Goal: Task Accomplishment & Management: Complete application form

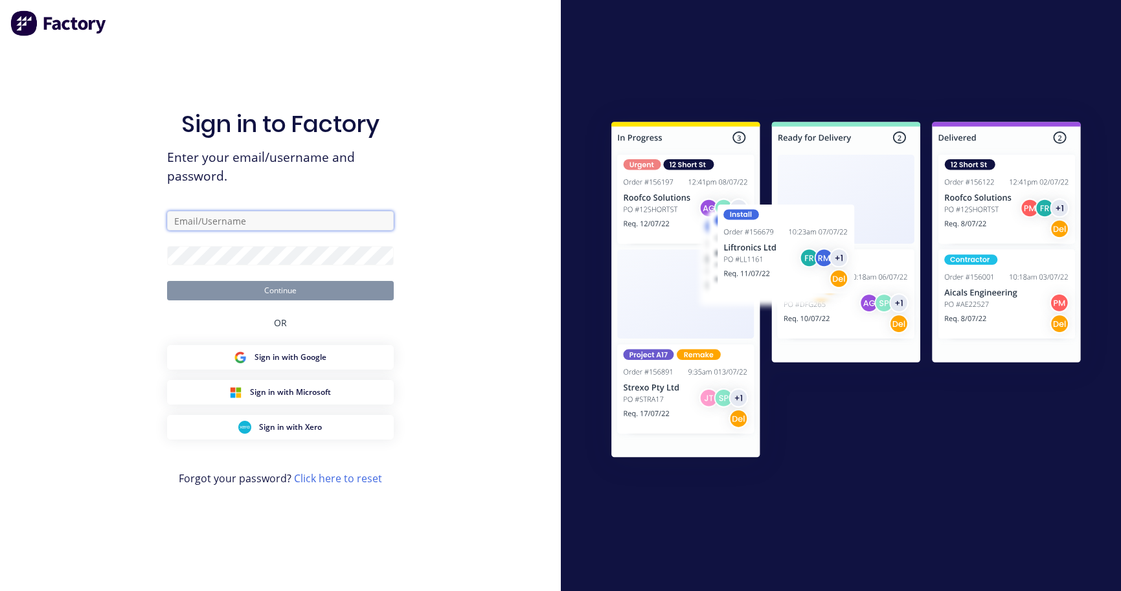
type input "[PERSON_NAME][EMAIL_ADDRESS][DOMAIN_NAME]"
click at [280, 290] on button "Continue" at bounding box center [280, 290] width 227 height 19
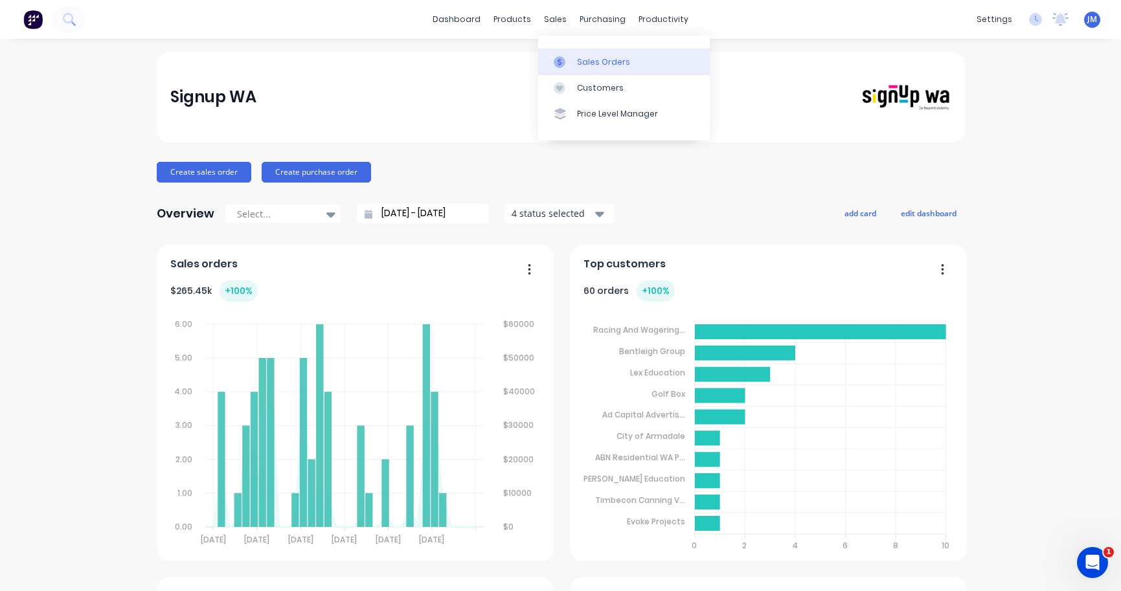
click at [577, 56] on div "Sales Orders" at bounding box center [603, 62] width 53 height 12
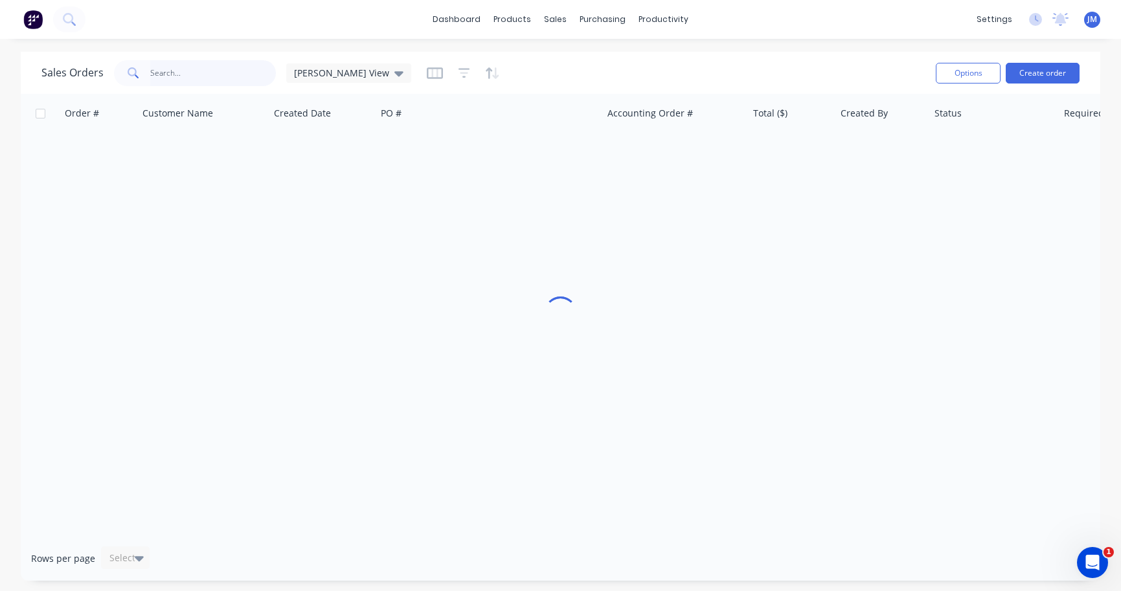
click at [195, 76] on input "text" at bounding box center [213, 73] width 126 height 26
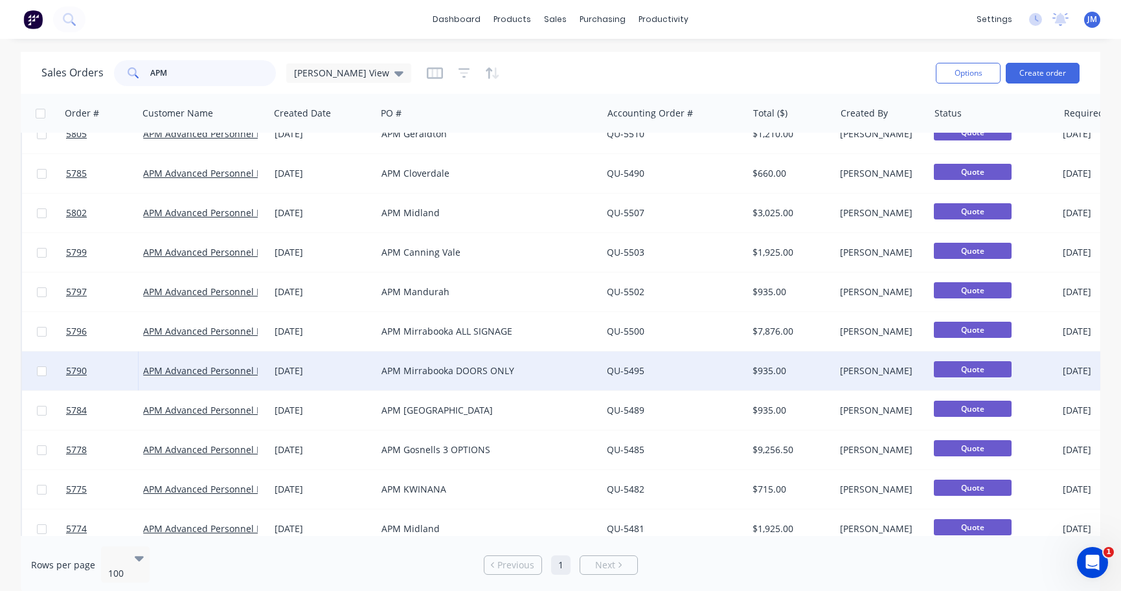
scroll to position [416, 0]
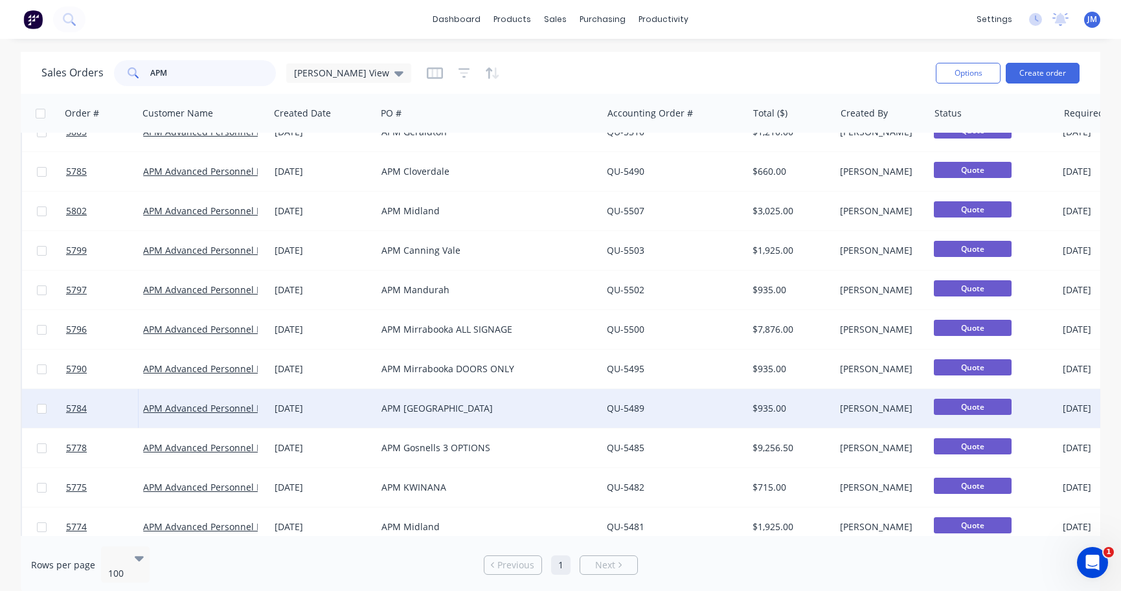
type input "APM"
click at [401, 406] on div "APM [GEOGRAPHIC_DATA]" at bounding box center [483, 408] width 205 height 13
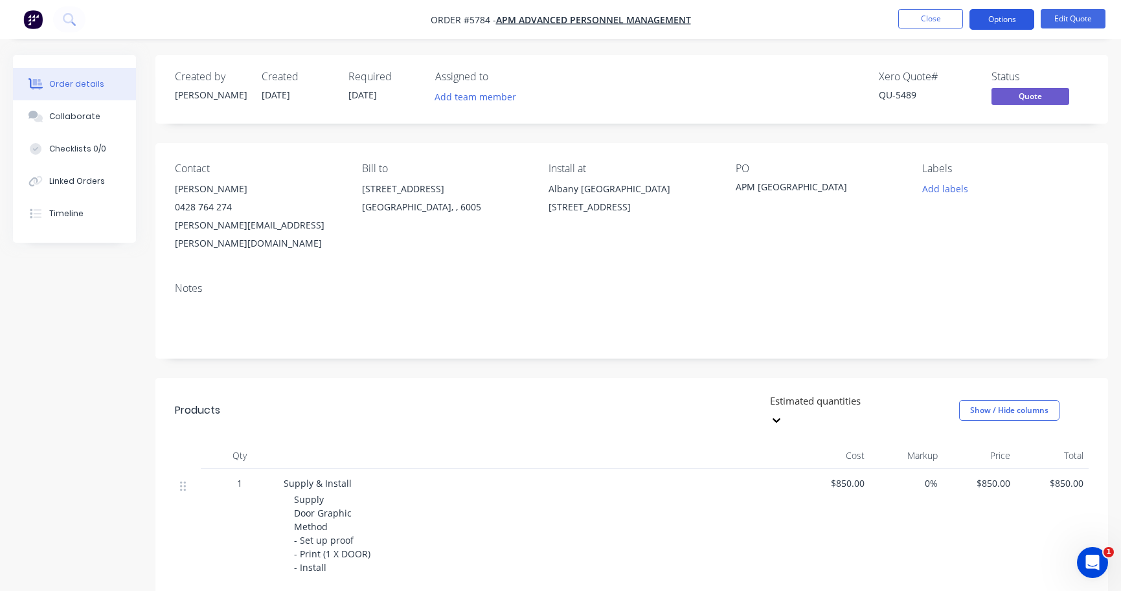
click at [1006, 22] on button "Options" at bounding box center [1001, 19] width 65 height 21
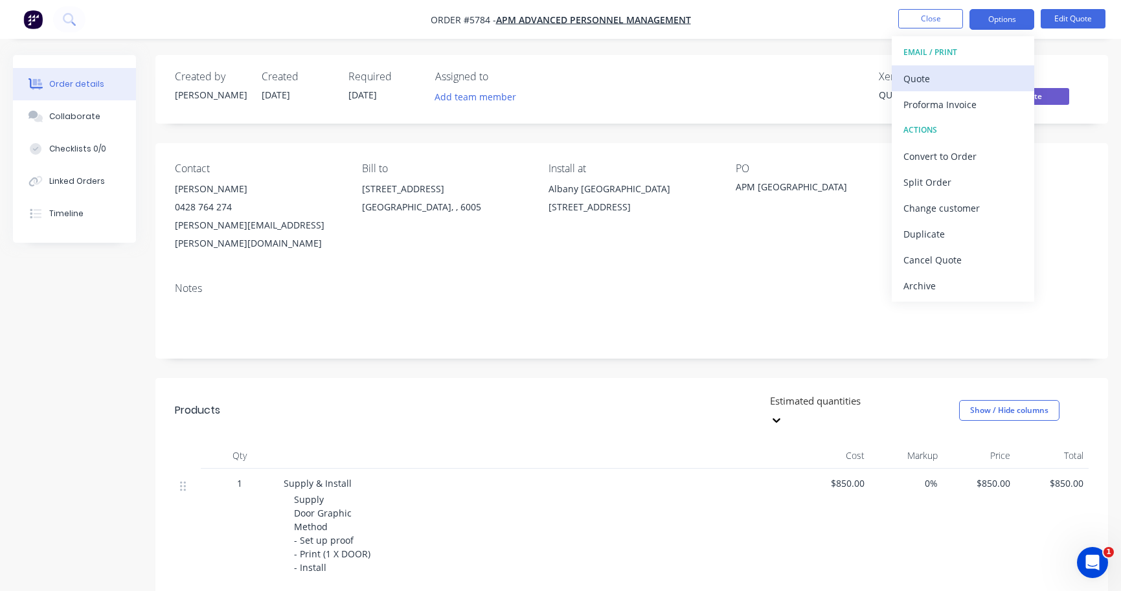
click at [984, 78] on div "Quote" at bounding box center [962, 78] width 119 height 19
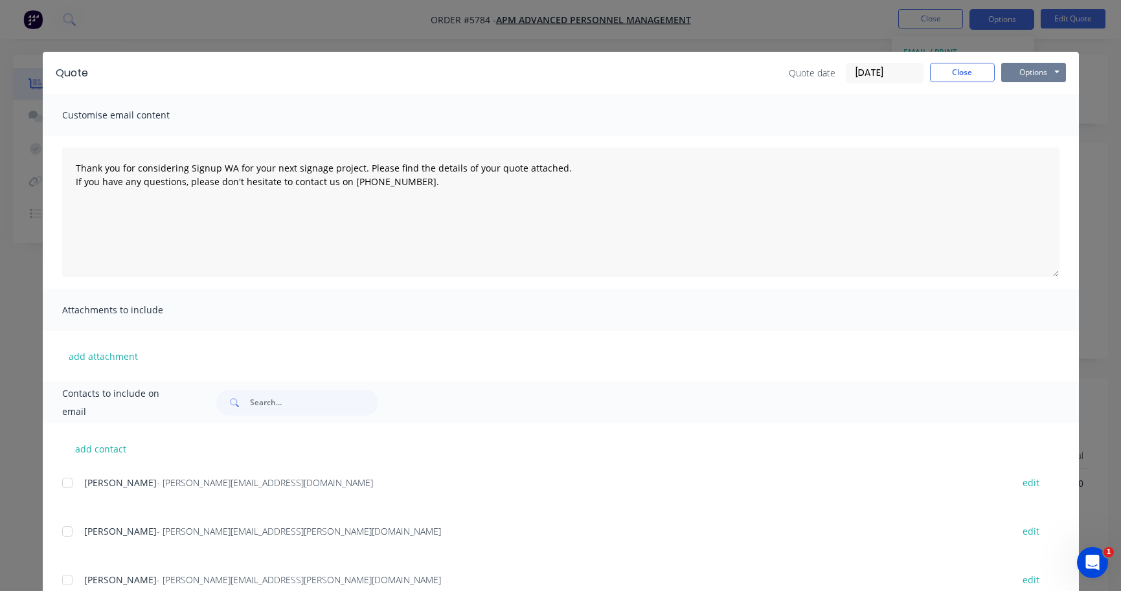
click at [1035, 72] on button "Options" at bounding box center [1033, 72] width 65 height 19
click at [1036, 124] on button "Print" at bounding box center [1042, 116] width 83 height 21
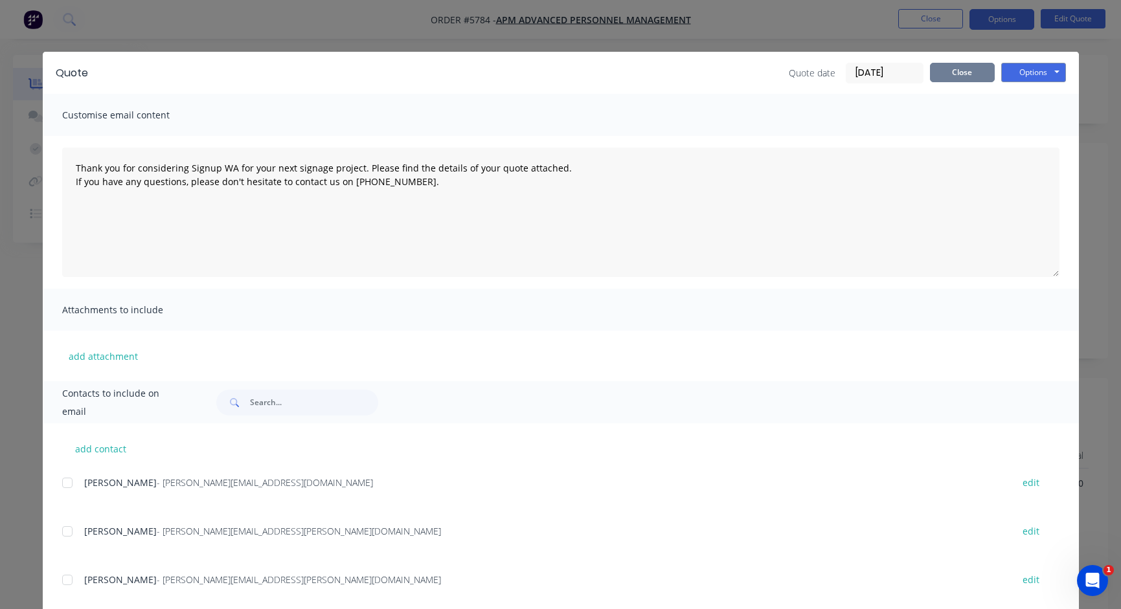
click at [980, 71] on button "Close" at bounding box center [962, 72] width 65 height 19
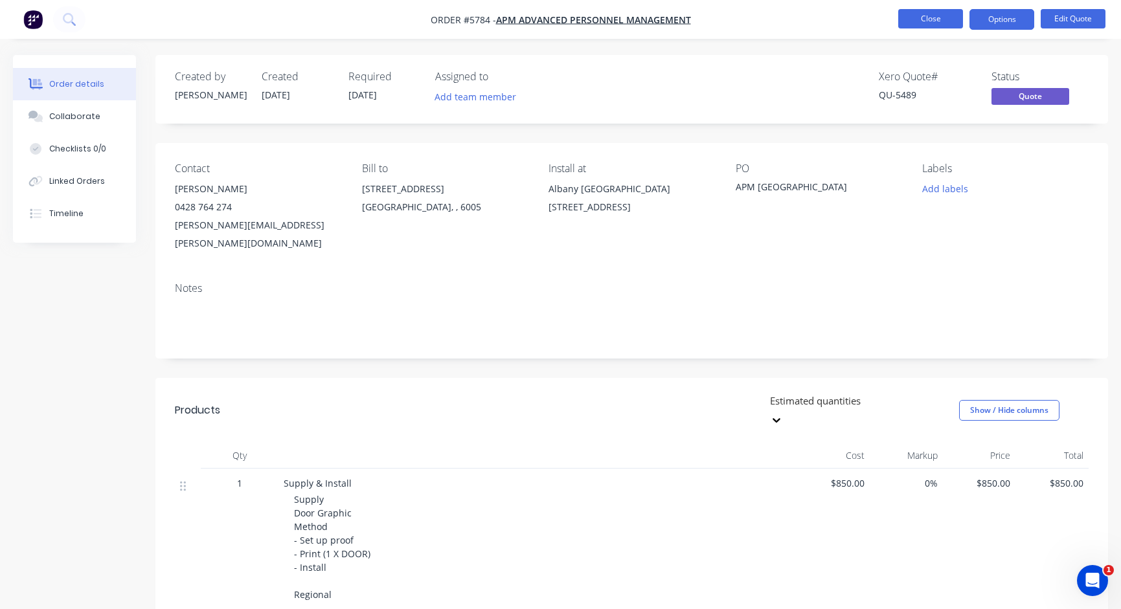
click at [937, 24] on button "Close" at bounding box center [930, 18] width 65 height 19
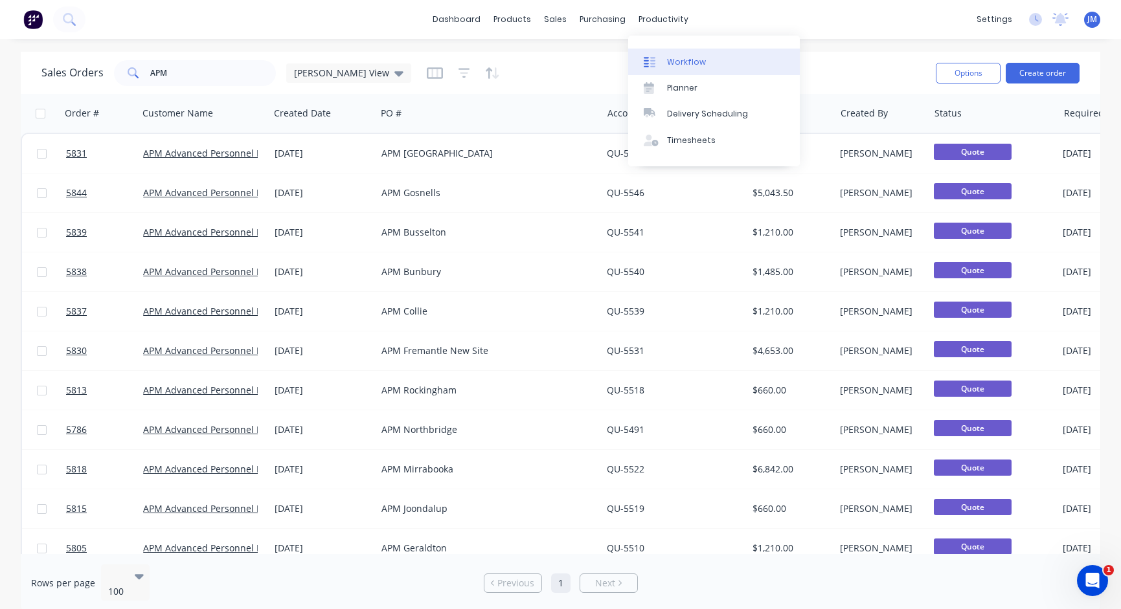
click at [679, 65] on div "Workflow" at bounding box center [686, 62] width 39 height 12
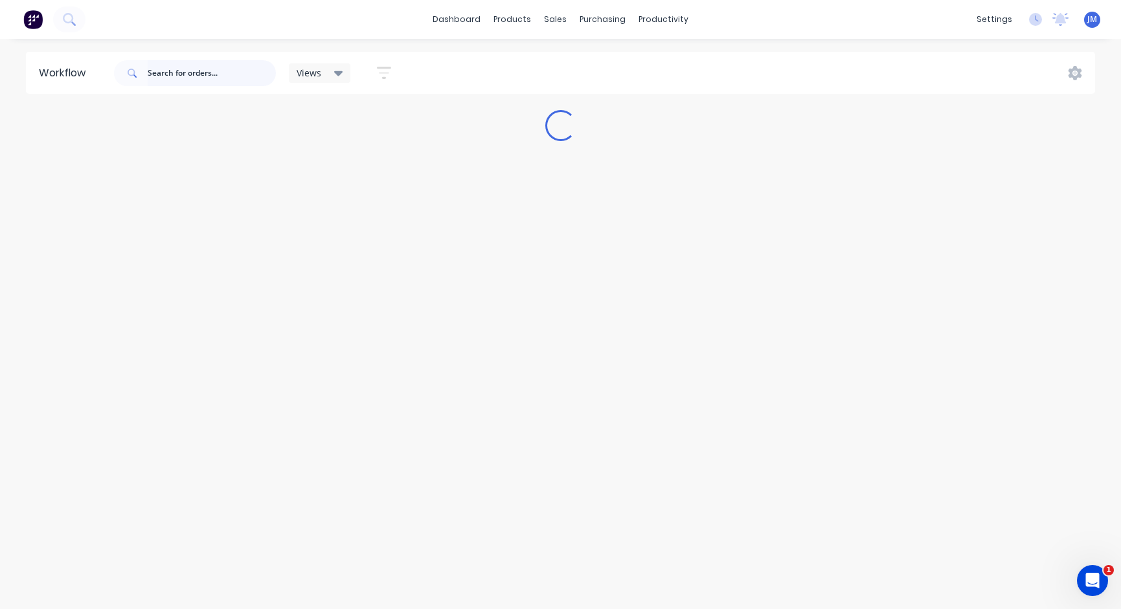
click at [203, 80] on input "text" at bounding box center [212, 73] width 128 height 26
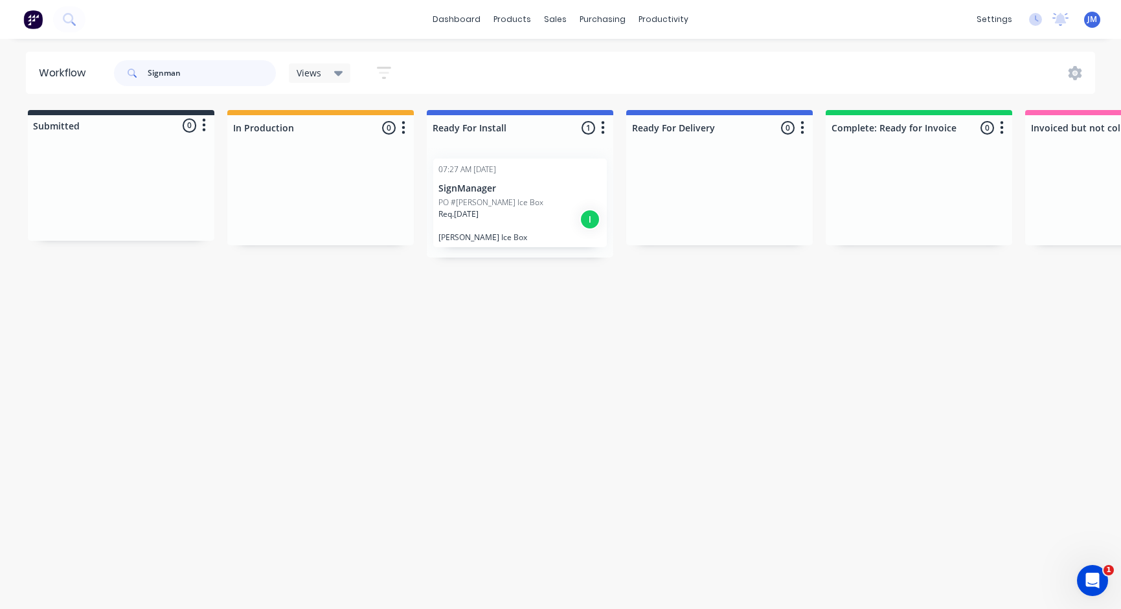
type input "Signman"
click at [462, 233] on p "[PERSON_NAME] Ice Box" at bounding box center [519, 237] width 163 height 10
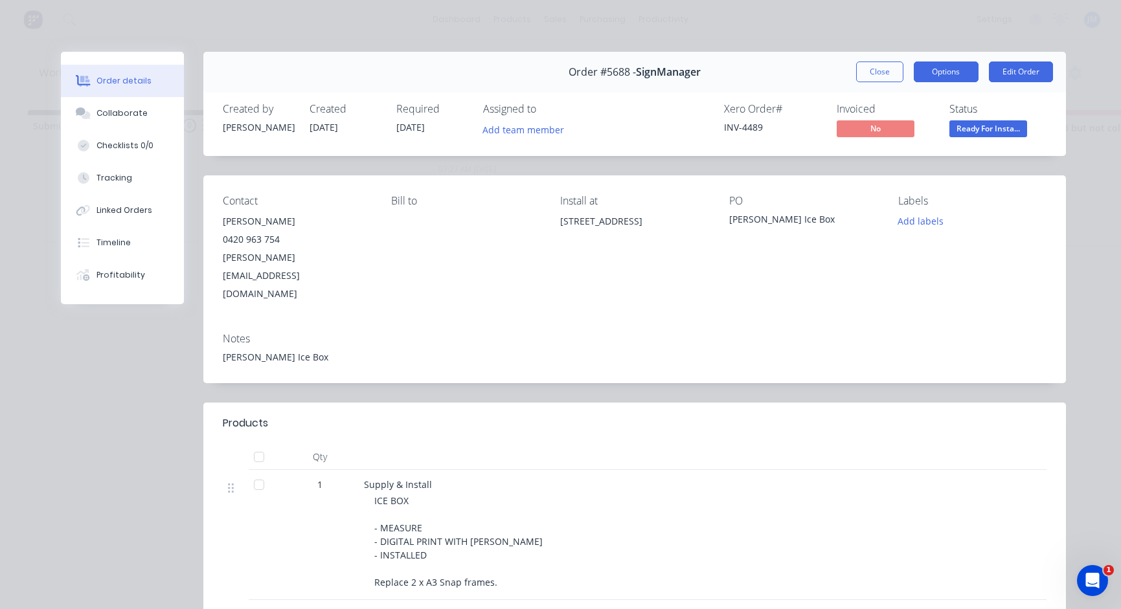
click at [945, 74] on button "Options" at bounding box center [946, 72] width 65 height 21
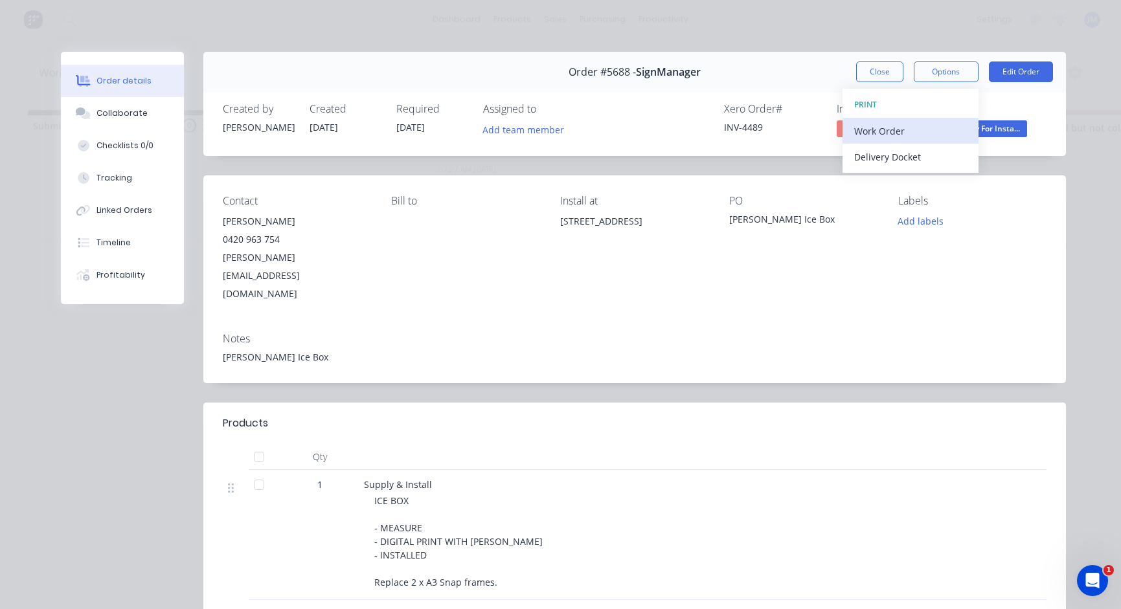
click at [937, 138] on div "Work Order" at bounding box center [910, 131] width 113 height 19
click at [936, 158] on div "Standard" at bounding box center [910, 157] width 113 height 19
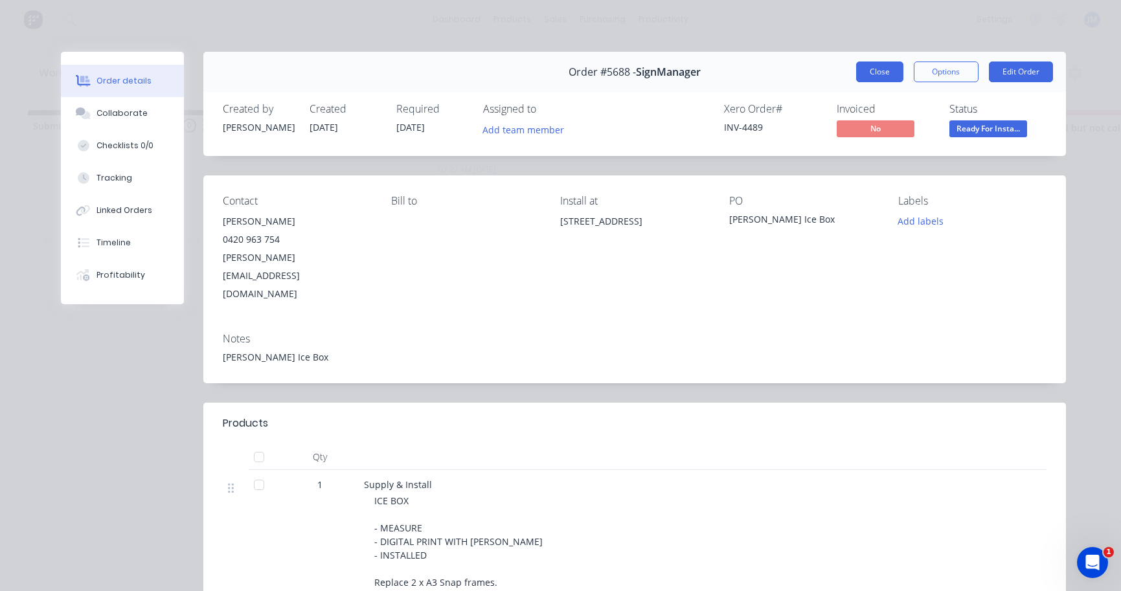
click at [873, 73] on button "Close" at bounding box center [879, 72] width 47 height 21
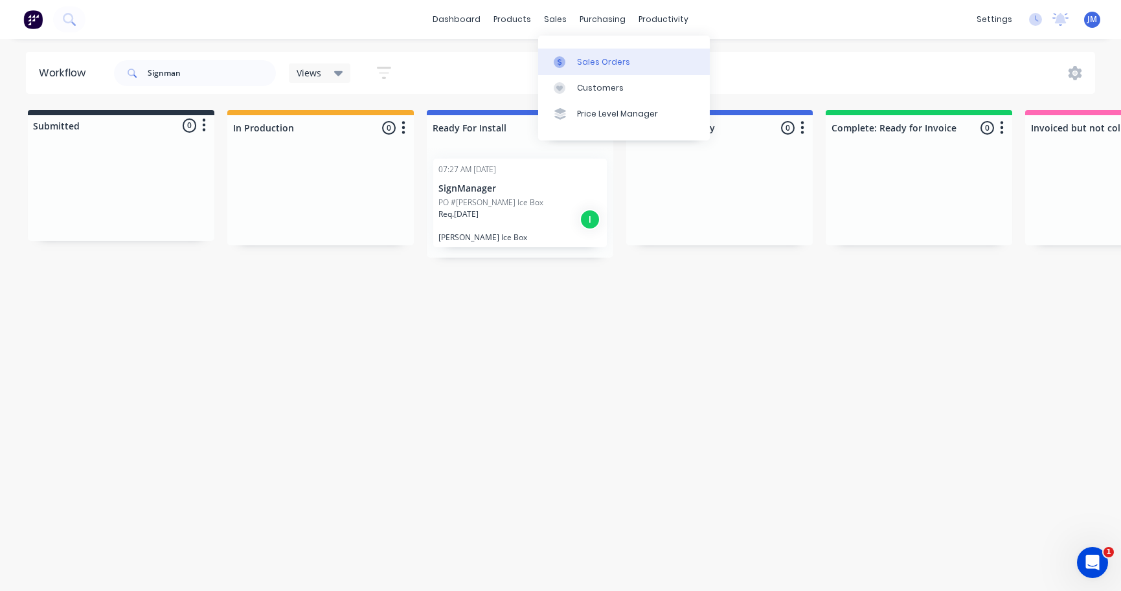
click at [584, 63] on div "Sales Orders" at bounding box center [603, 62] width 53 height 12
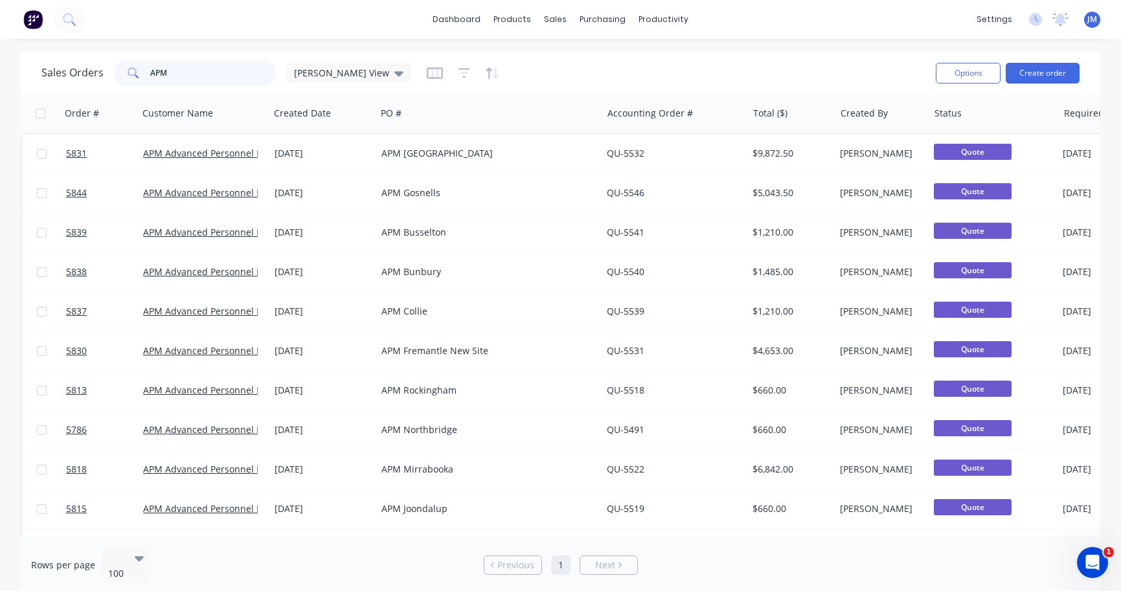
click at [209, 77] on input "APM" at bounding box center [213, 73] width 126 height 26
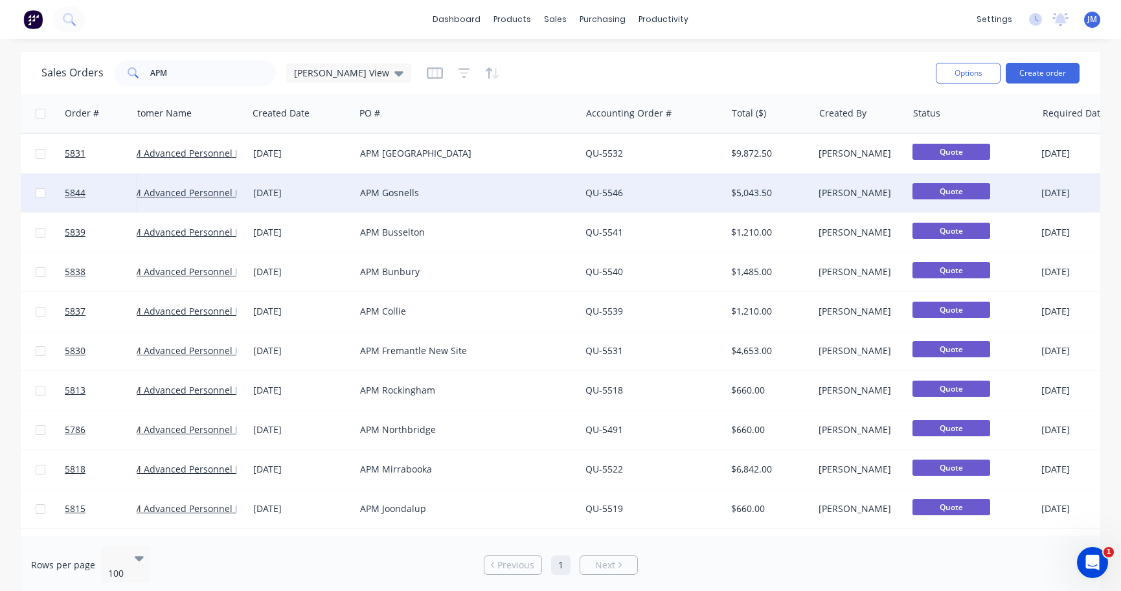
click at [38, 192] on input "checkbox" at bounding box center [41, 193] width 10 height 10
checkbox input "true"
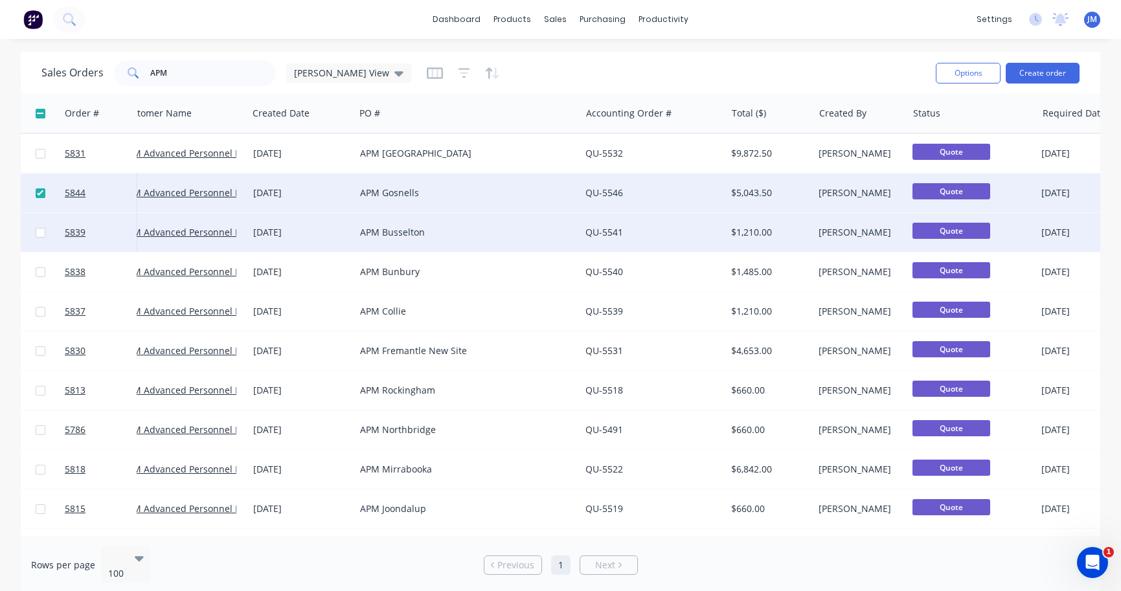
click at [40, 230] on input "checkbox" at bounding box center [41, 233] width 10 height 10
checkbox input "true"
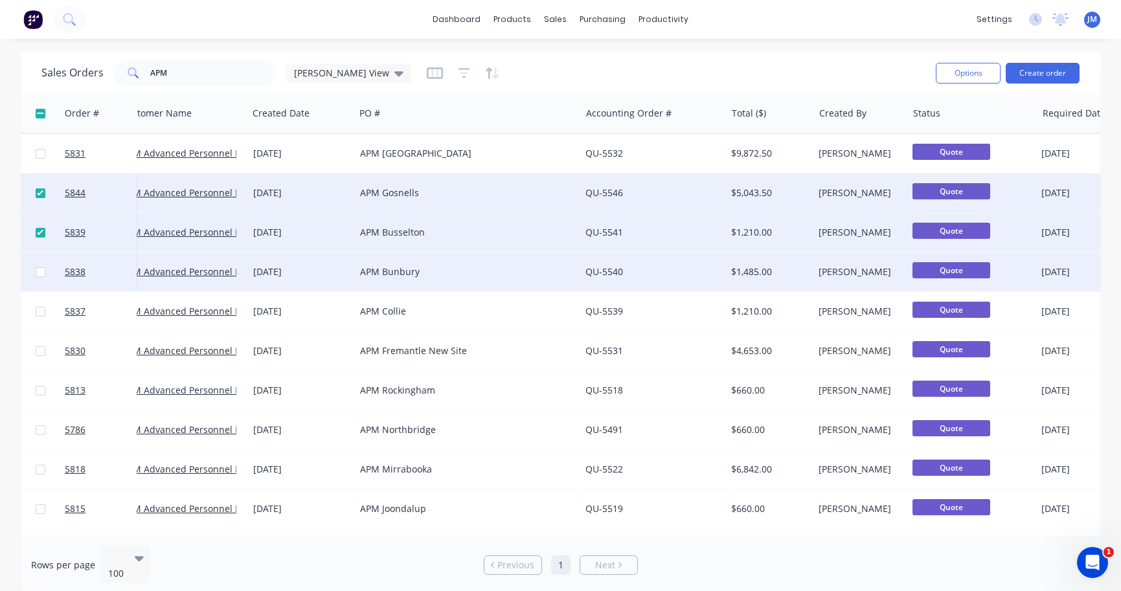
click at [38, 272] on input "checkbox" at bounding box center [41, 272] width 10 height 10
checkbox input "true"
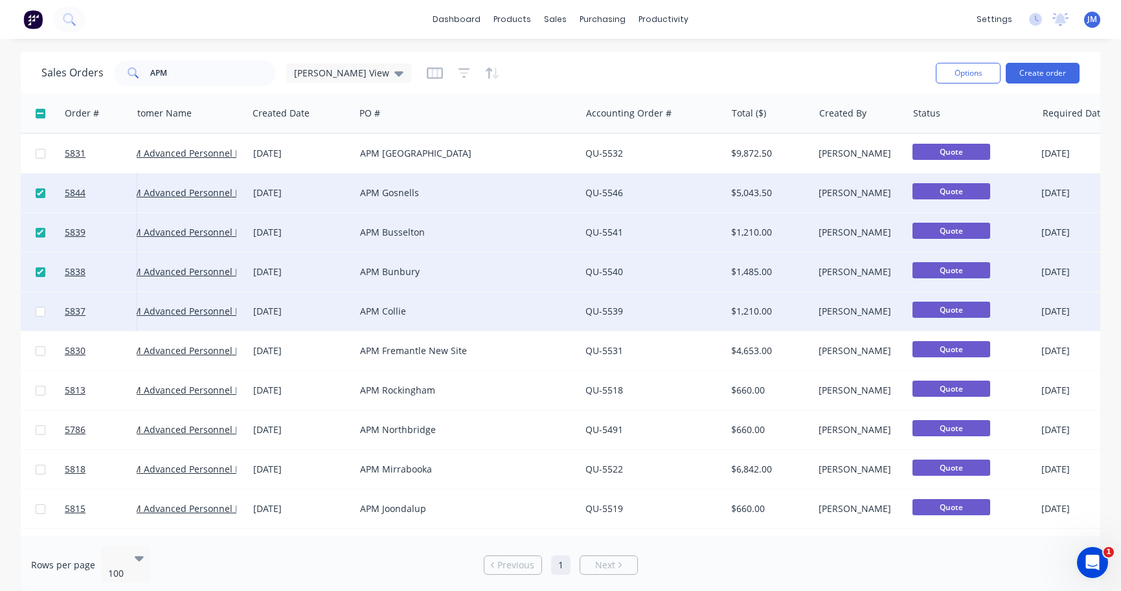
click at [43, 310] on input "checkbox" at bounding box center [41, 312] width 10 height 10
checkbox input "true"
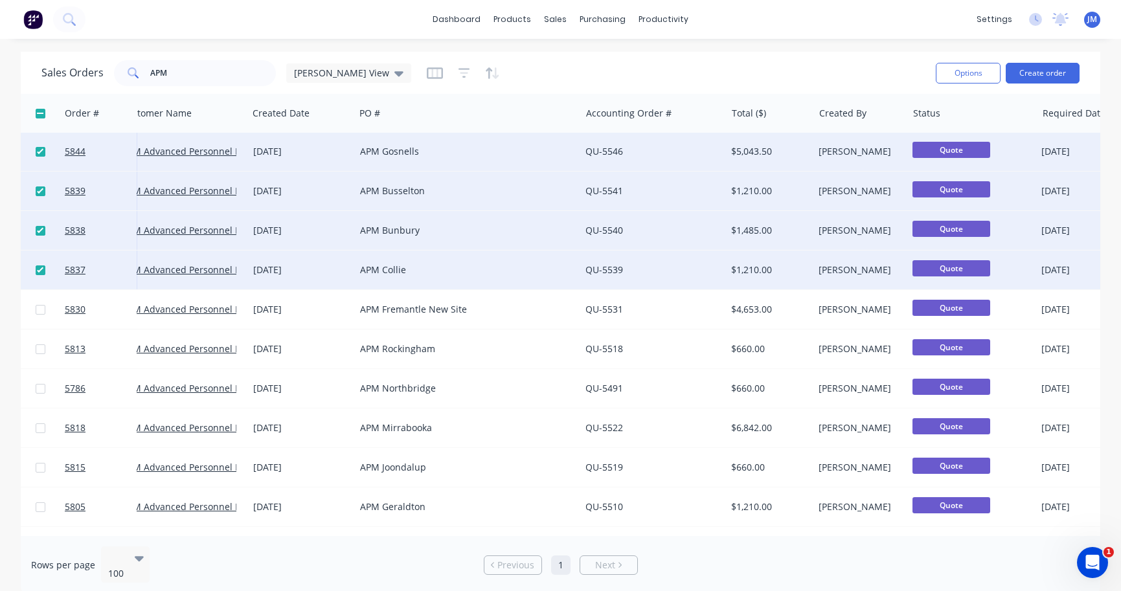
scroll to position [47, 21]
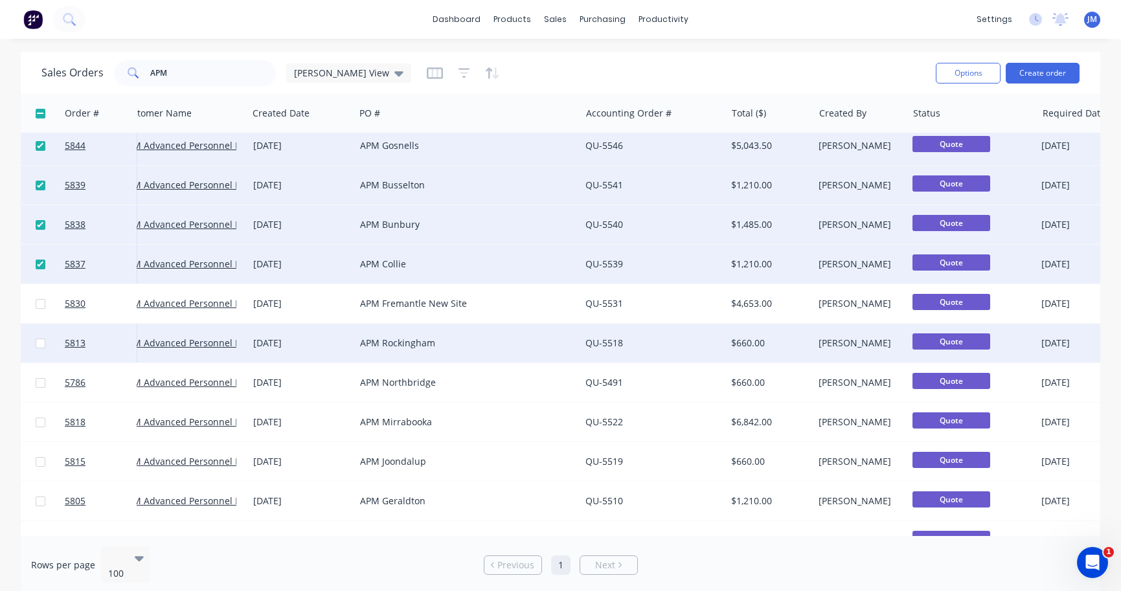
click at [38, 341] on input "checkbox" at bounding box center [41, 344] width 10 height 10
checkbox input "true"
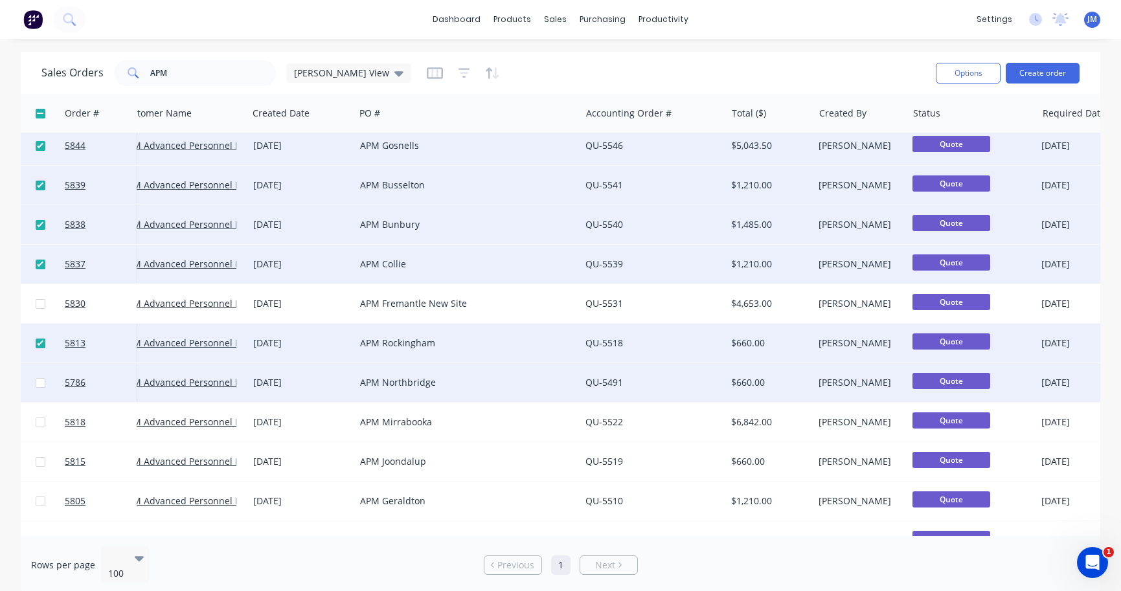
click at [38, 383] on input "checkbox" at bounding box center [41, 383] width 10 height 10
checkbox input "true"
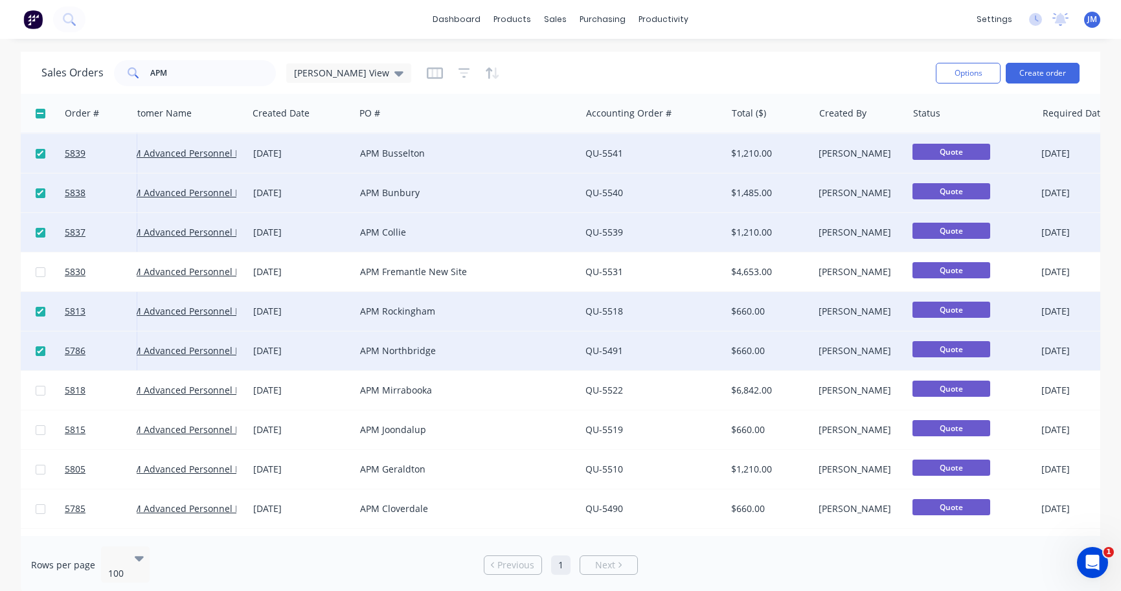
scroll to position [81, 21]
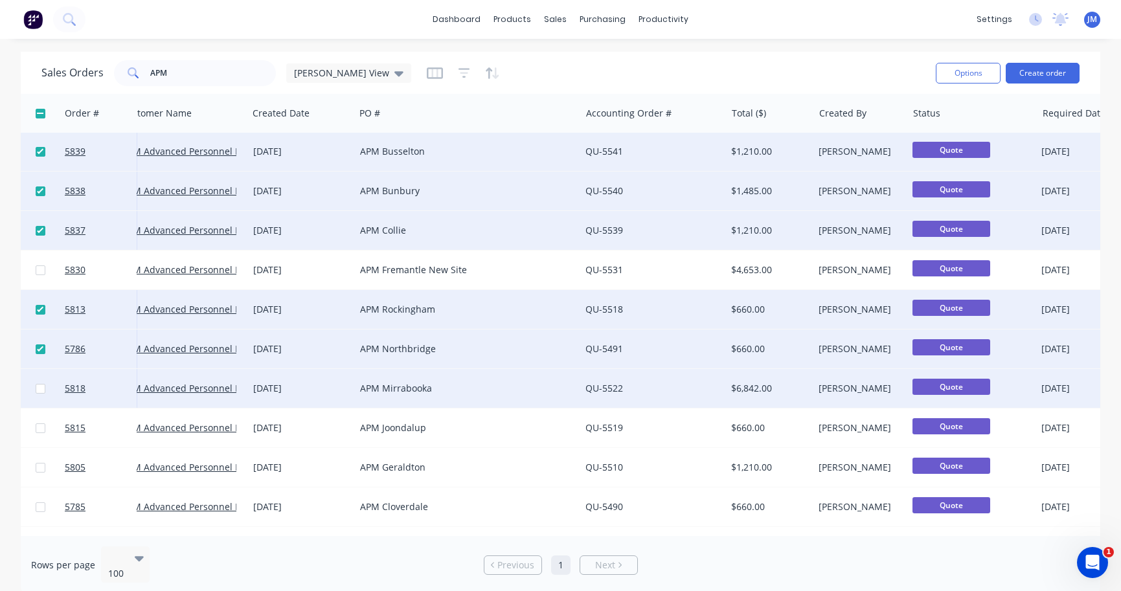
click at [39, 390] on input "checkbox" at bounding box center [41, 389] width 10 height 10
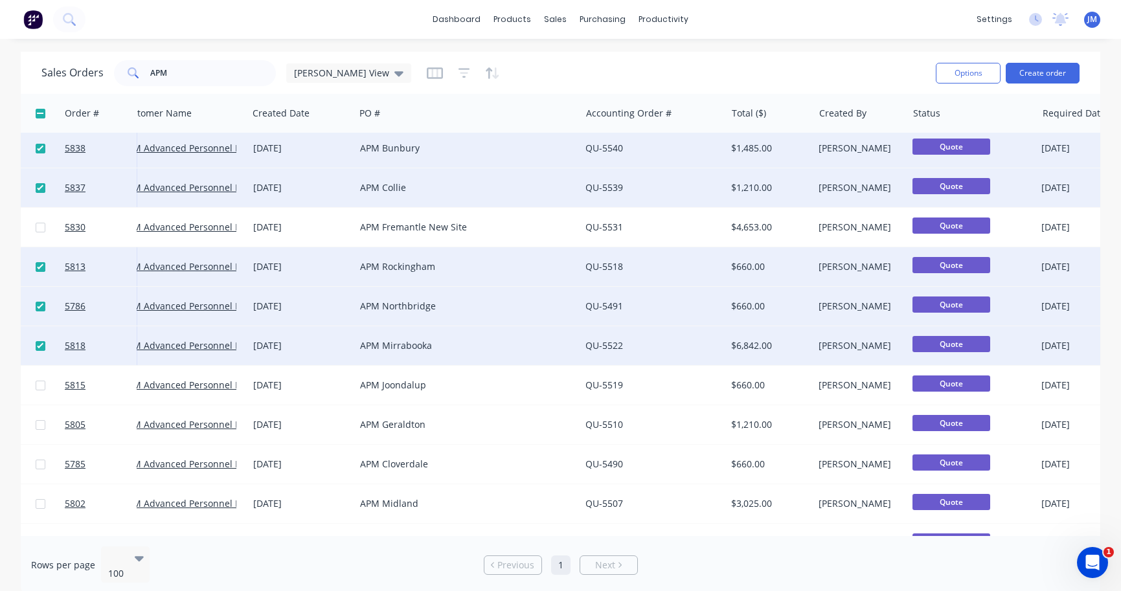
scroll to position [128, 21]
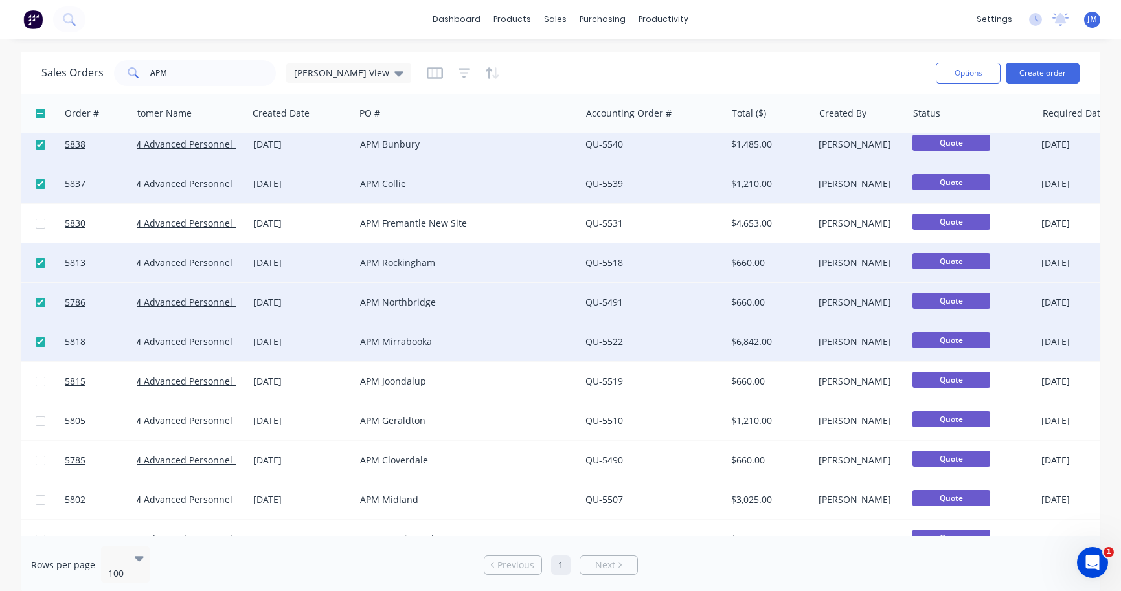
click at [40, 339] on input "checkbox" at bounding box center [41, 342] width 10 height 10
checkbox input "false"
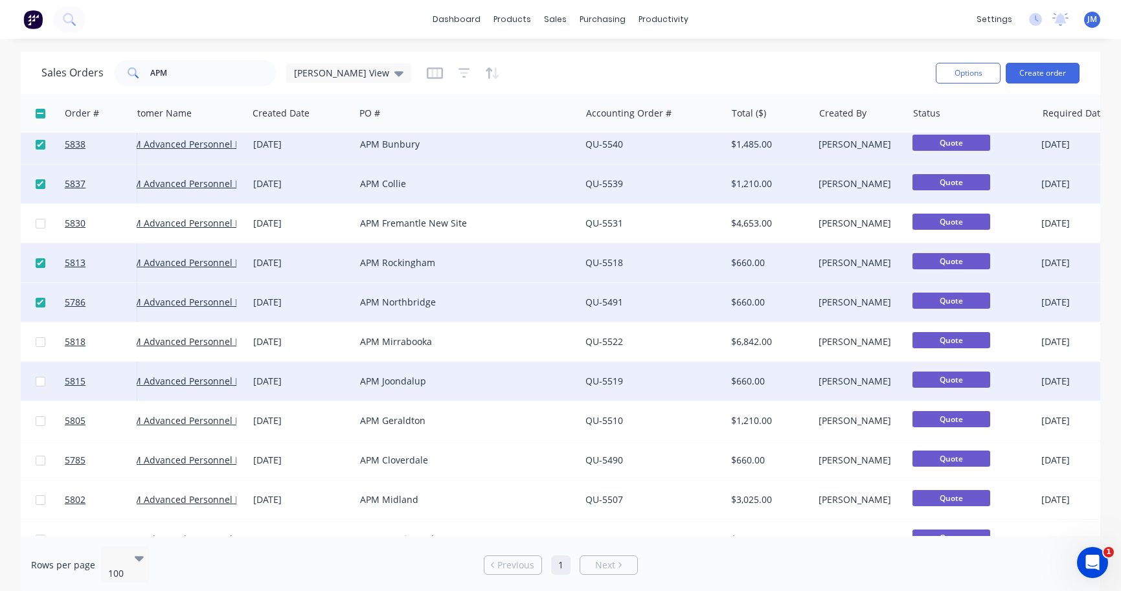
click at [40, 385] on input "checkbox" at bounding box center [41, 382] width 10 height 10
checkbox input "true"
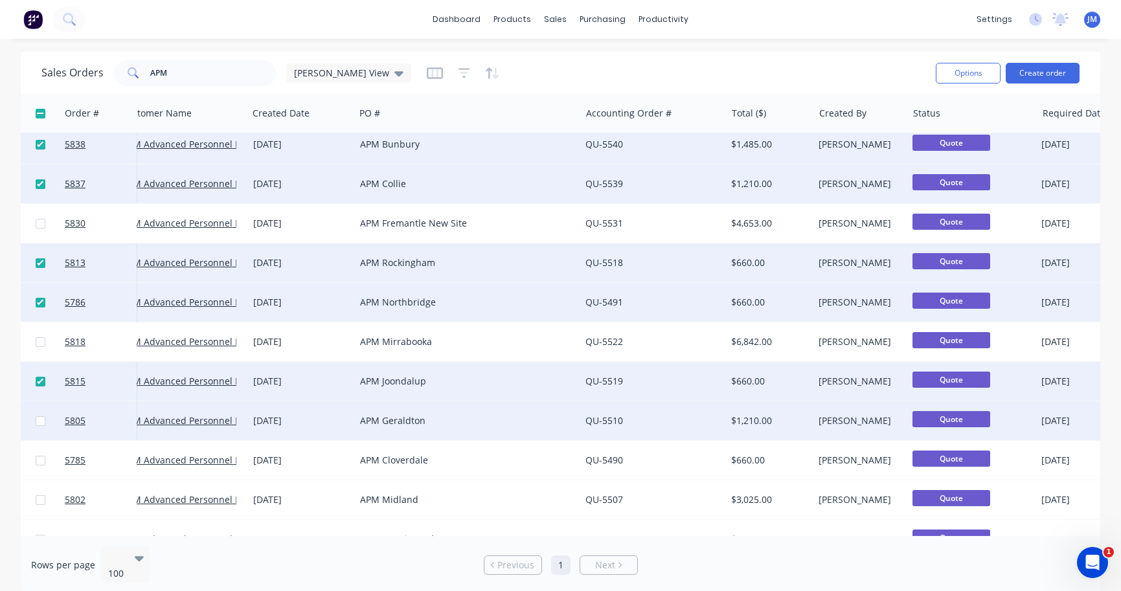
click at [43, 422] on input "checkbox" at bounding box center [41, 421] width 10 height 10
checkbox input "true"
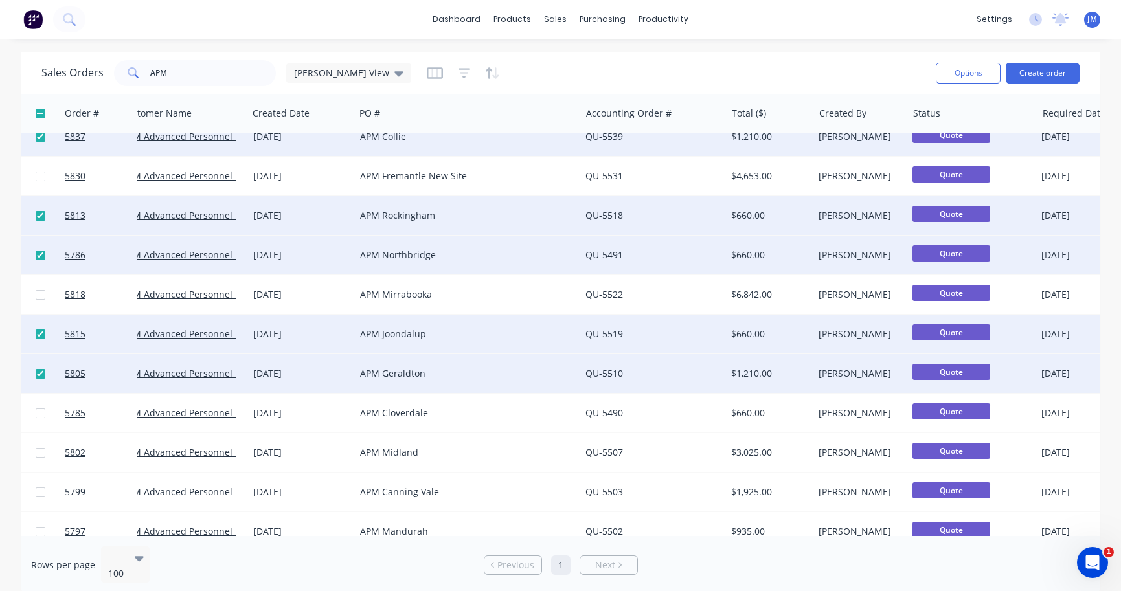
scroll to position [178, 21]
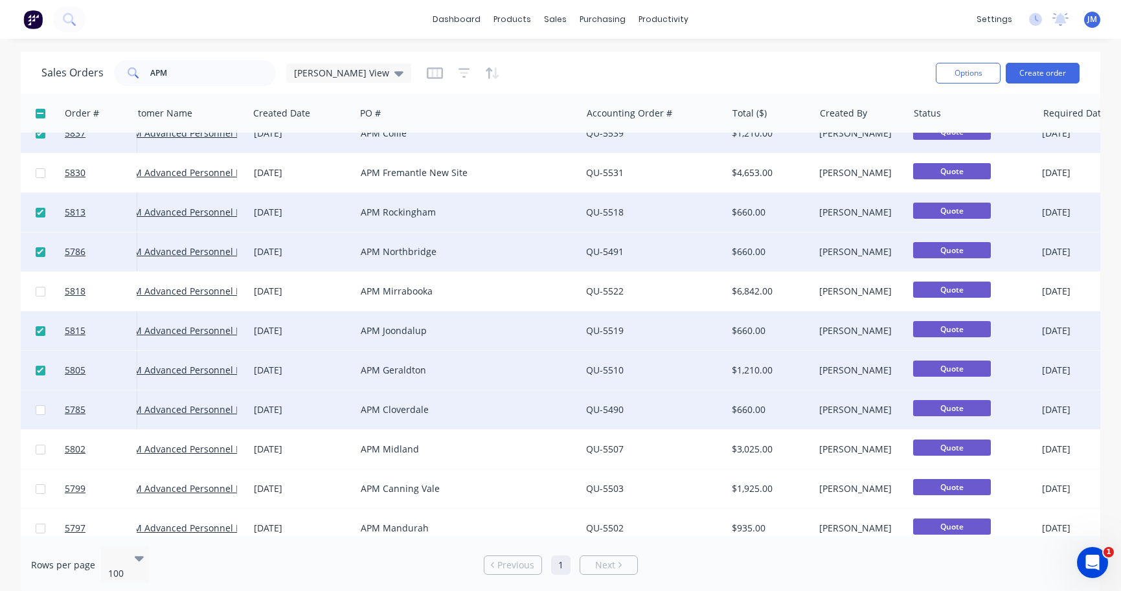
click at [42, 412] on input "checkbox" at bounding box center [41, 410] width 10 height 10
checkbox input "true"
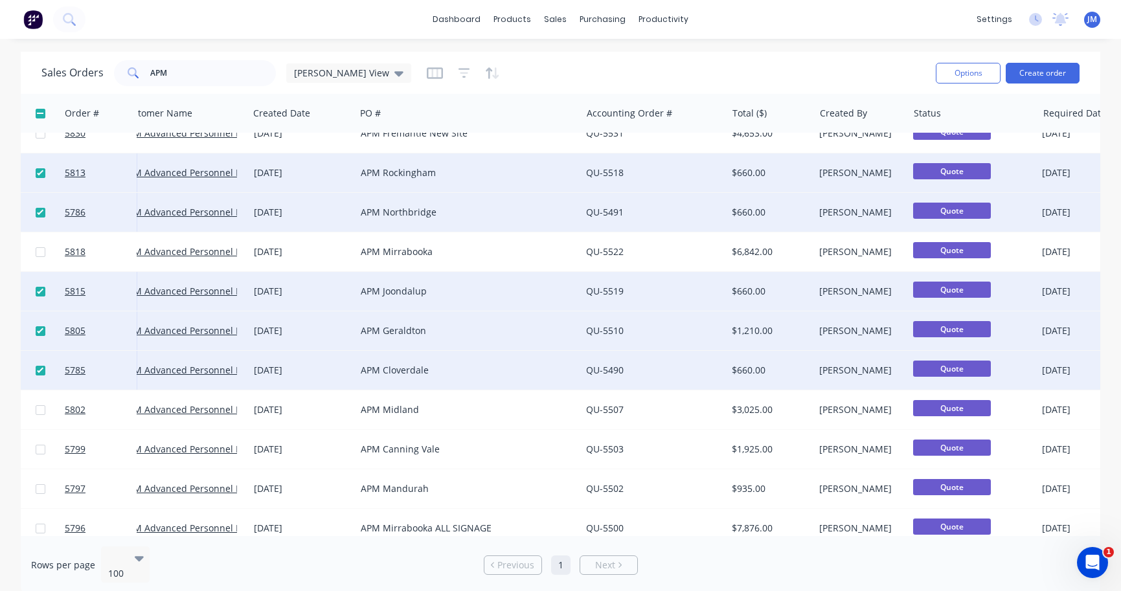
scroll to position [219, 21]
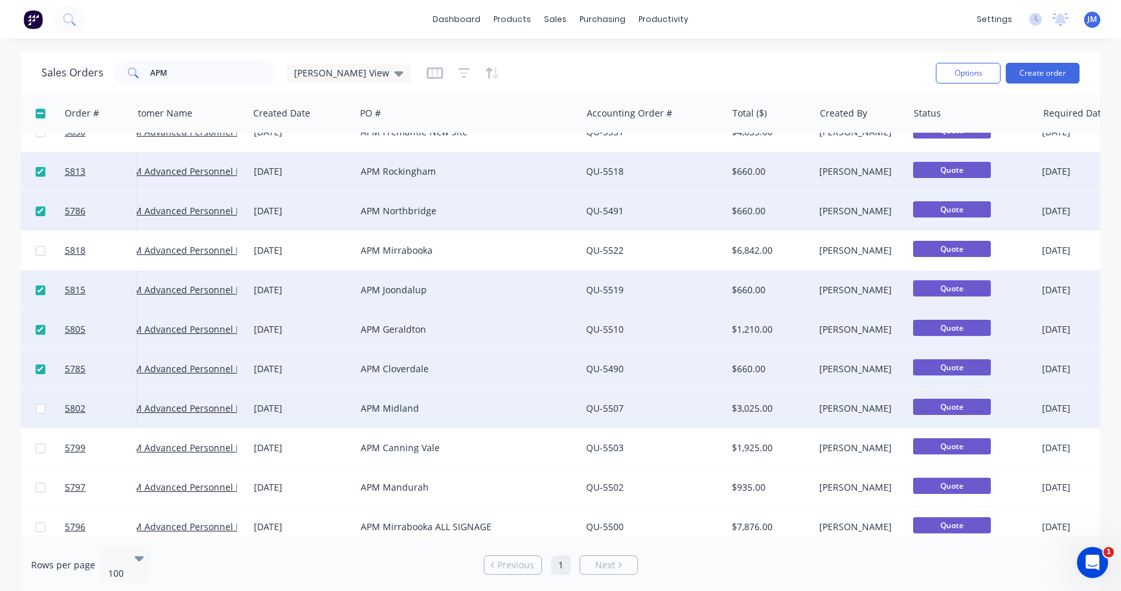
click at [42, 412] on input "checkbox" at bounding box center [41, 409] width 10 height 10
checkbox input "true"
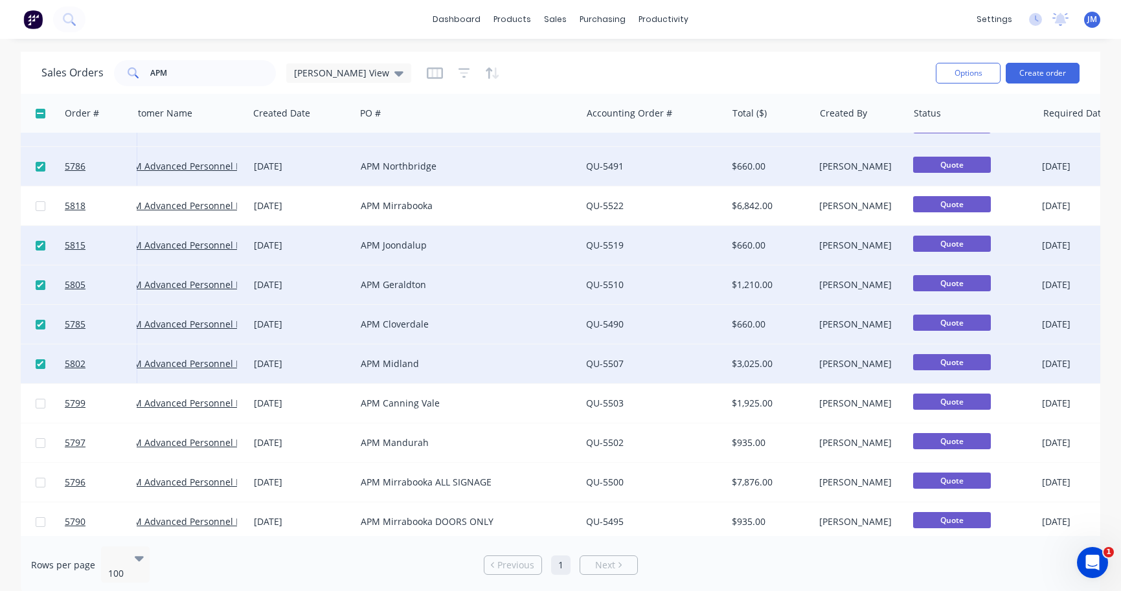
scroll to position [266, 19]
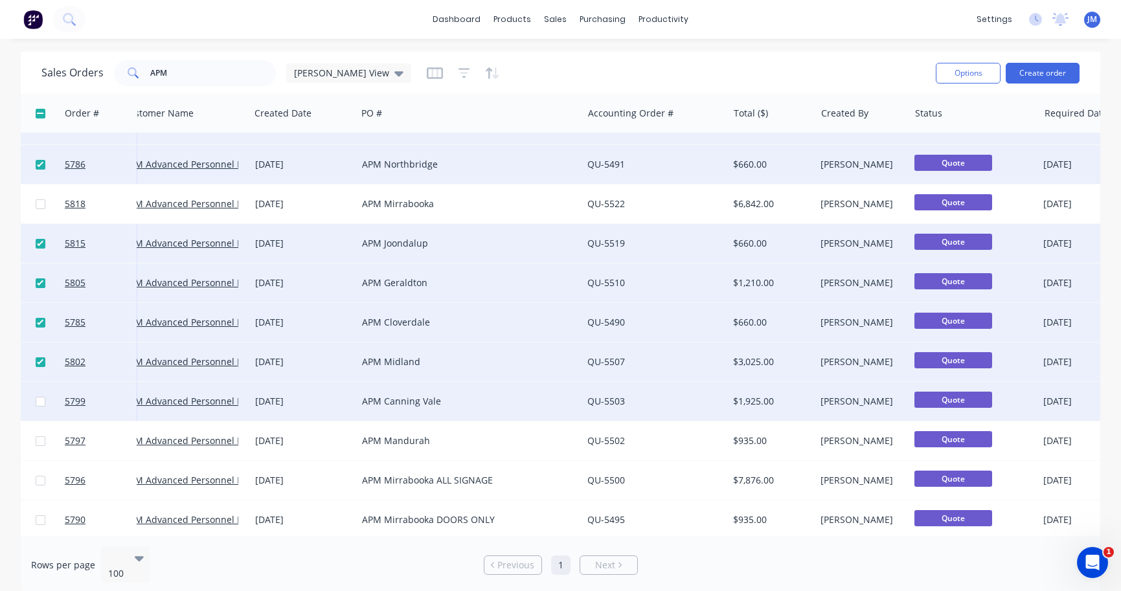
click at [43, 405] on input "checkbox" at bounding box center [41, 402] width 10 height 10
checkbox input "true"
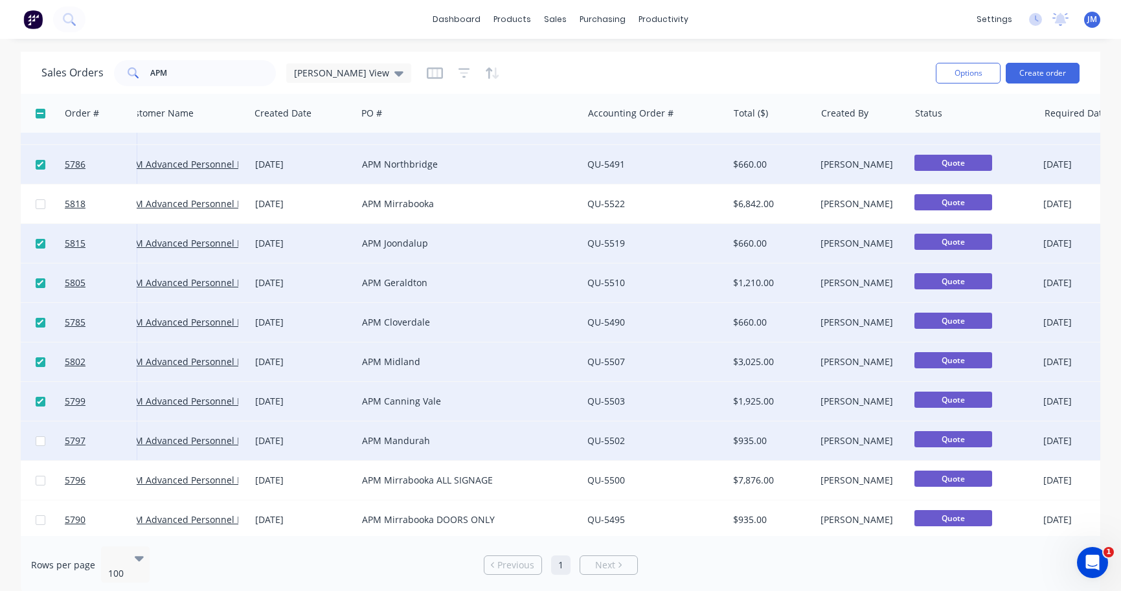
click at [40, 444] on input "checkbox" at bounding box center [41, 441] width 10 height 10
checkbox input "true"
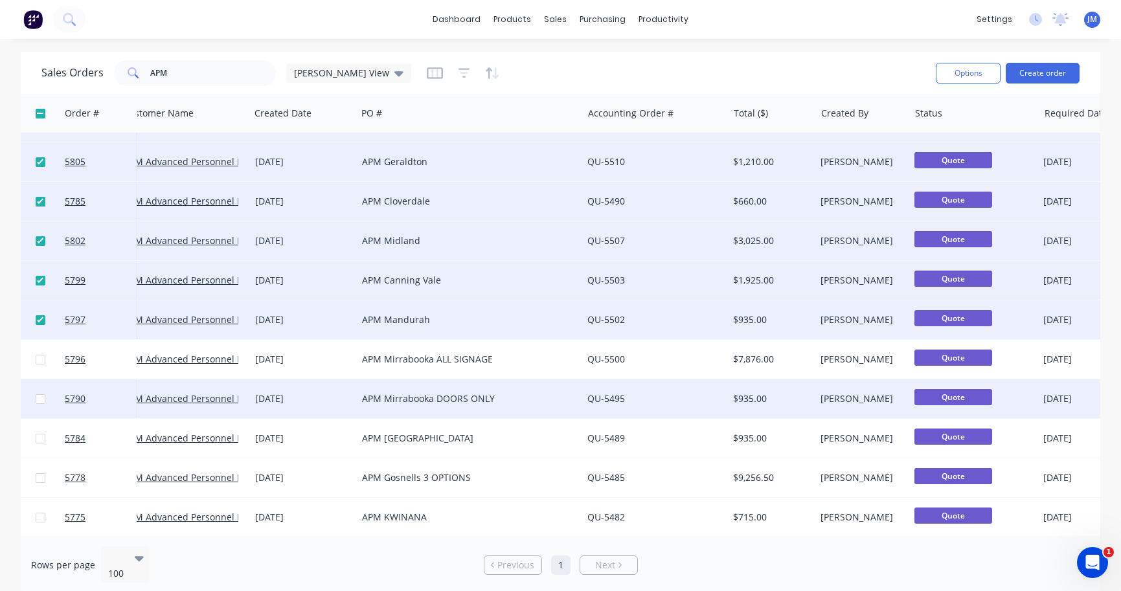
scroll to position [387, 19]
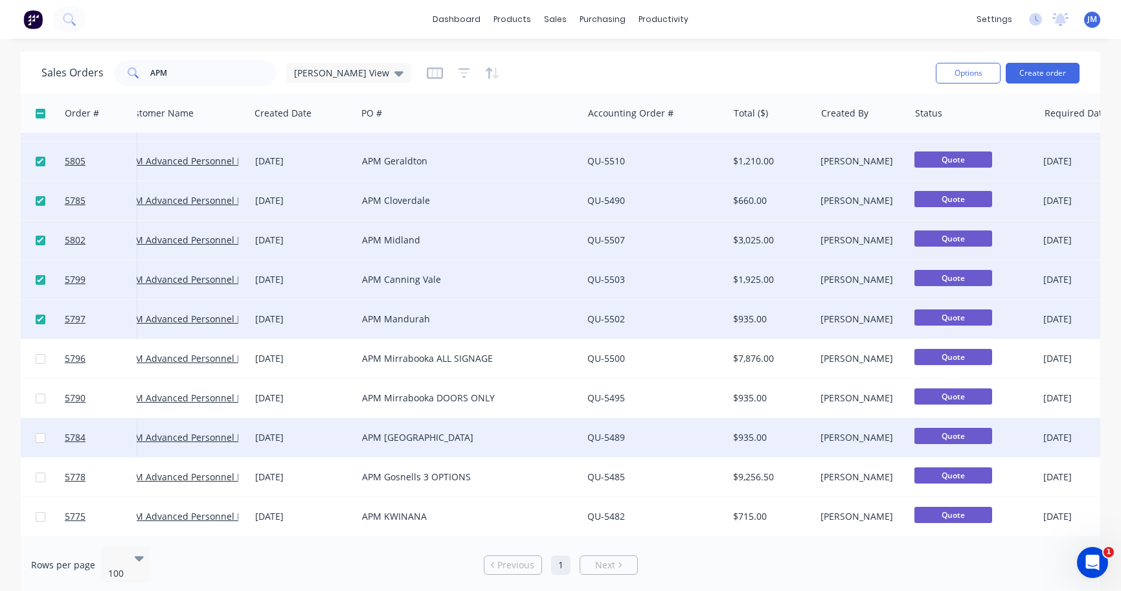
click at [39, 442] on input "checkbox" at bounding box center [41, 438] width 10 height 10
checkbox input "true"
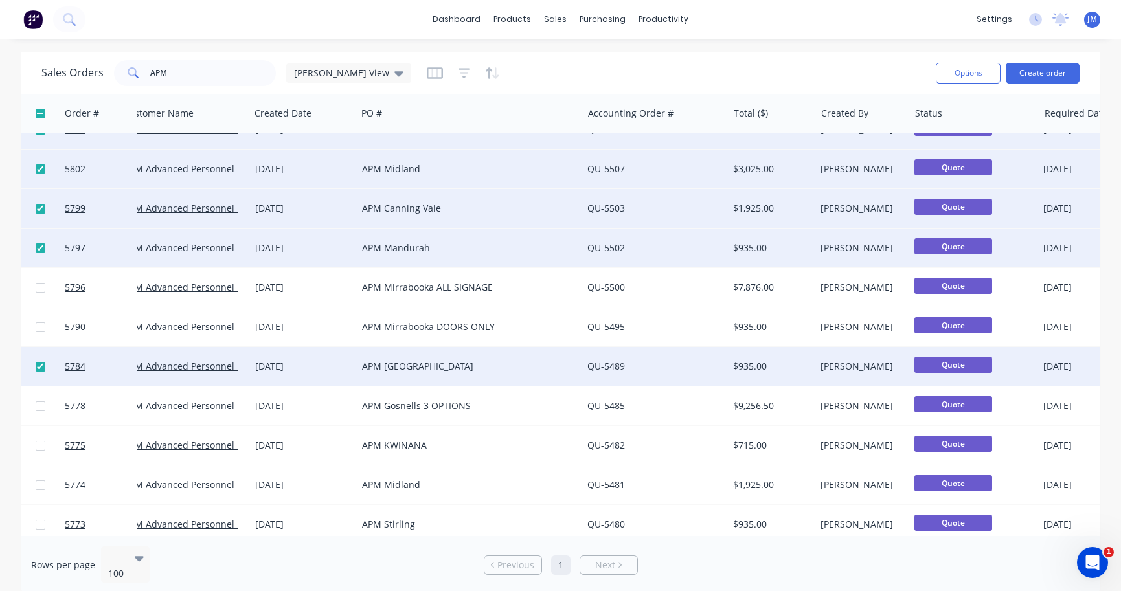
scroll to position [484, 19]
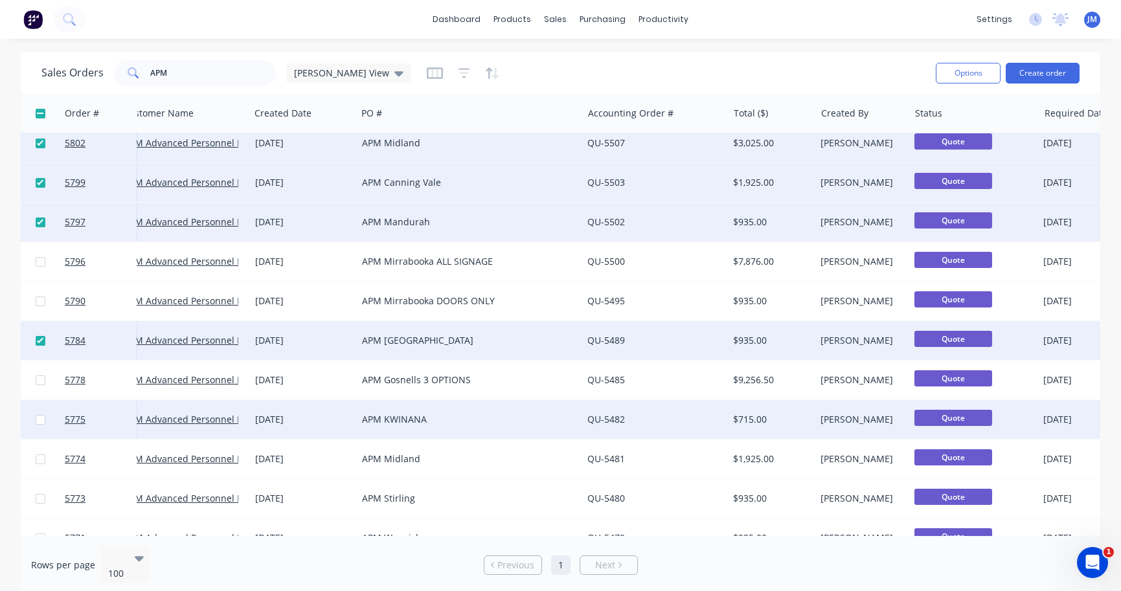
click at [43, 421] on input "checkbox" at bounding box center [41, 420] width 10 height 10
checkbox input "true"
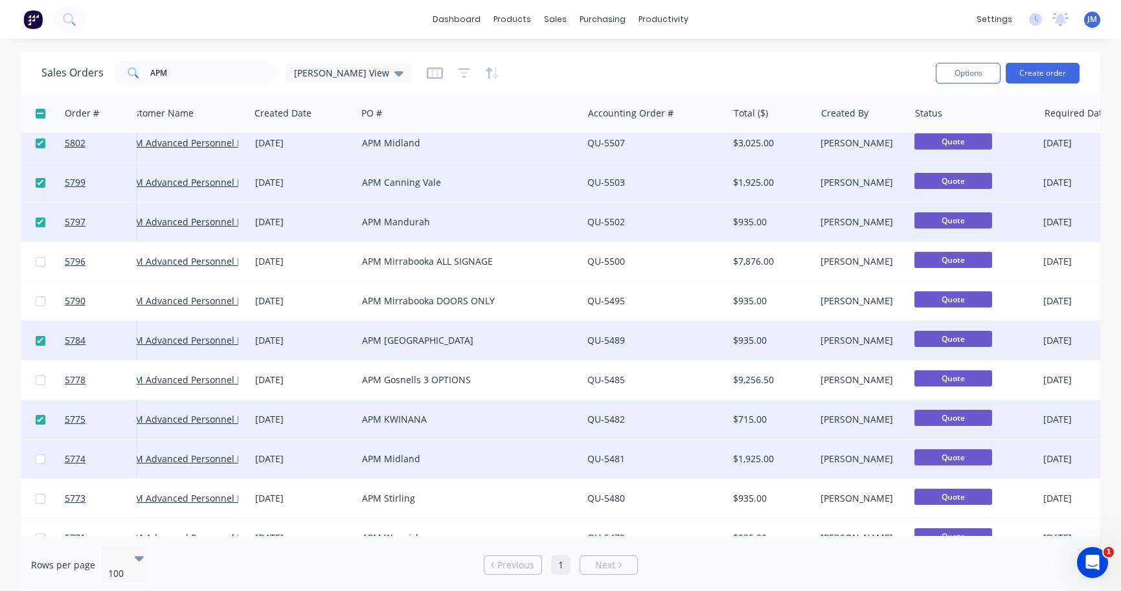
click at [39, 463] on input "checkbox" at bounding box center [41, 460] width 10 height 10
checkbox input "true"
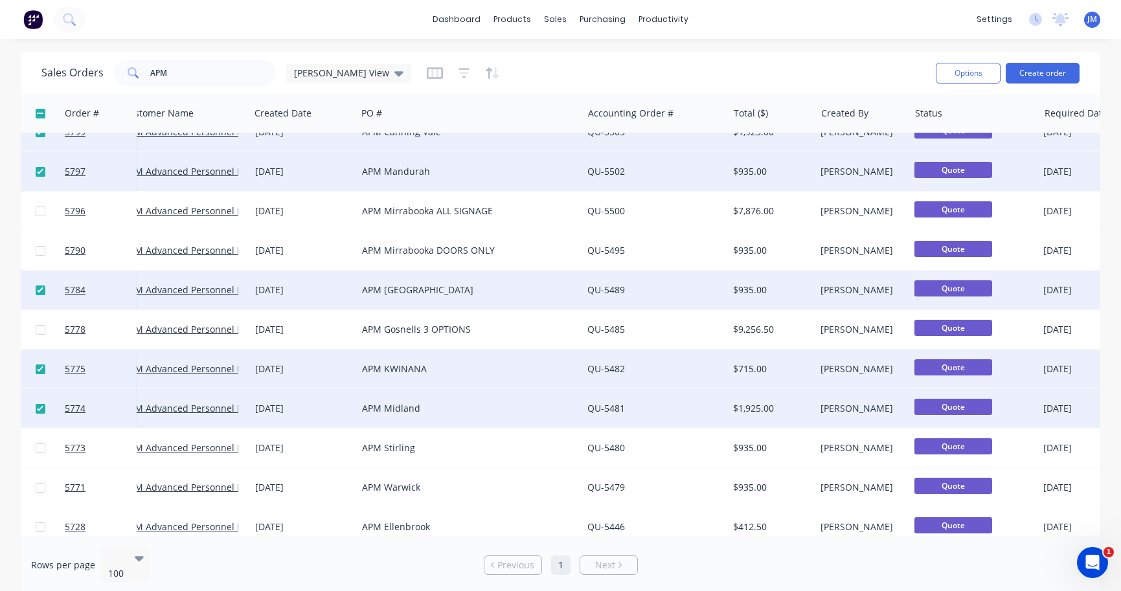
scroll to position [548, 19]
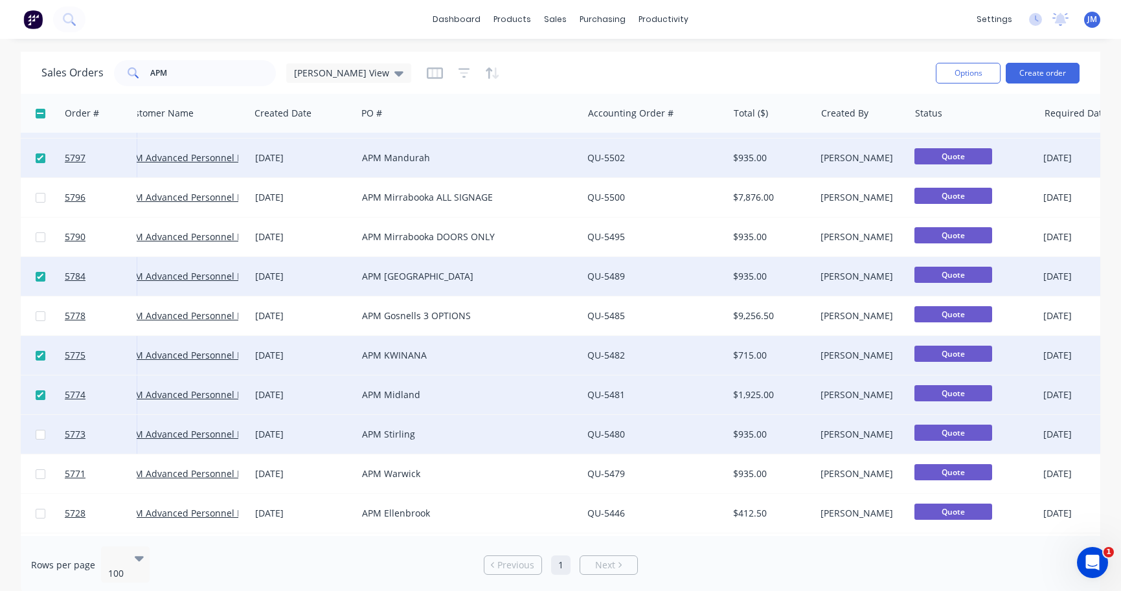
click at [40, 440] on div at bounding box center [40, 434] width 39 height 39
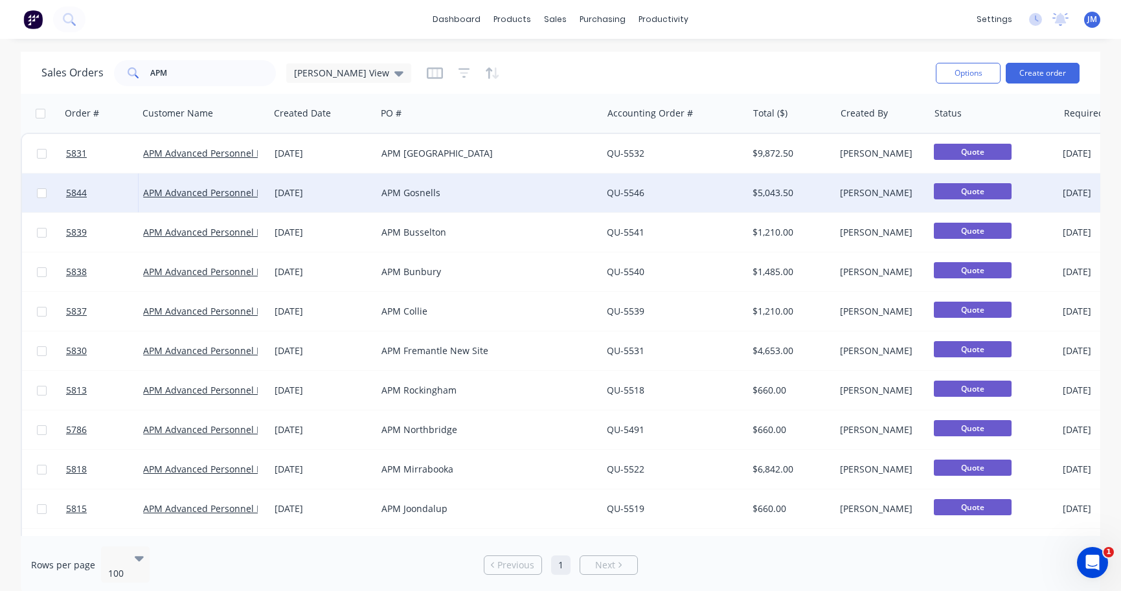
click at [40, 192] on input "checkbox" at bounding box center [42, 193] width 10 height 10
checkbox input "true"
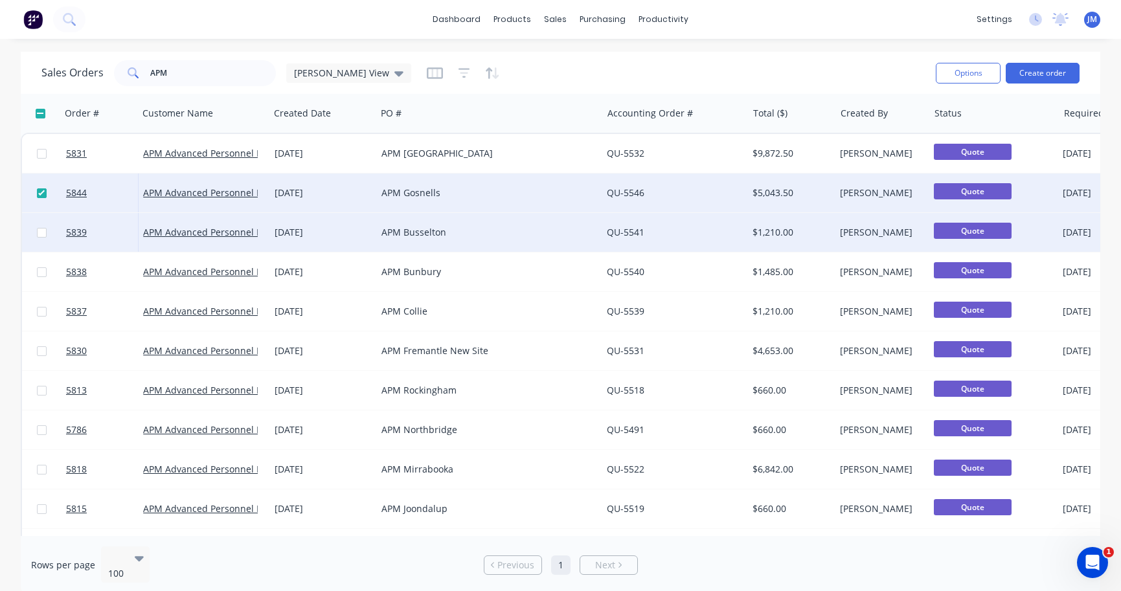
click at [41, 234] on input "checkbox" at bounding box center [42, 233] width 10 height 10
checkbox input "true"
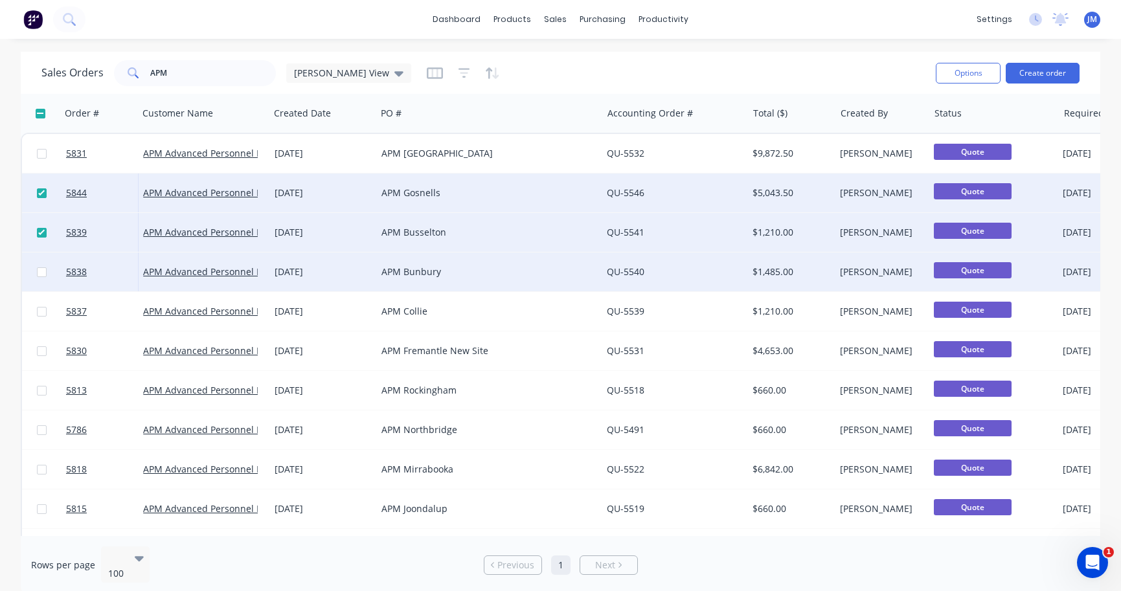
click at [43, 275] on input "checkbox" at bounding box center [42, 272] width 10 height 10
checkbox input "true"
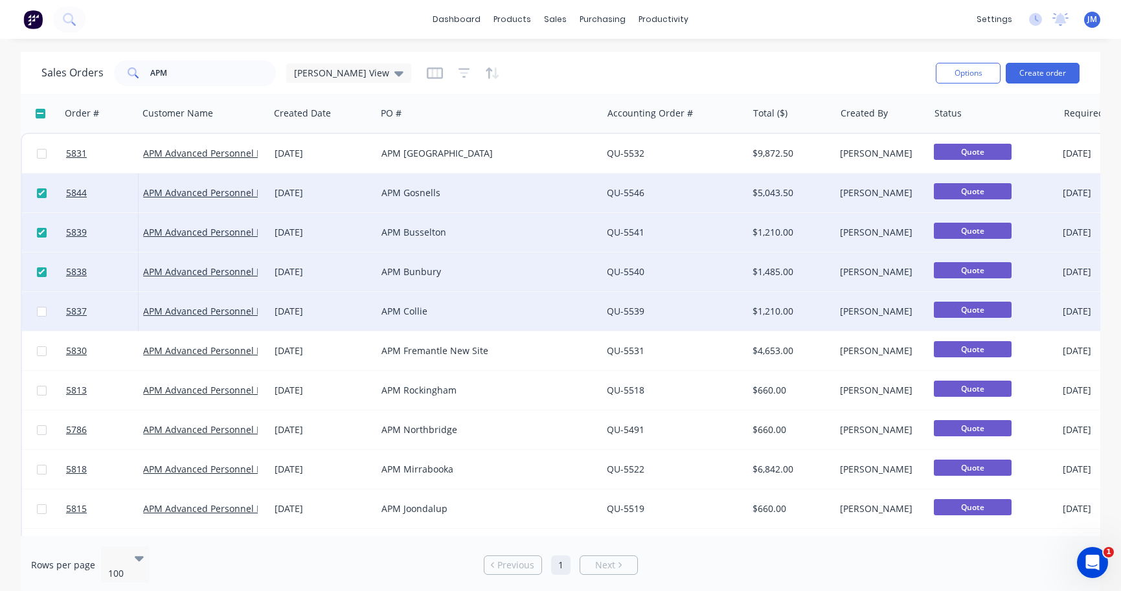
click at [38, 311] on input "checkbox" at bounding box center [42, 312] width 10 height 10
checkbox input "true"
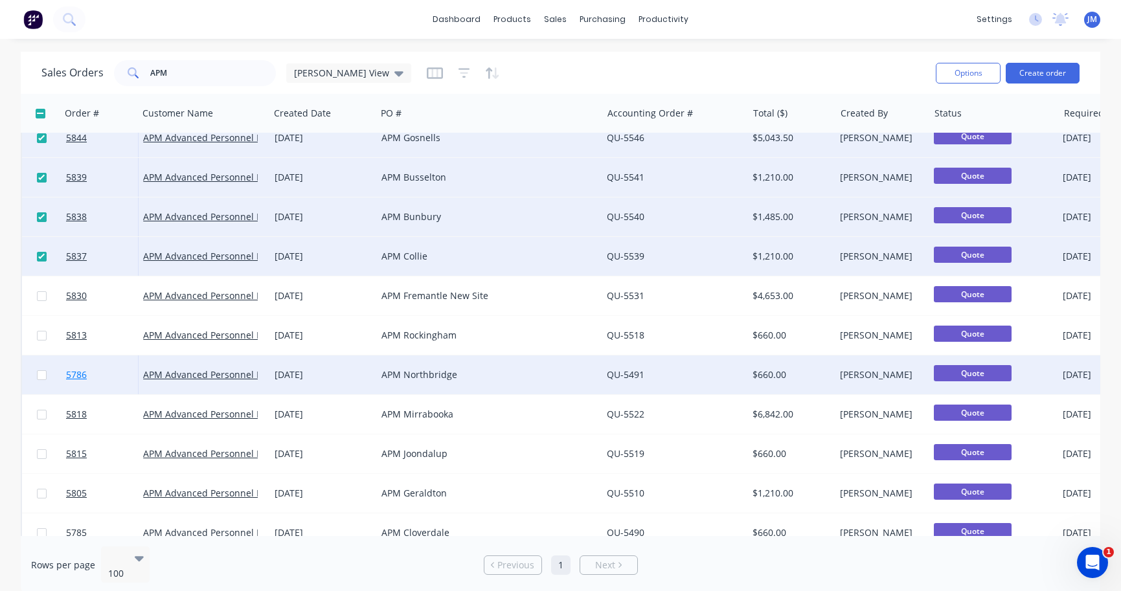
scroll to position [56, 0]
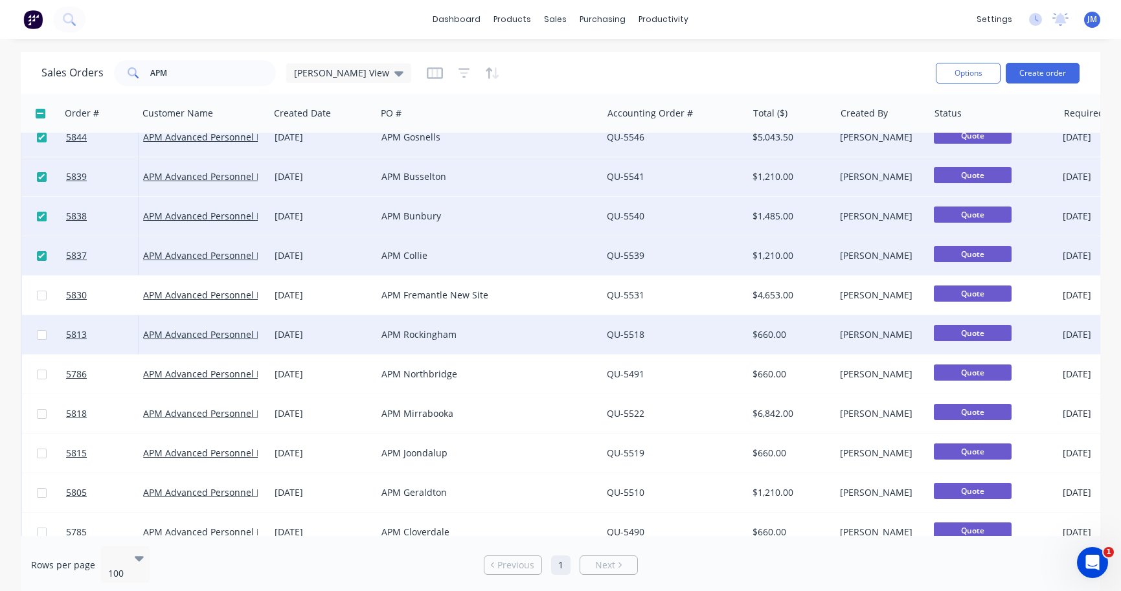
click at [42, 338] on input "checkbox" at bounding box center [42, 335] width 10 height 10
checkbox input "true"
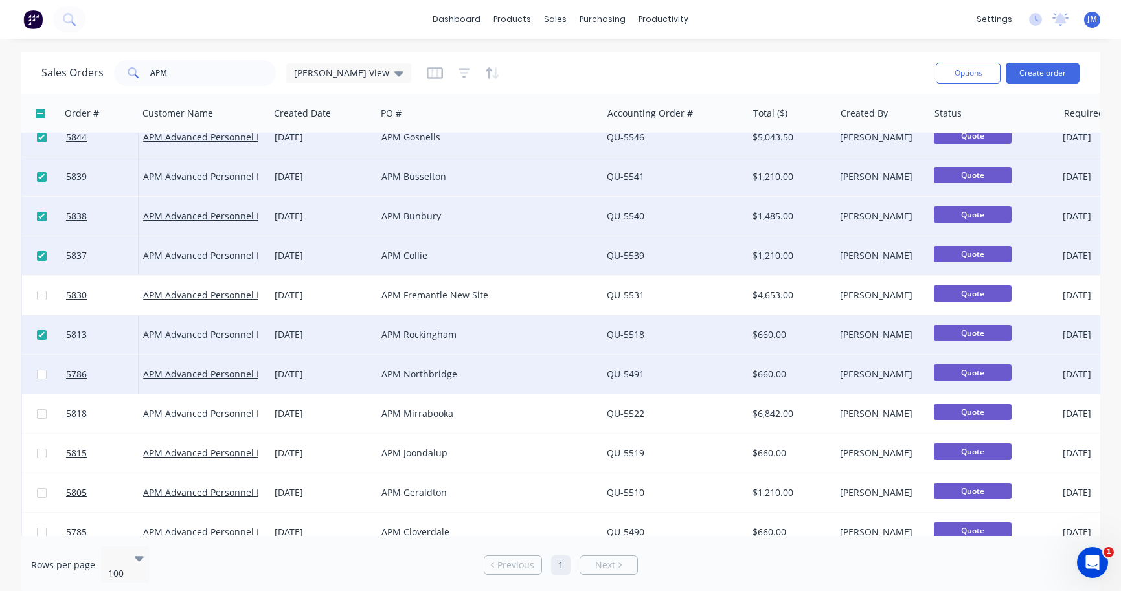
click at [40, 376] on input "checkbox" at bounding box center [42, 375] width 10 height 10
checkbox input "true"
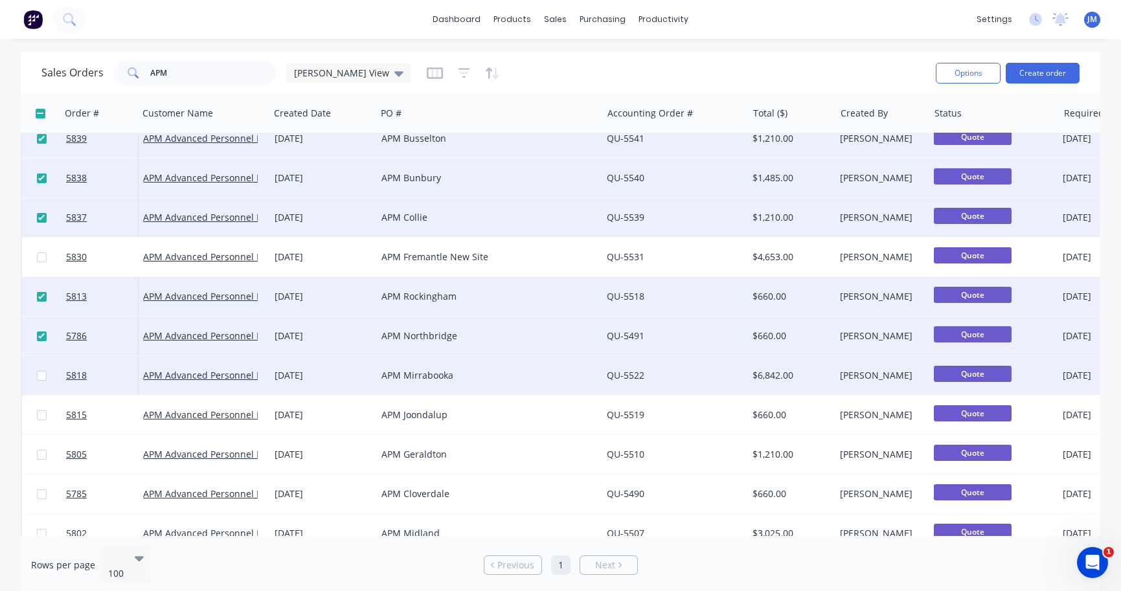
scroll to position [104, 0]
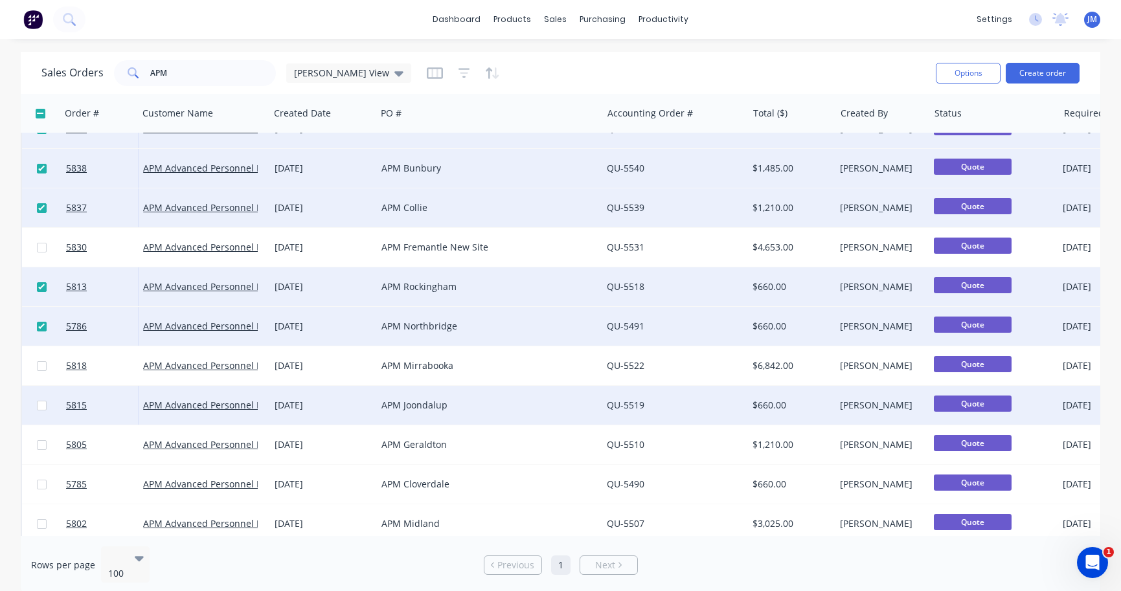
click at [41, 406] on input "checkbox" at bounding box center [42, 406] width 10 height 10
checkbox input "true"
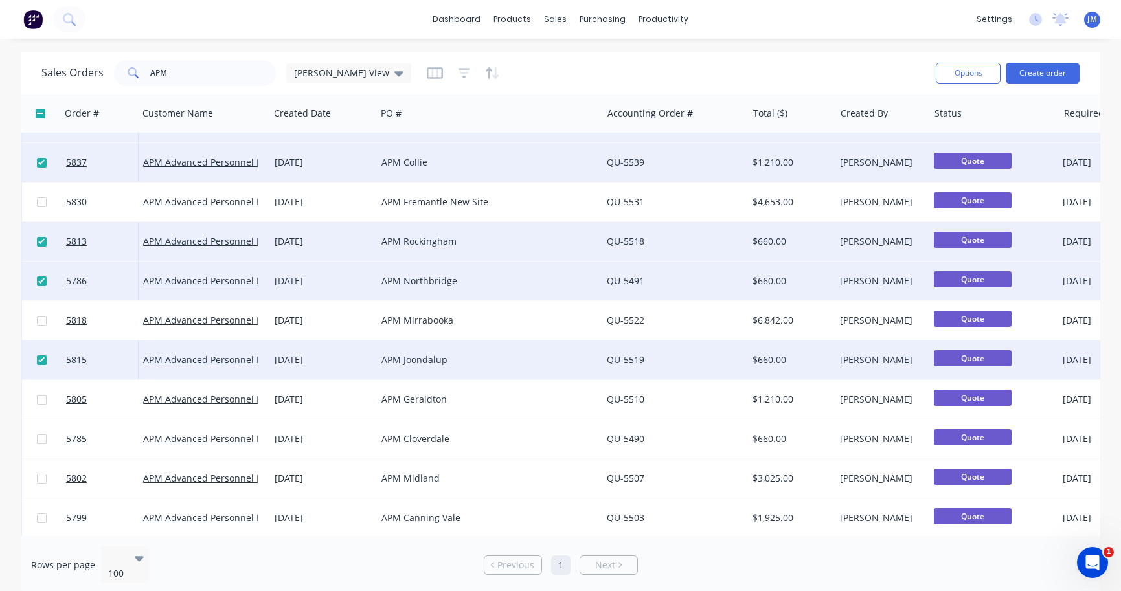
scroll to position [156, 0]
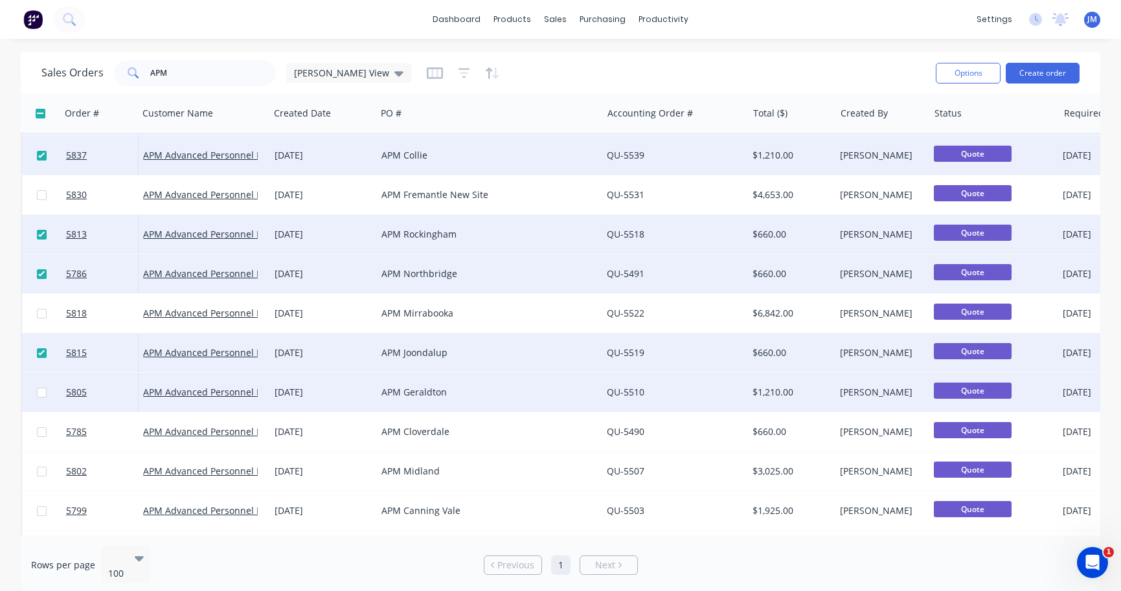
click at [40, 396] on input "checkbox" at bounding box center [42, 393] width 10 height 10
checkbox input "true"
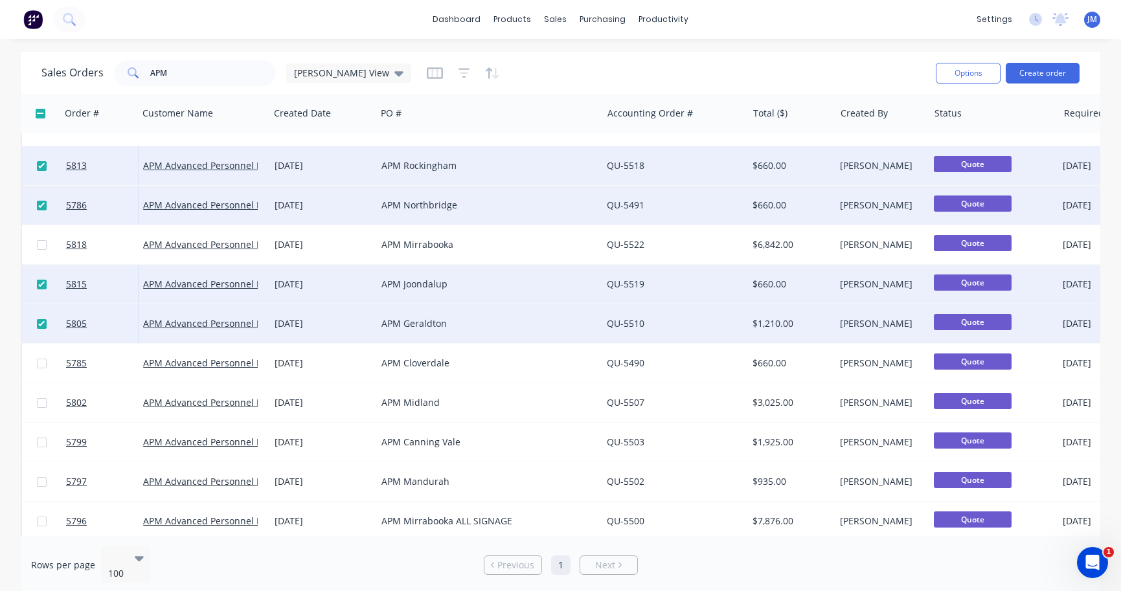
scroll to position [226, 0]
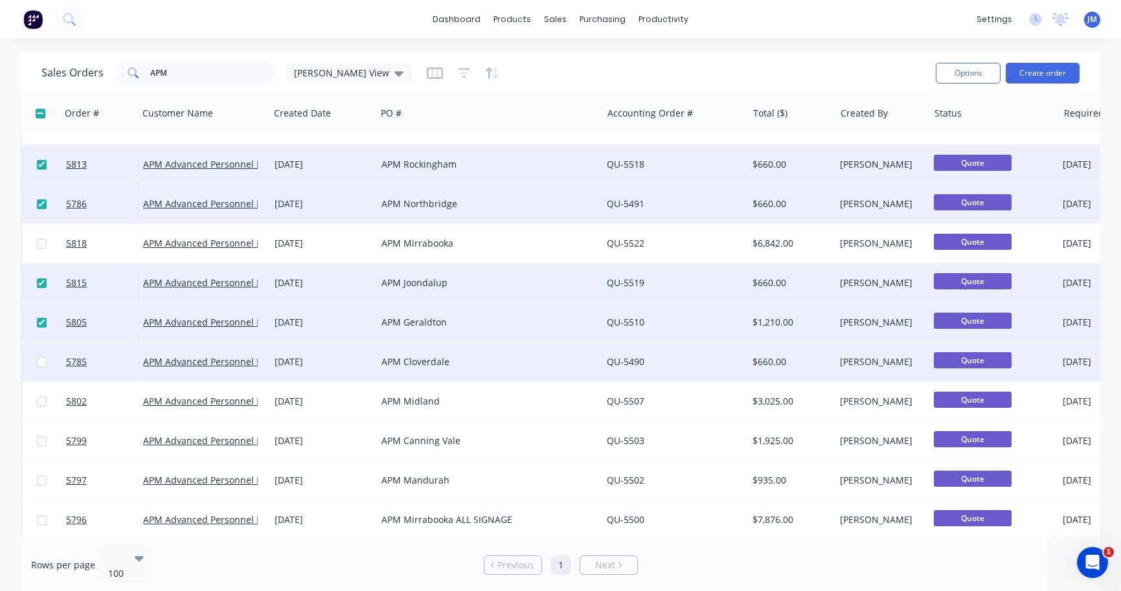
click at [41, 362] on input "checkbox" at bounding box center [42, 362] width 10 height 10
checkbox input "true"
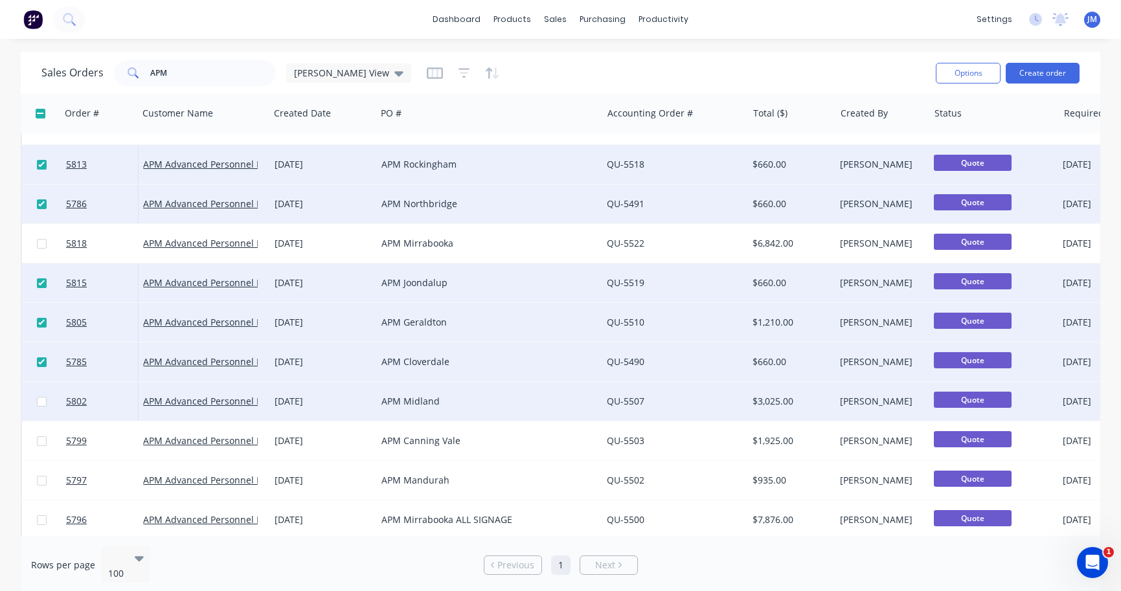
click at [42, 401] on input "checkbox" at bounding box center [42, 402] width 10 height 10
checkbox input "true"
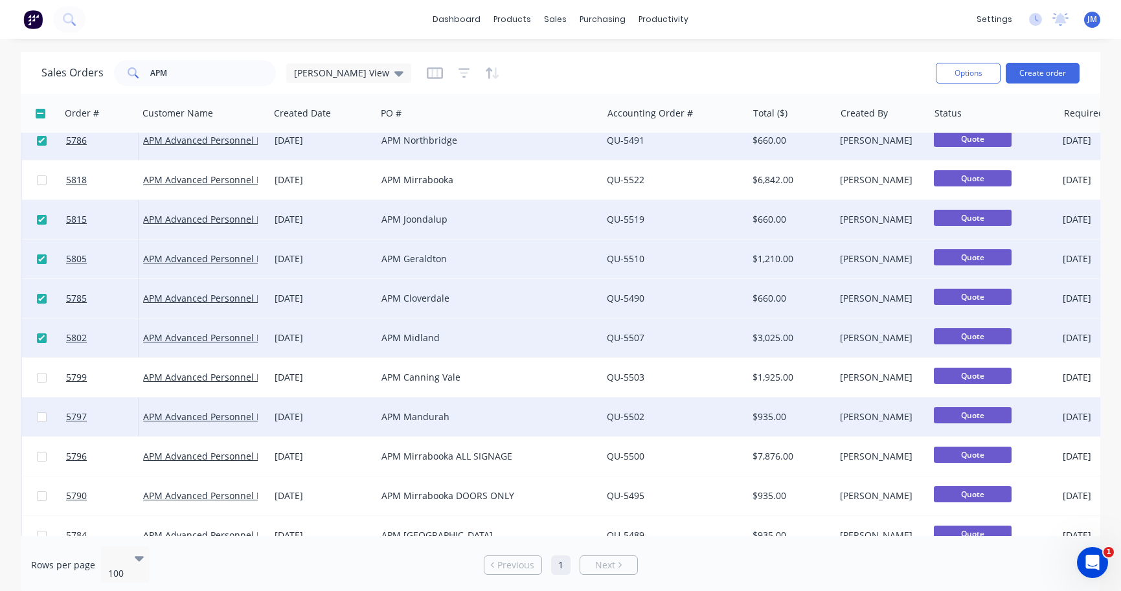
scroll to position [299, 0]
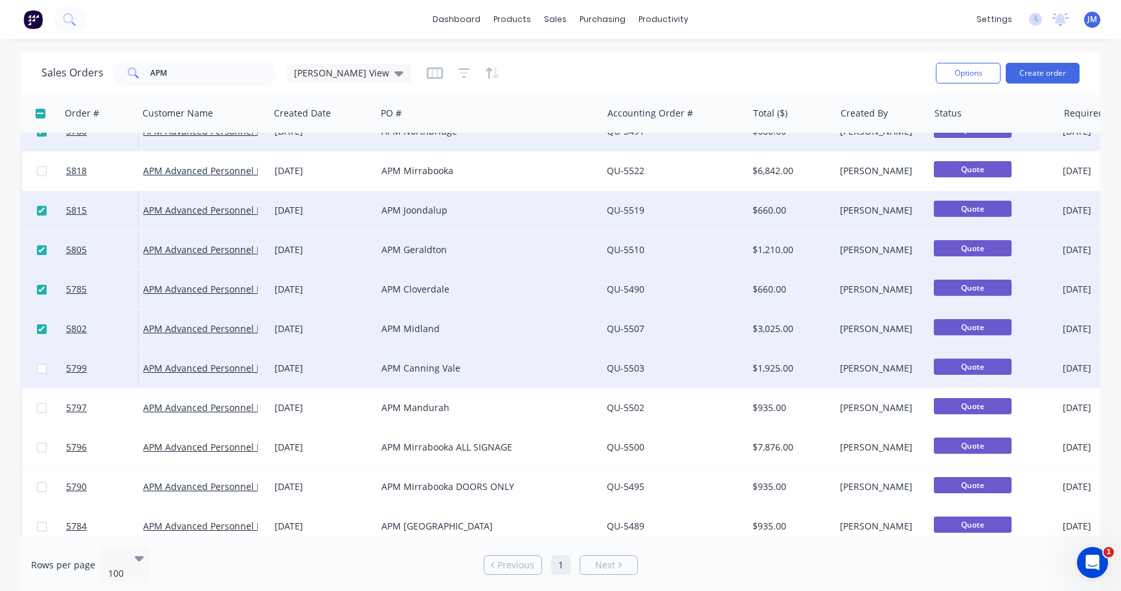
click at [42, 368] on input "checkbox" at bounding box center [42, 369] width 10 height 10
checkbox input "true"
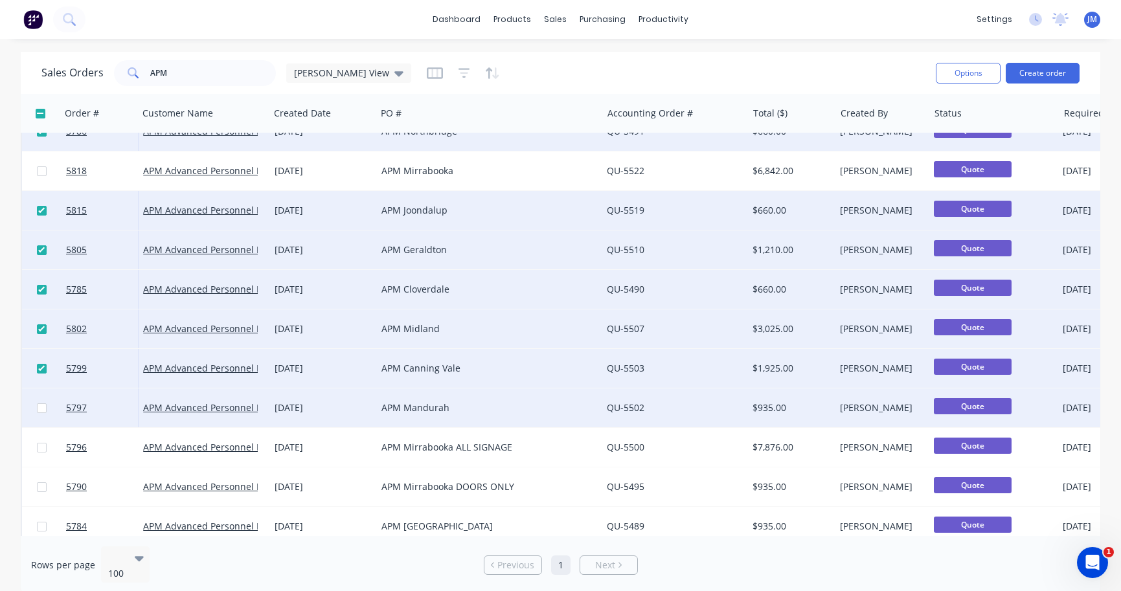
click at [41, 408] on input "checkbox" at bounding box center [42, 408] width 10 height 10
checkbox input "true"
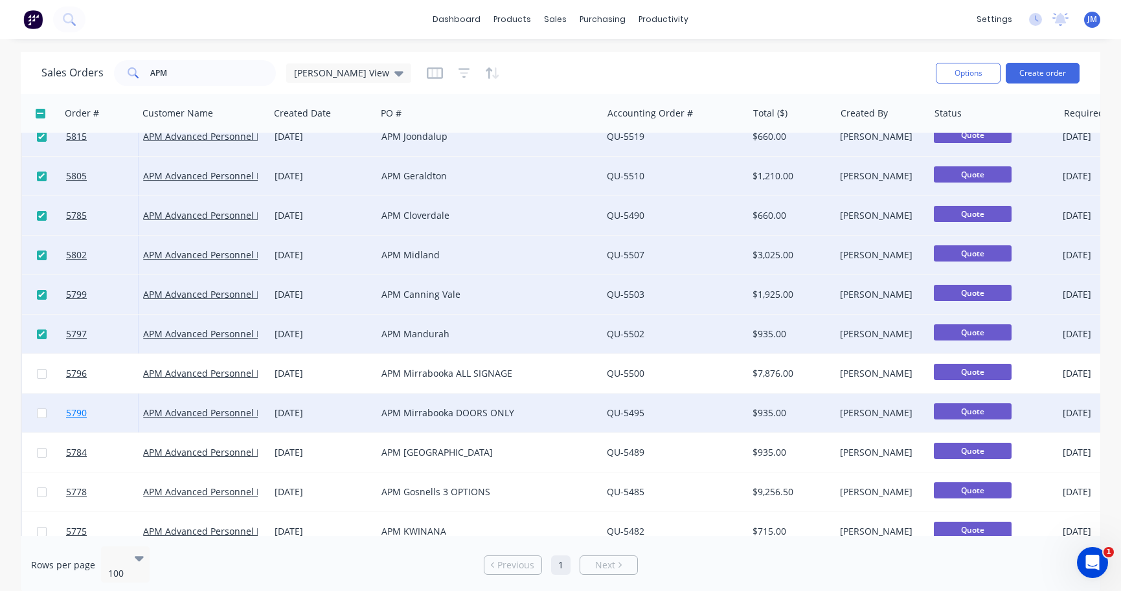
scroll to position [374, 0]
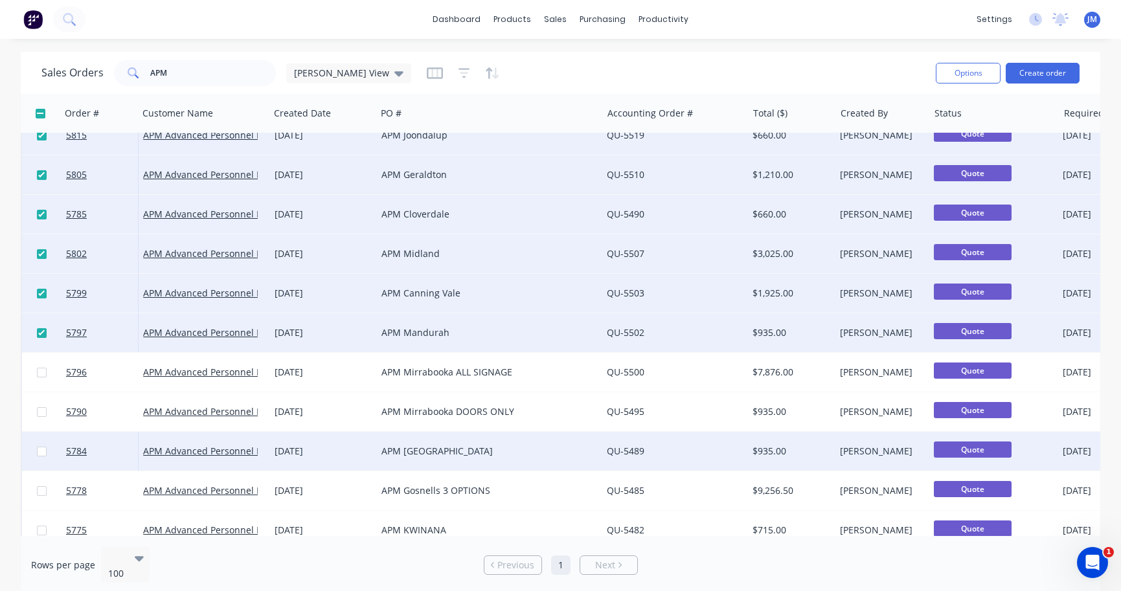
click at [43, 453] on input "checkbox" at bounding box center [42, 452] width 10 height 10
checkbox input "true"
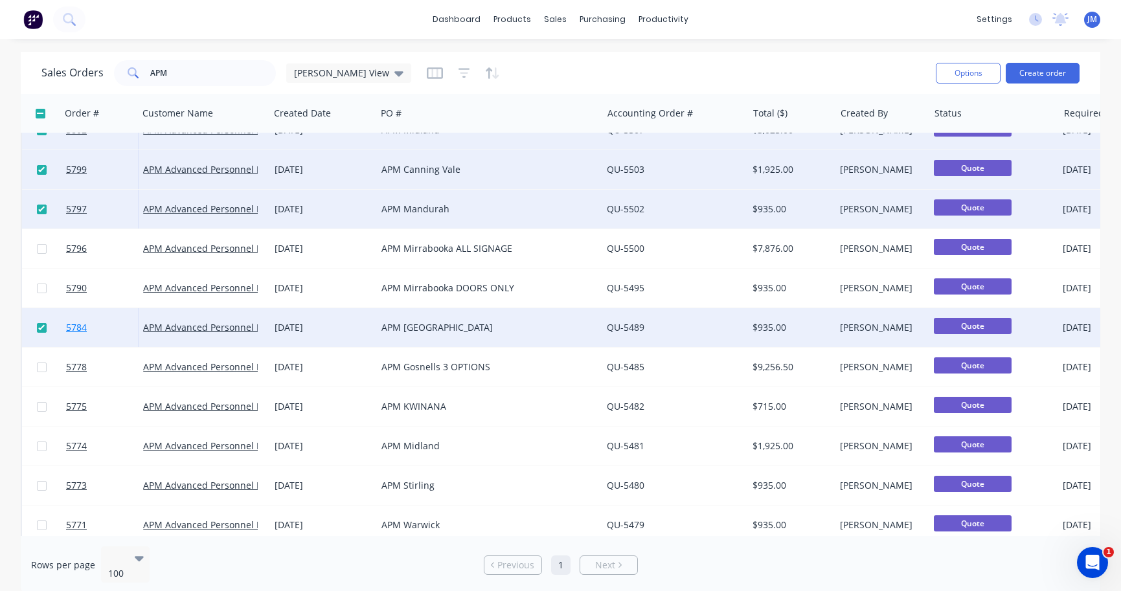
scroll to position [503, 0]
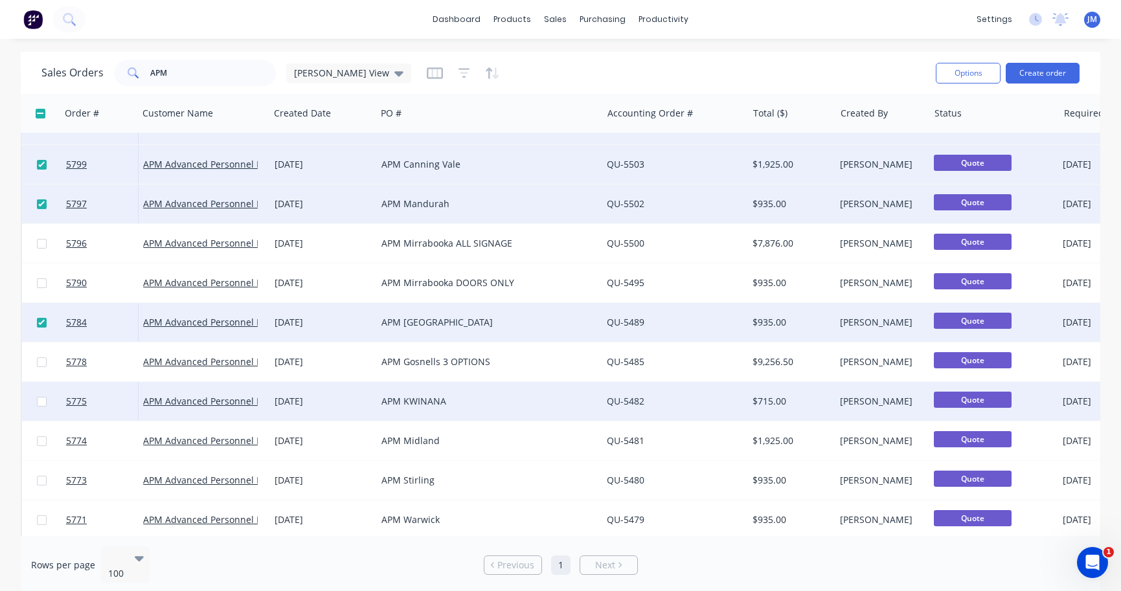
click at [40, 403] on input "checkbox" at bounding box center [42, 402] width 10 height 10
checkbox input "true"
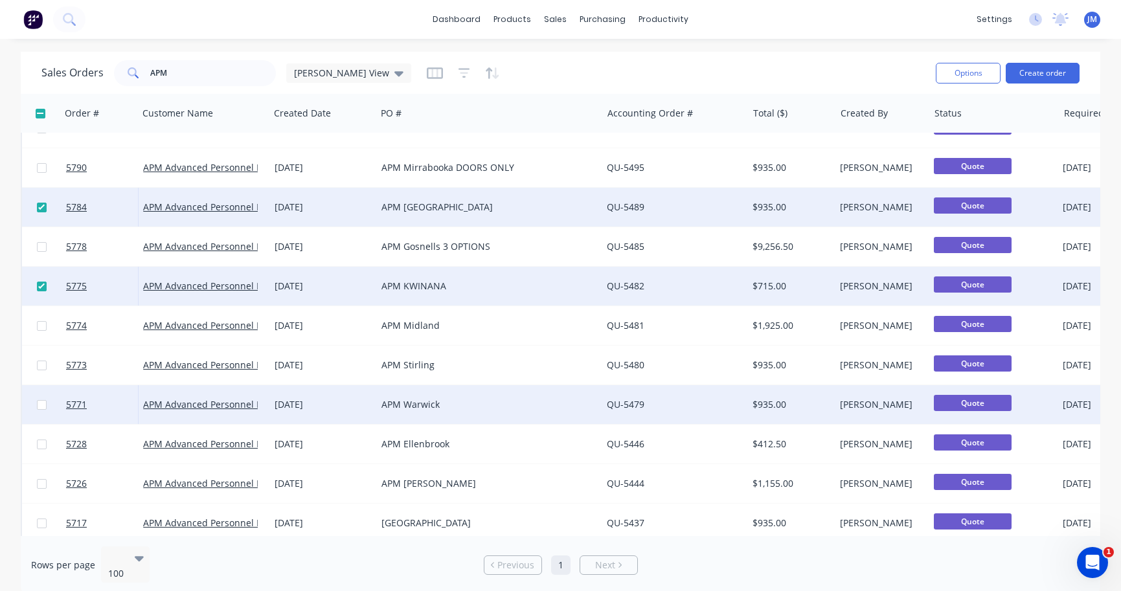
scroll to position [620, 0]
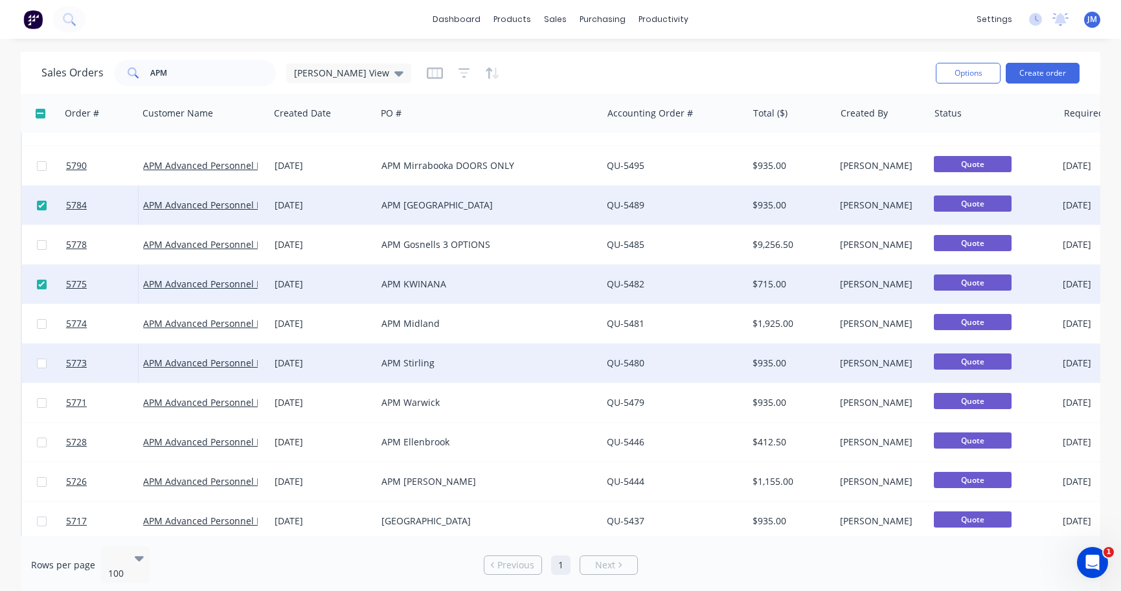
click at [41, 363] on input "checkbox" at bounding box center [42, 364] width 10 height 10
checkbox input "true"
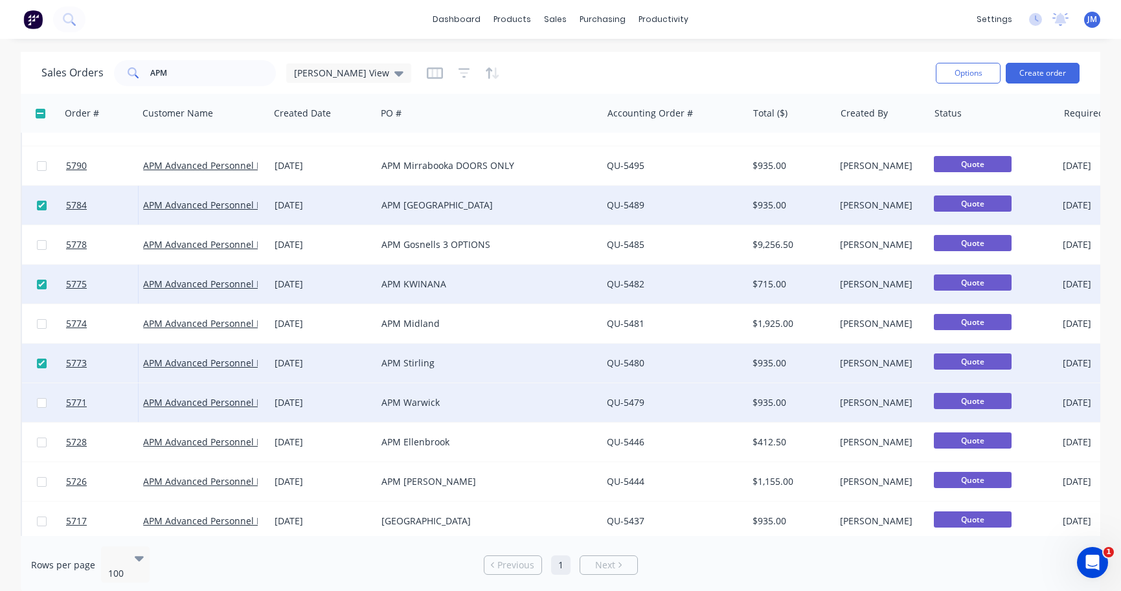
click at [41, 403] on input "checkbox" at bounding box center [42, 403] width 10 height 10
checkbox input "true"
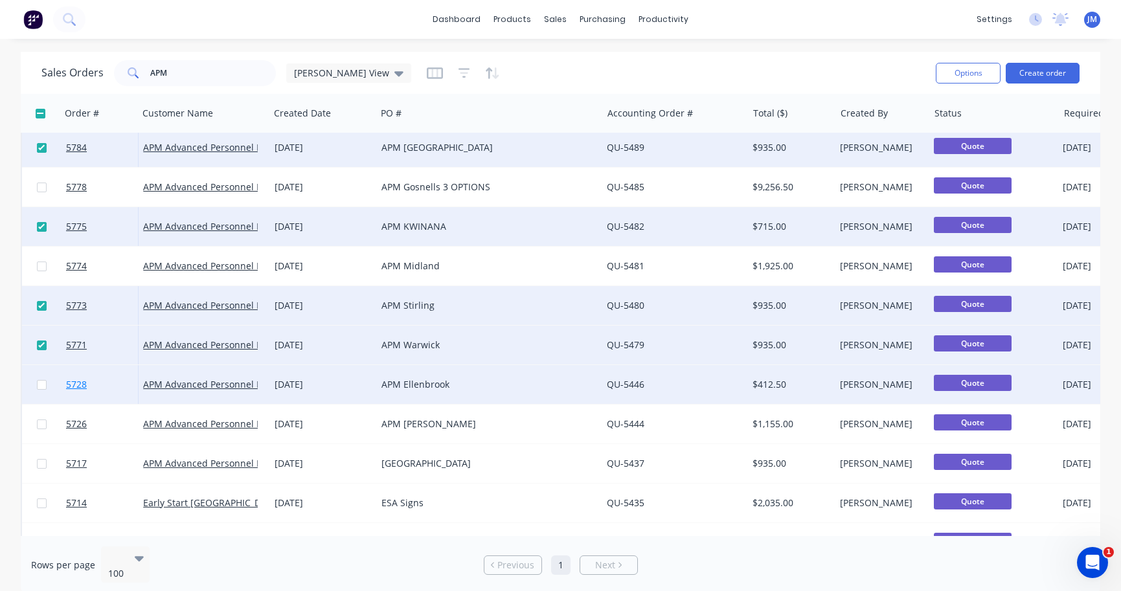
scroll to position [679, 0]
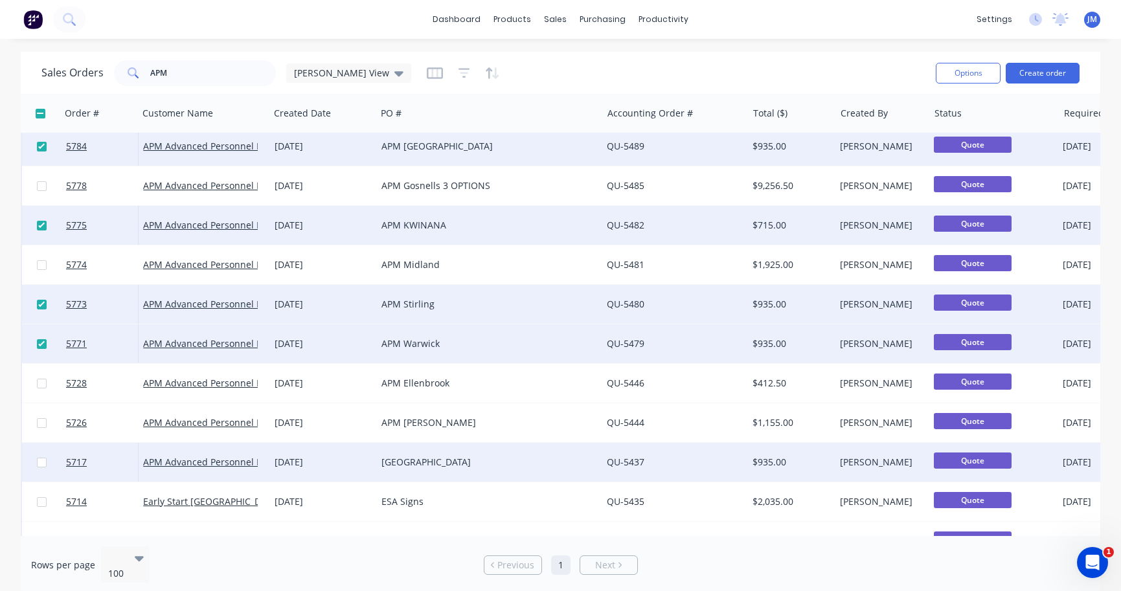
click at [42, 464] on input "checkbox" at bounding box center [42, 463] width 10 height 10
checkbox input "true"
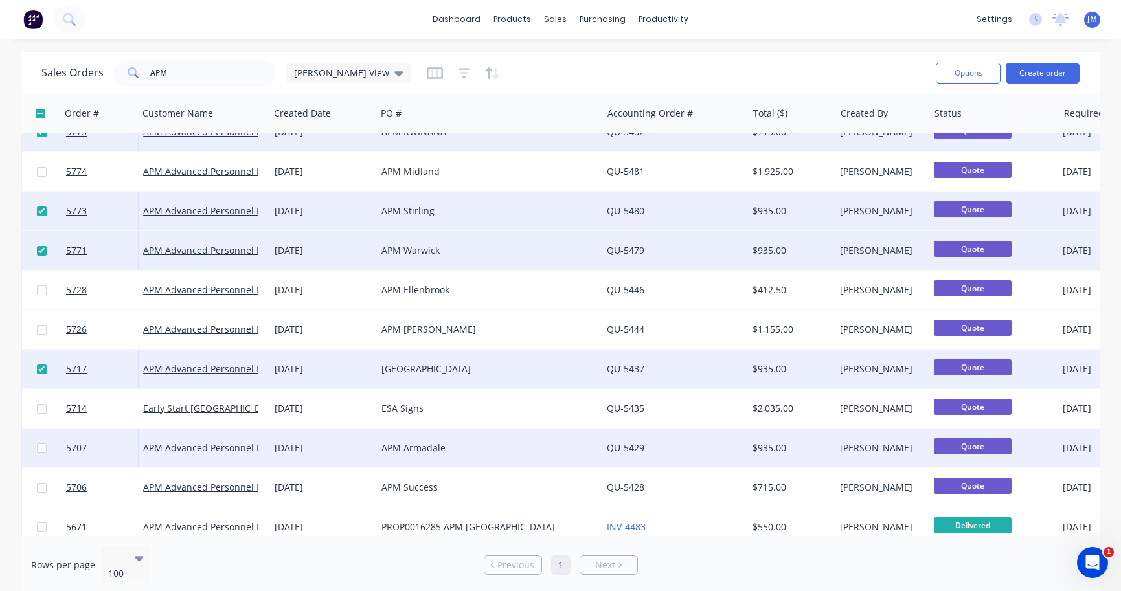
scroll to position [799, 0]
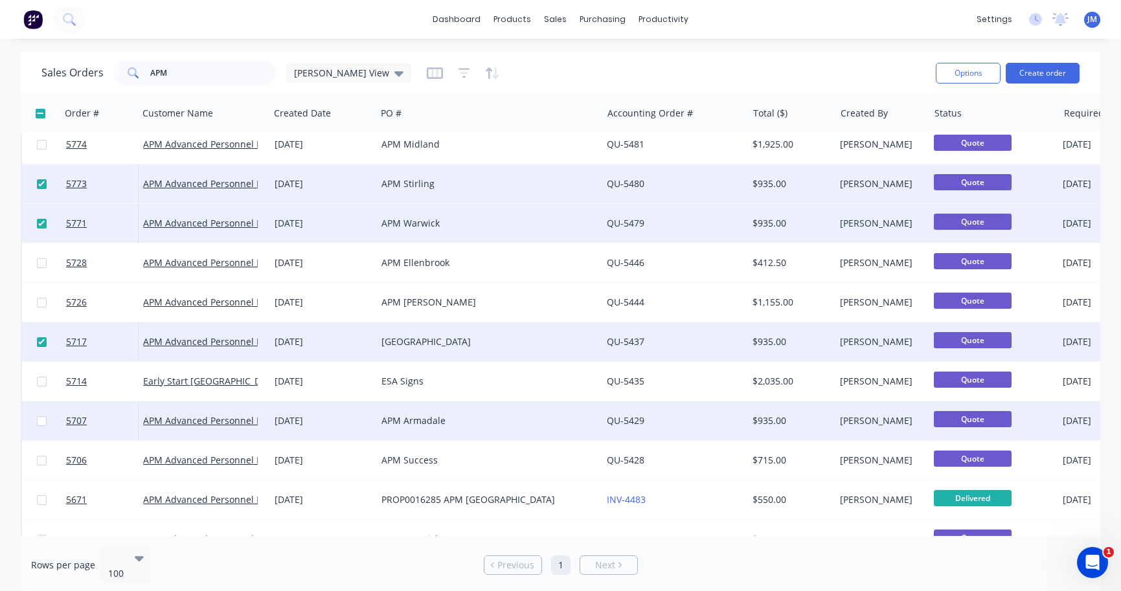
click at [41, 424] on input "checkbox" at bounding box center [42, 421] width 10 height 10
checkbox input "true"
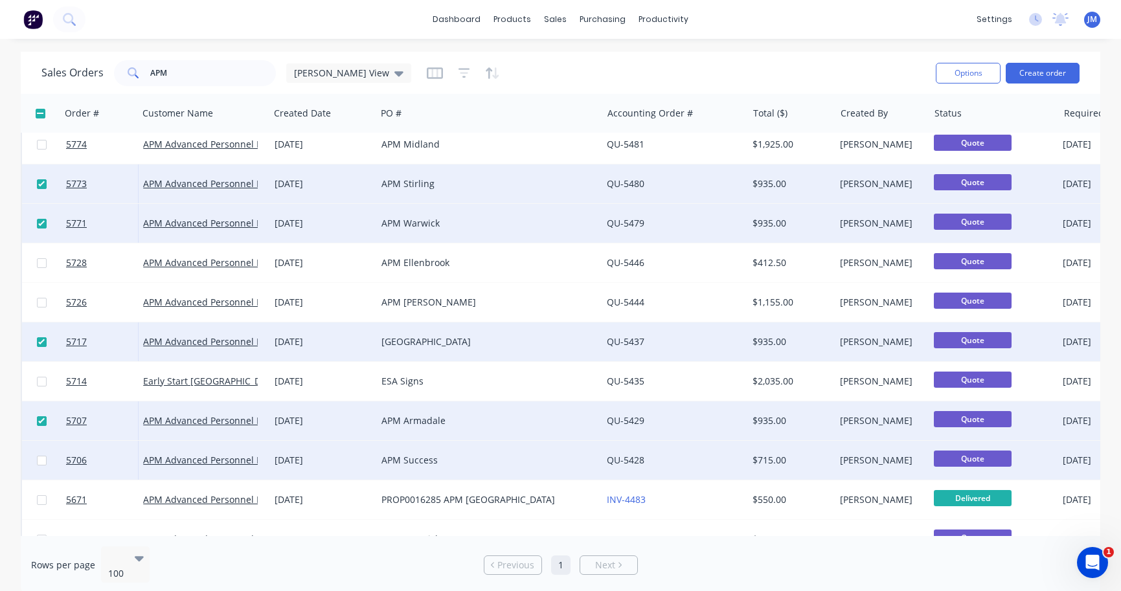
click at [41, 462] on input "checkbox" at bounding box center [42, 461] width 10 height 10
checkbox input "true"
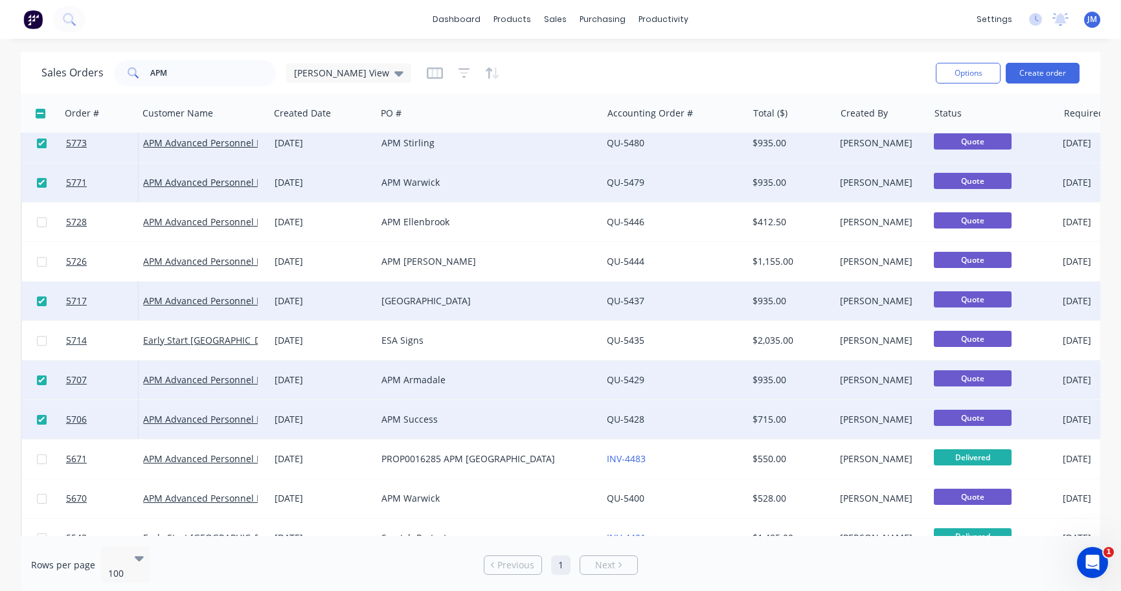
scroll to position [837, 0]
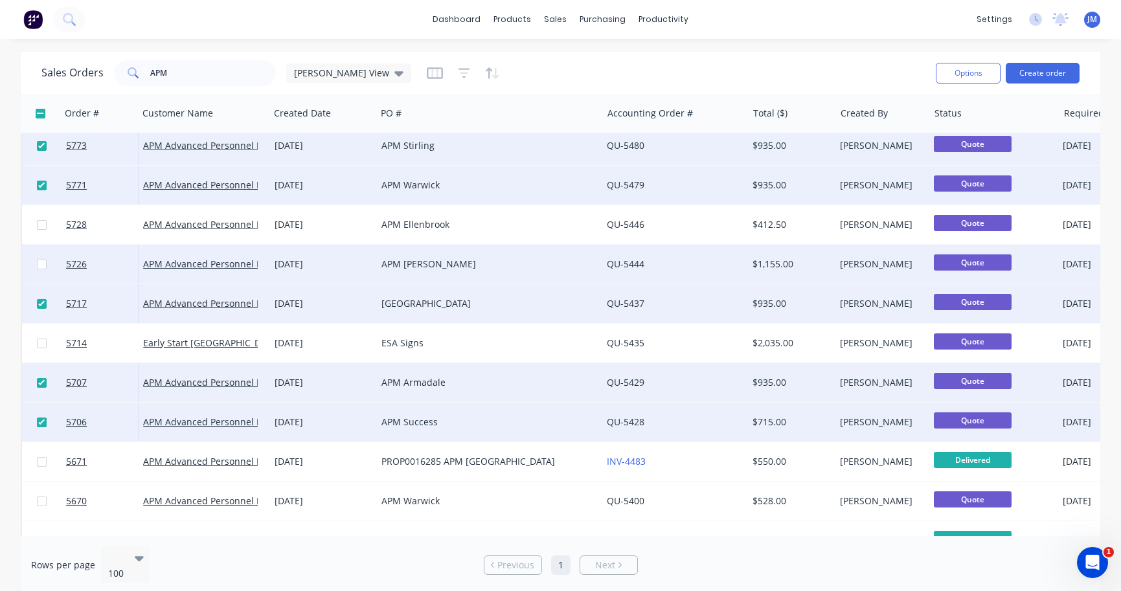
click at [39, 264] on input "checkbox" at bounding box center [42, 265] width 10 height 10
checkbox input "true"
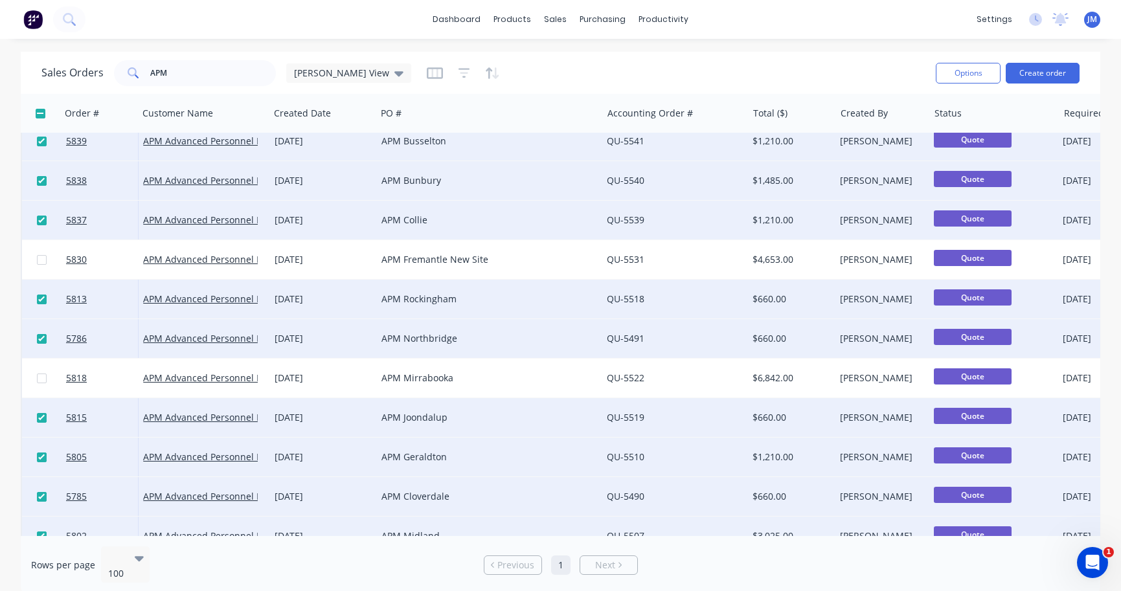
scroll to position [38, 0]
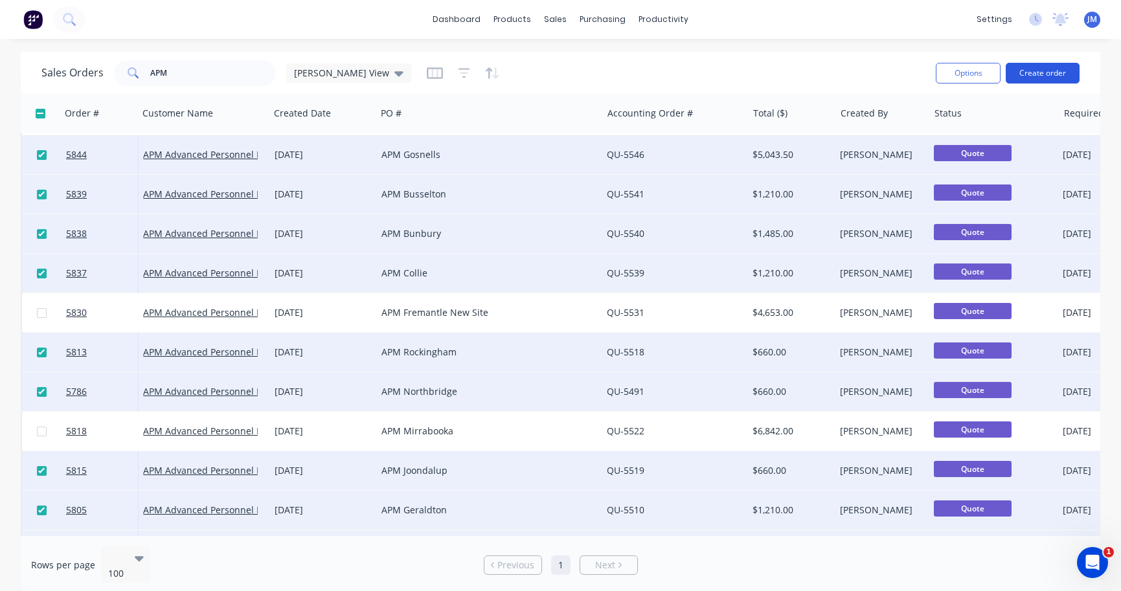
click at [1035, 79] on button "Create order" at bounding box center [1043, 73] width 74 height 21
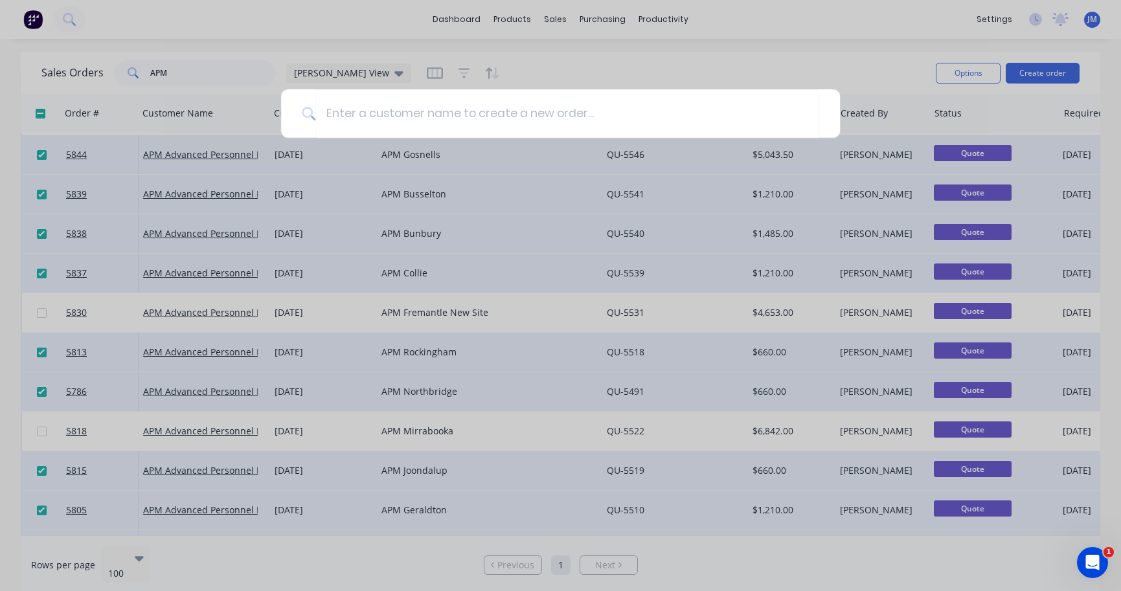
click at [995, 112] on div at bounding box center [560, 295] width 1121 height 591
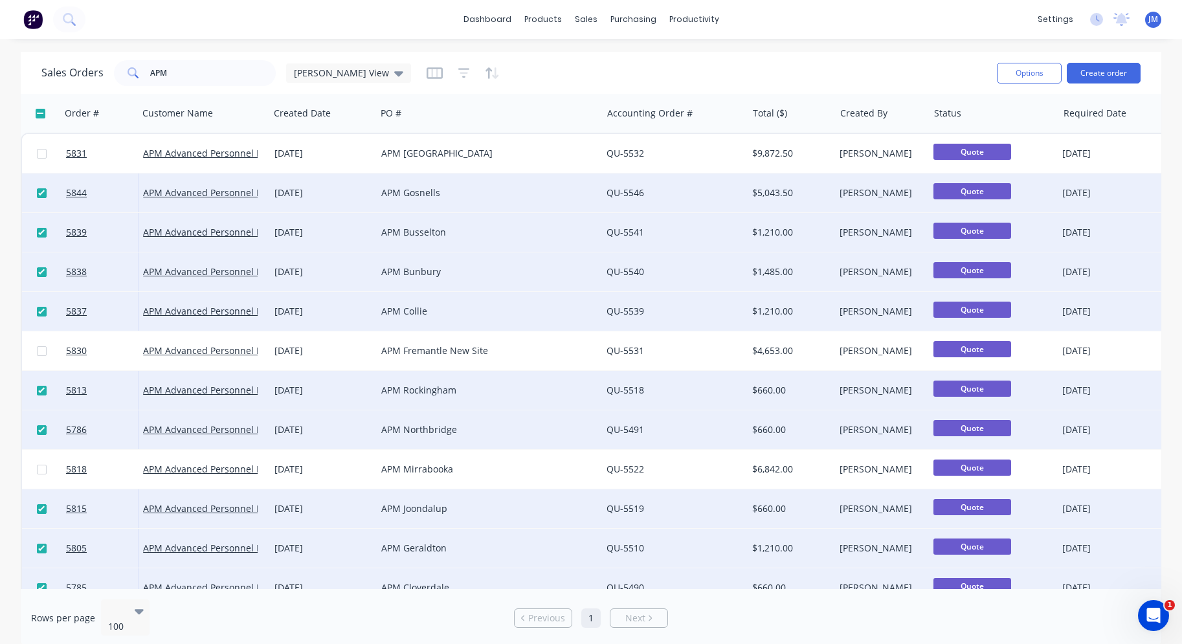
scroll to position [0, 0]
click at [1024, 79] on button "Options" at bounding box center [1029, 73] width 65 height 21
click at [999, 106] on div "Change Status" at bounding box center [990, 105] width 119 height 19
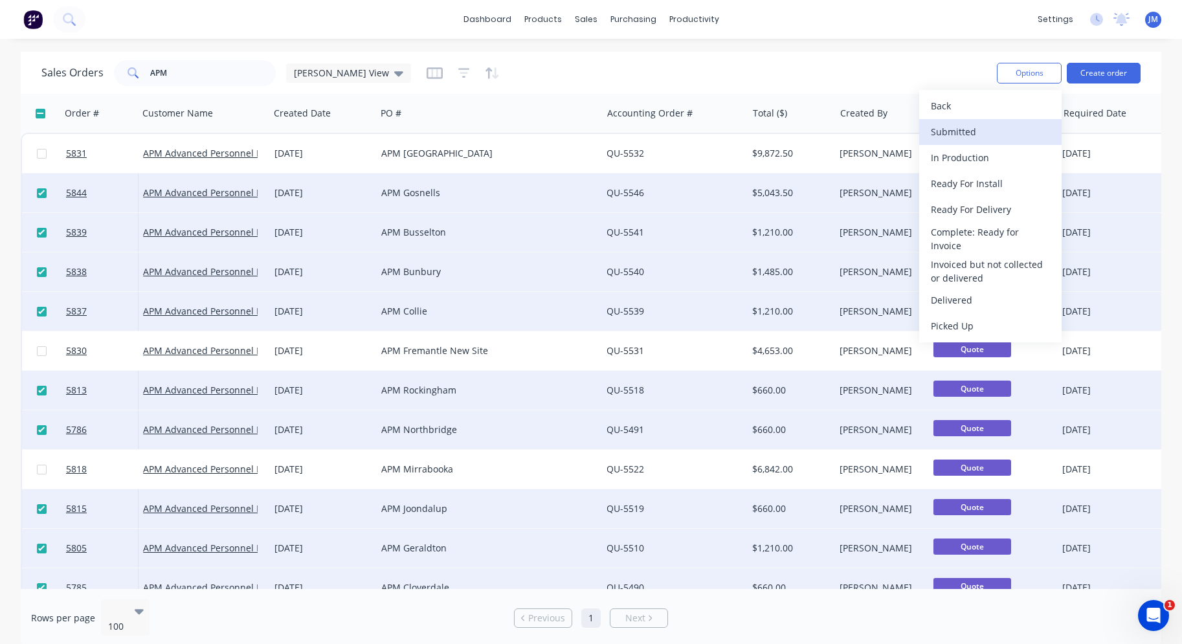
click at [989, 127] on div "Submitted" at bounding box center [990, 131] width 119 height 19
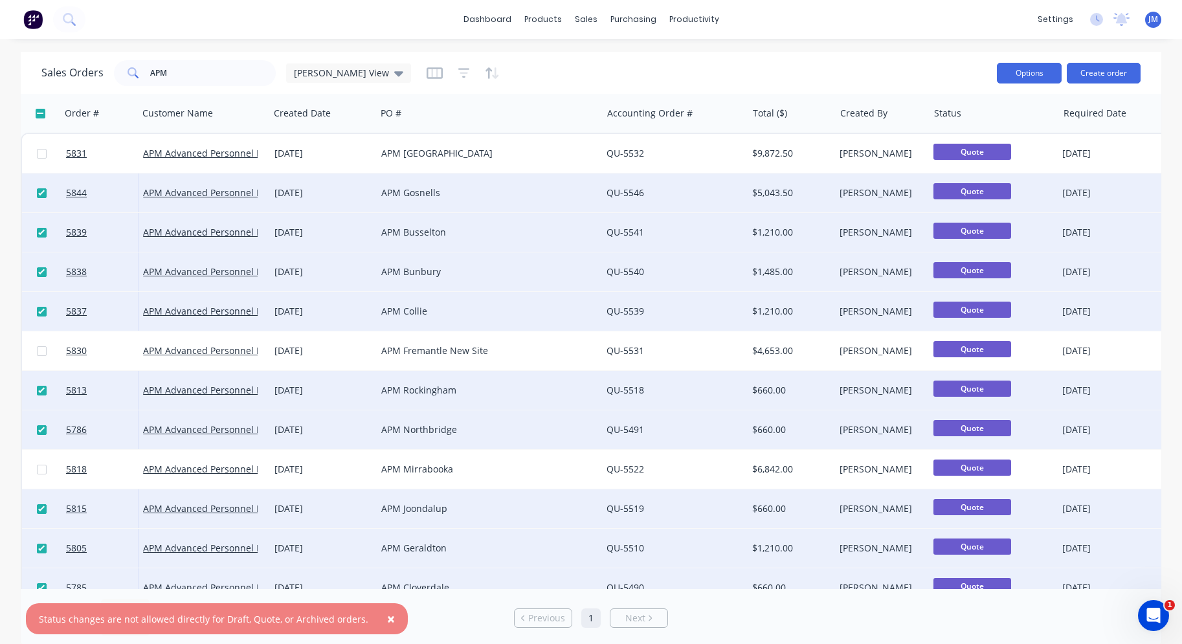
click at [1030, 76] on button "Options" at bounding box center [1029, 73] width 65 height 21
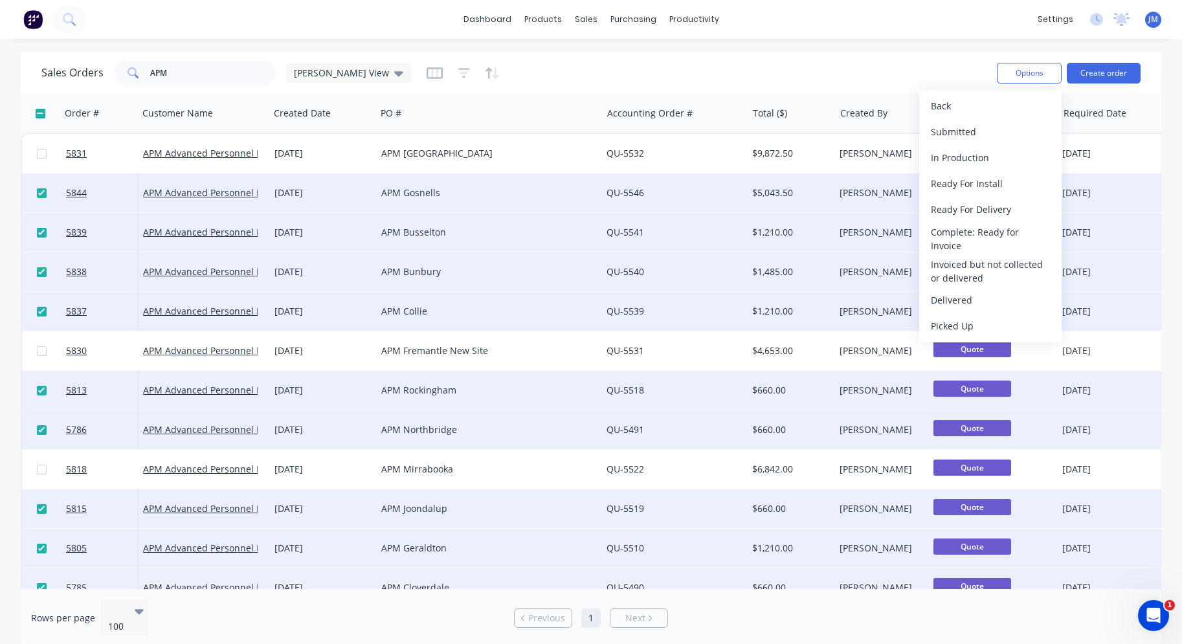
click at [966, 69] on div "Sales Orders APM [PERSON_NAME] View" at bounding box center [513, 73] width 945 height 32
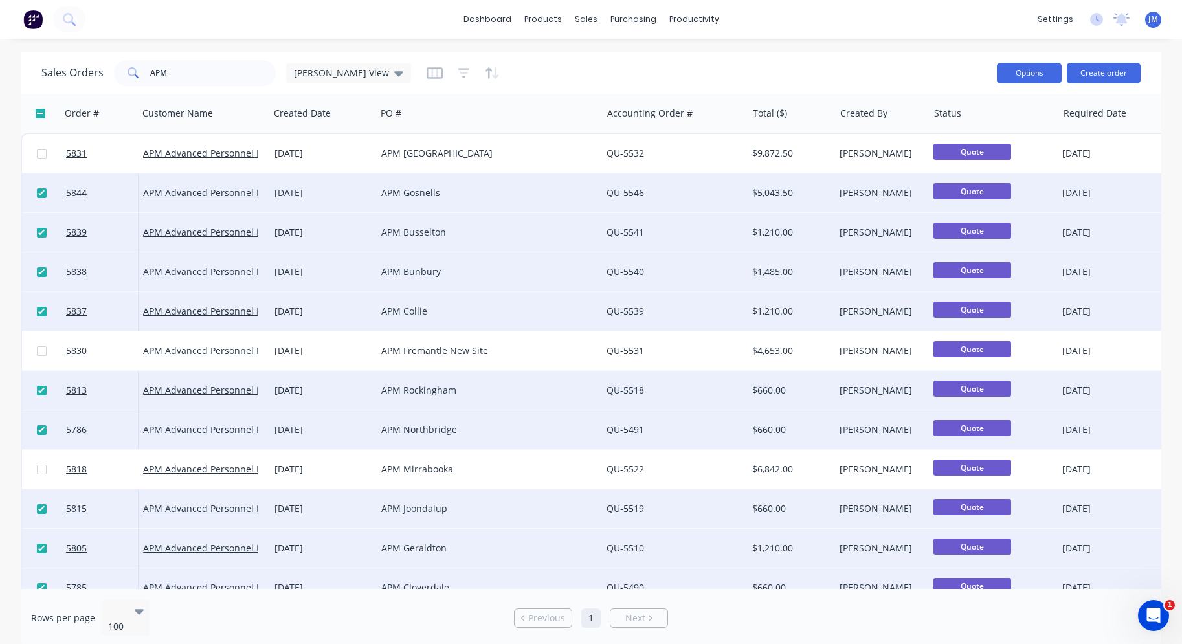
click at [1029, 76] on button "Options" at bounding box center [1029, 73] width 65 height 21
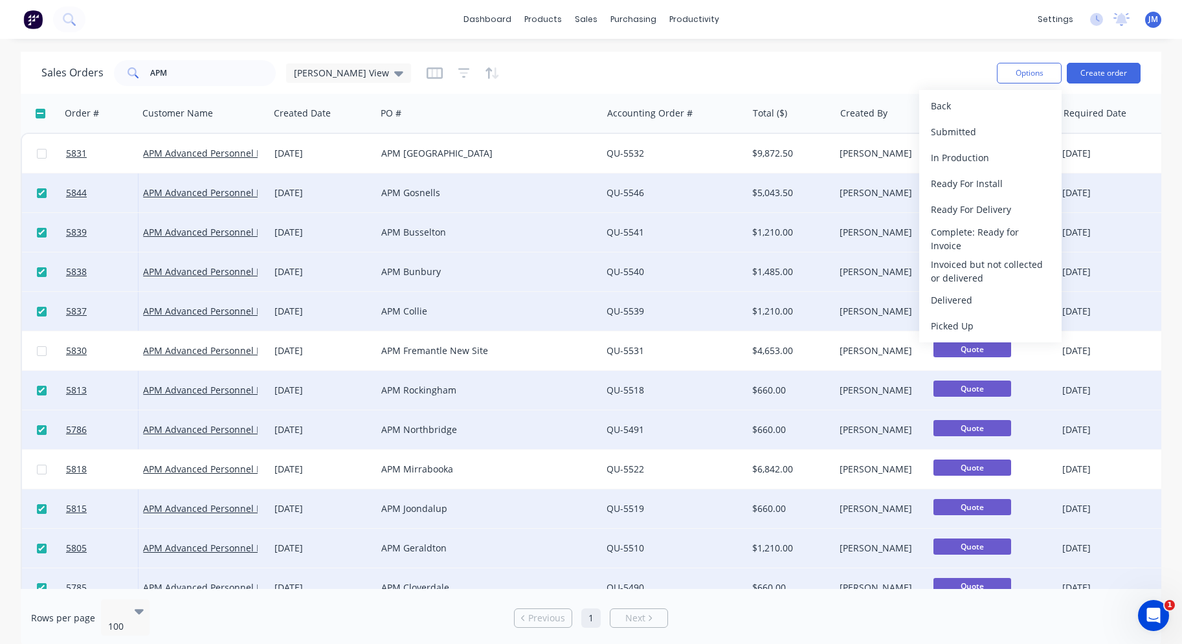
click at [909, 67] on div "Sales Orders APM [PERSON_NAME] View" at bounding box center [513, 73] width 945 height 32
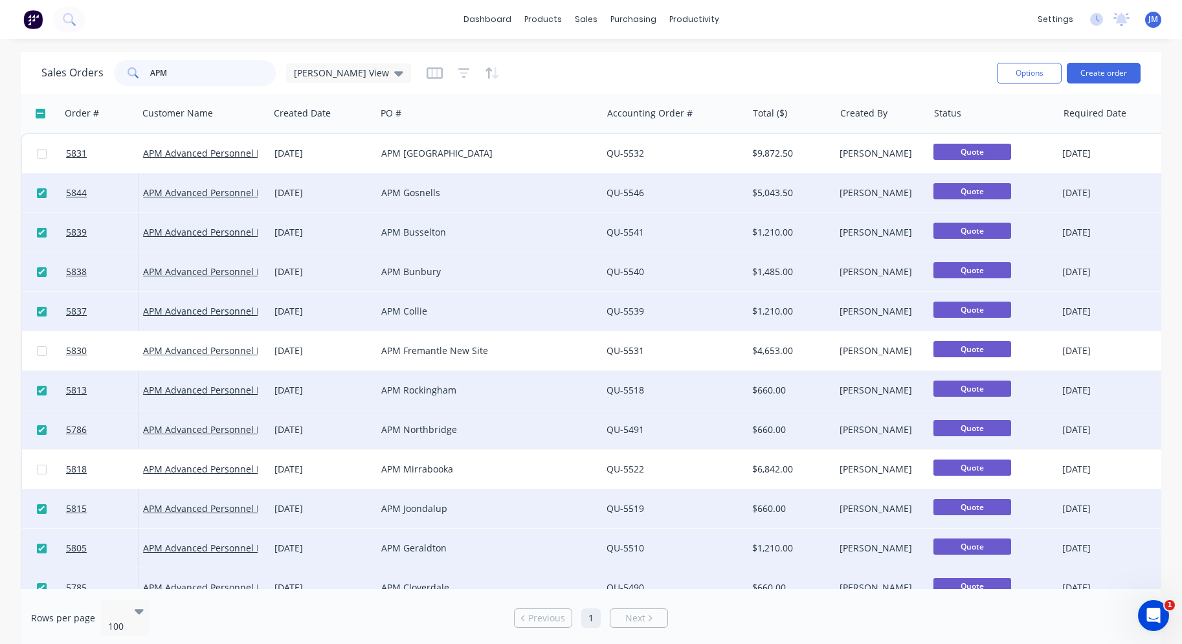
click at [223, 76] on input "APM" at bounding box center [213, 73] width 126 height 26
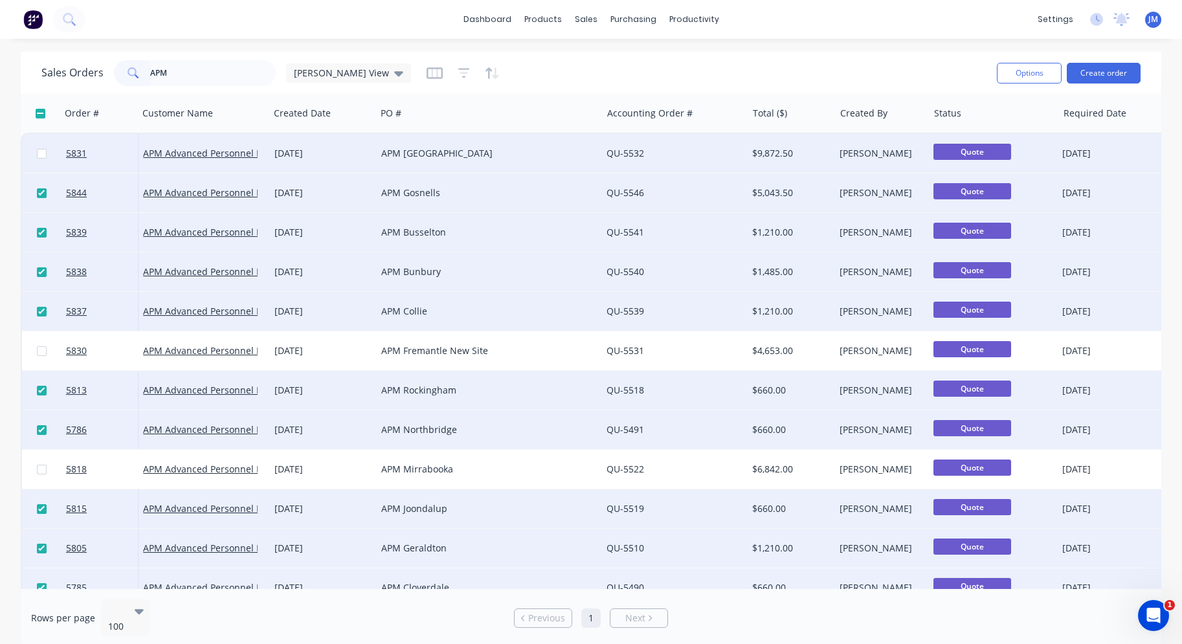
click at [167, 161] on div "APM Advanced Personnel Management" at bounding box center [203, 153] width 131 height 39
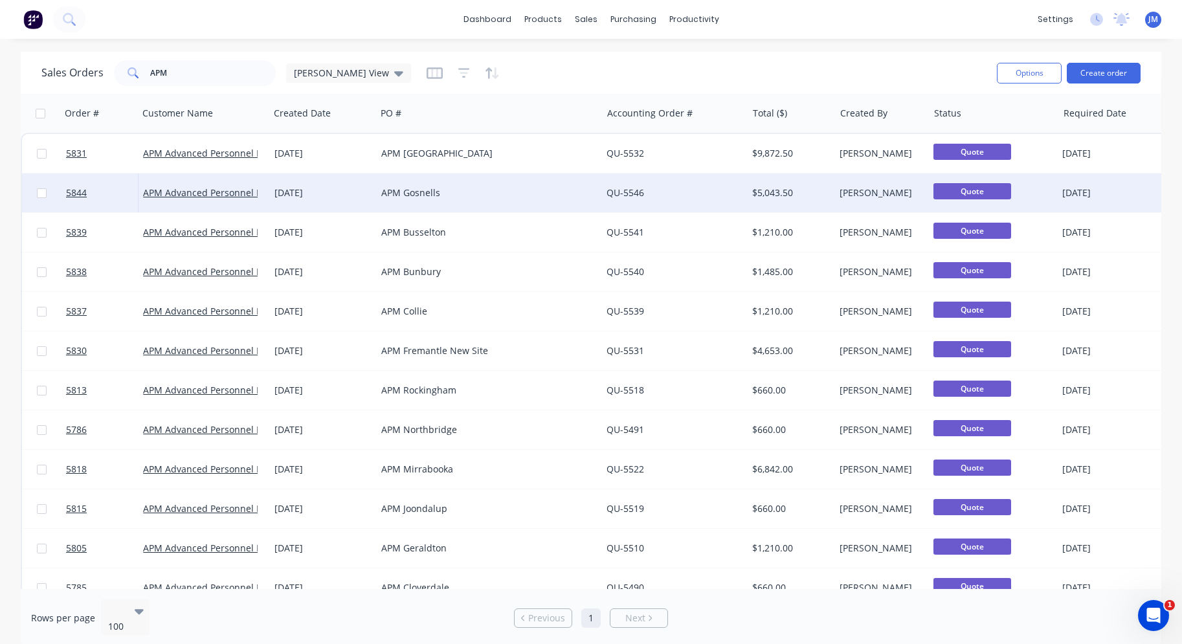
click at [40, 194] on input "checkbox" at bounding box center [42, 193] width 10 height 10
checkbox input "true"
click at [221, 195] on link "APM Advanced Personnel Management" at bounding box center [228, 192] width 171 height 12
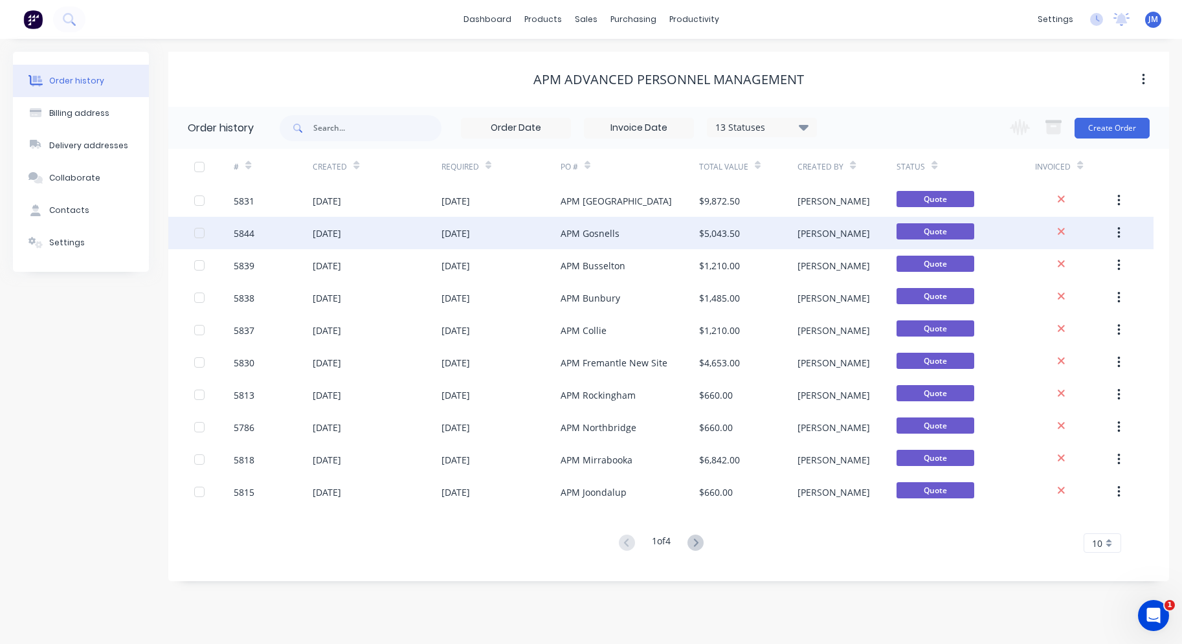
click at [510, 231] on div "[DATE]" at bounding box center [501, 233] width 119 height 32
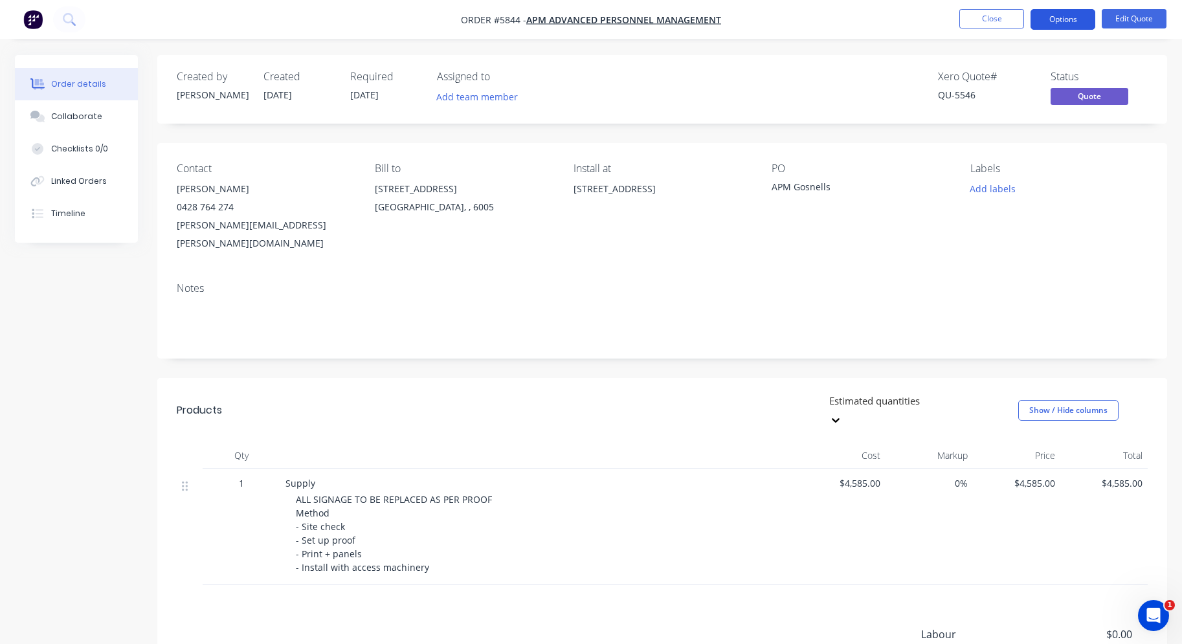
click at [1063, 12] on button "Options" at bounding box center [1063, 19] width 65 height 21
click at [703, 477] on div "Supply" at bounding box center [540, 484] width 508 height 14
click at [985, 17] on button "Close" at bounding box center [992, 18] width 65 height 19
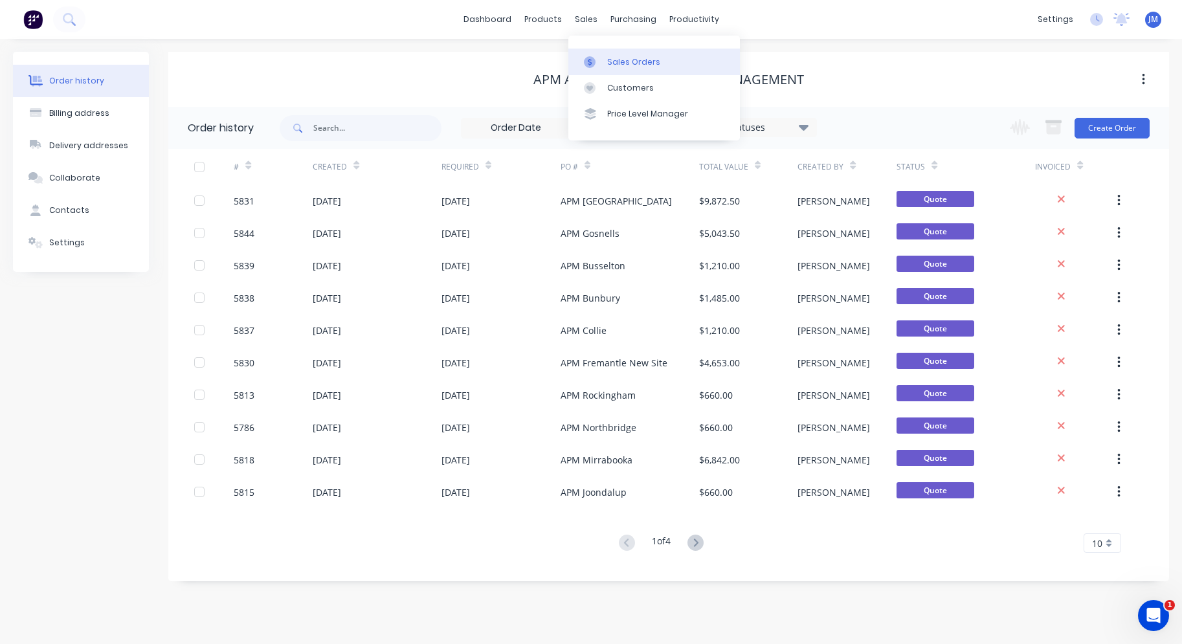
click at [618, 53] on link "Sales Orders" at bounding box center [655, 62] width 172 height 26
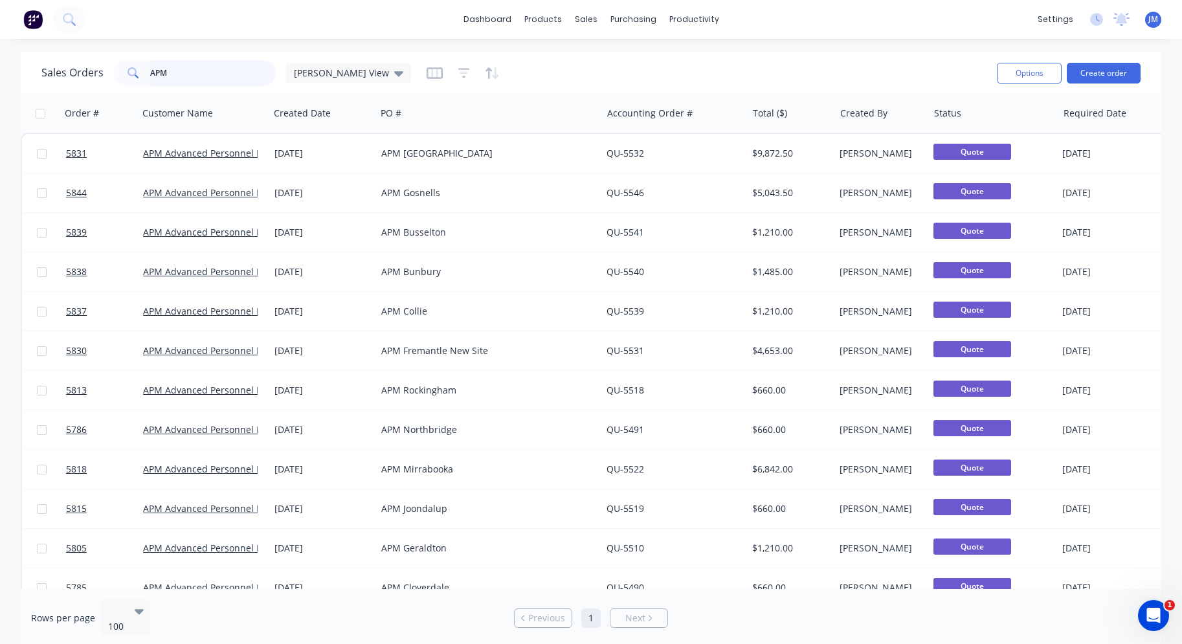
click at [214, 80] on input "APM" at bounding box center [213, 73] width 126 height 26
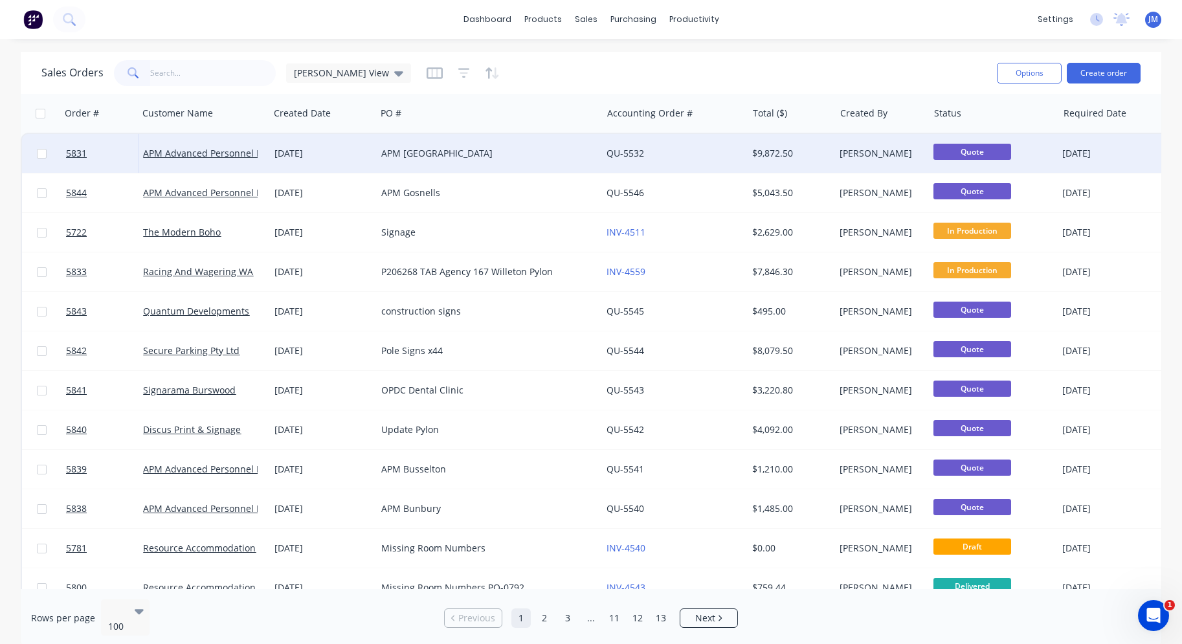
click at [41, 155] on input "checkbox" at bounding box center [42, 154] width 10 height 10
checkbox input "true"
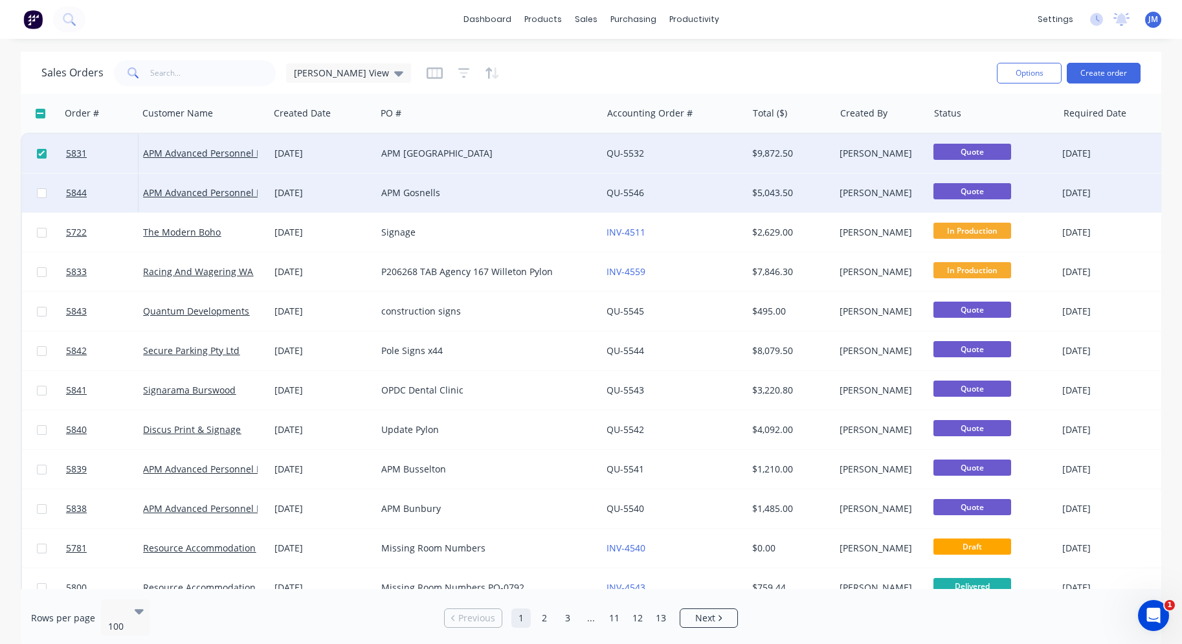
click at [45, 192] on input "checkbox" at bounding box center [42, 193] width 10 height 10
click at [1044, 72] on button "Options" at bounding box center [1029, 73] width 65 height 21
click at [803, 75] on div "Sales Orders [PERSON_NAME] View" at bounding box center [513, 73] width 945 height 32
click at [39, 193] on input "checkbox" at bounding box center [42, 193] width 10 height 10
checkbox input "false"
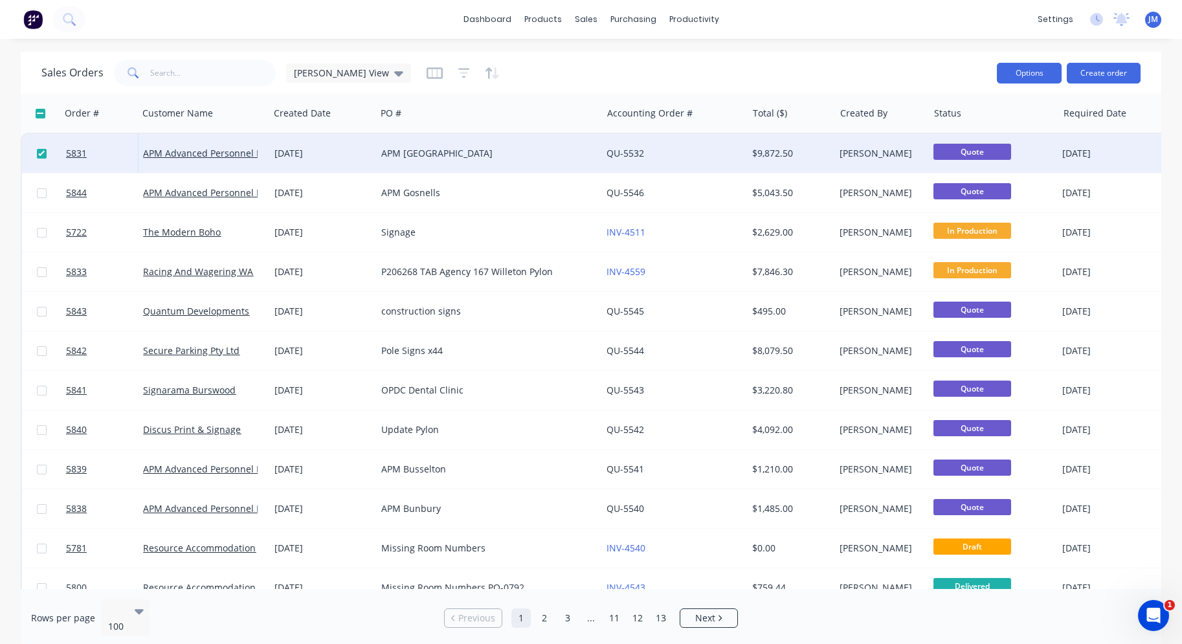
click at [1037, 75] on button "Options" at bounding box center [1029, 73] width 65 height 21
click at [904, 61] on div "Sales Orders [PERSON_NAME] View" at bounding box center [513, 73] width 945 height 32
click at [515, 152] on div "APM [GEOGRAPHIC_DATA]" at bounding box center [483, 153] width 205 height 13
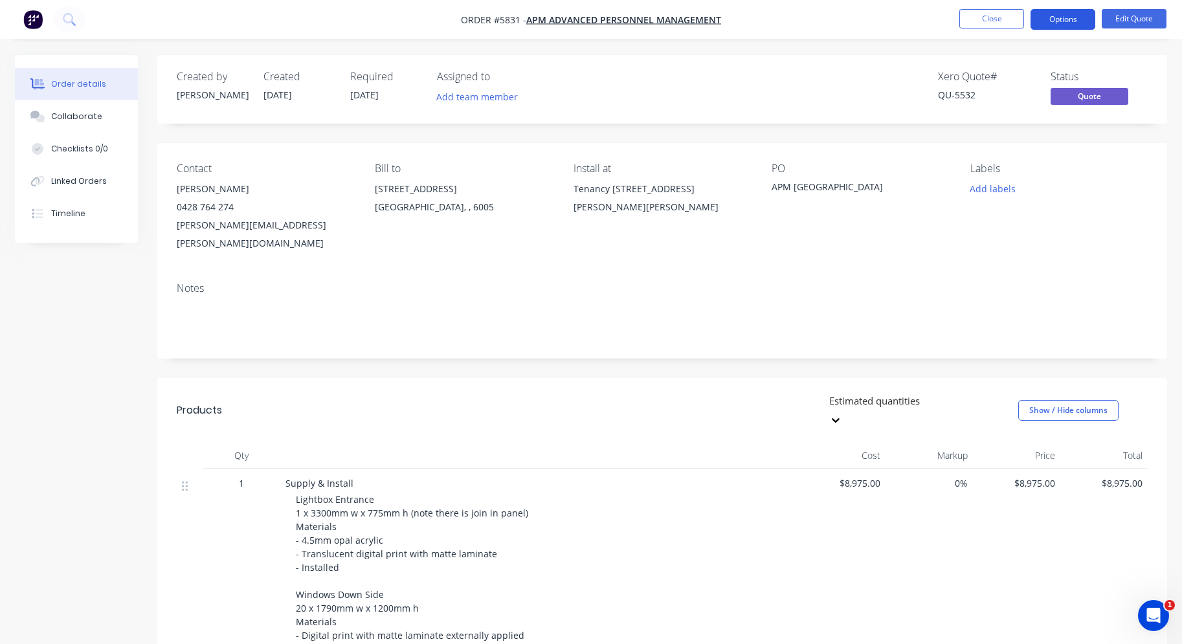
click at [1053, 18] on button "Options" at bounding box center [1063, 19] width 65 height 21
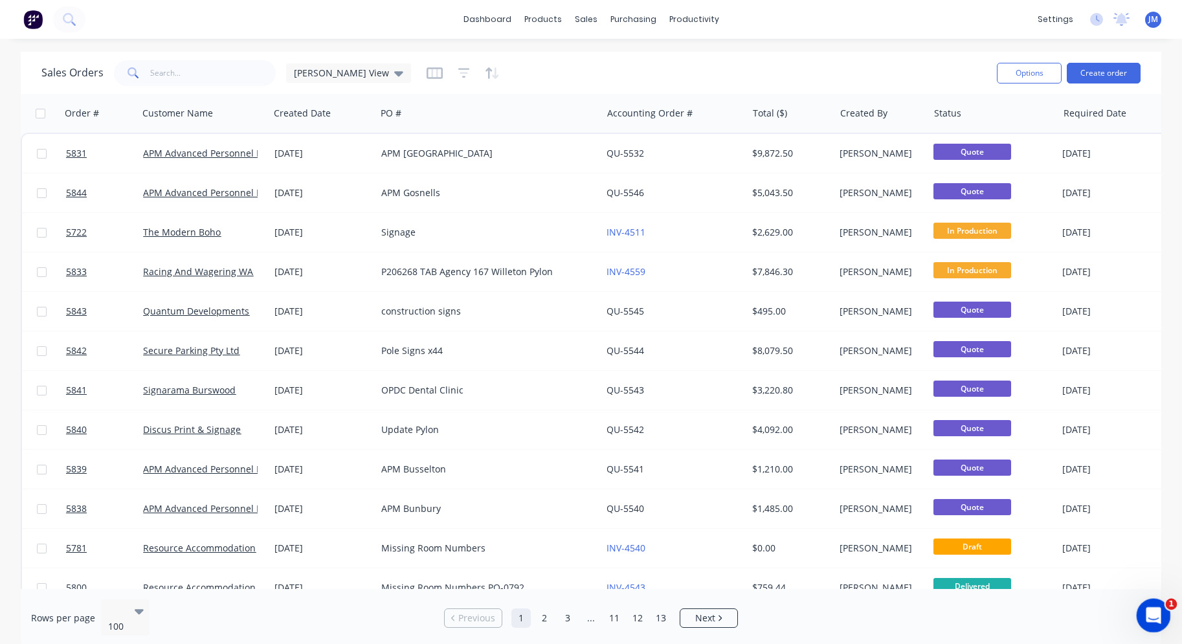
click at [1120, 591] on icon "Open Intercom Messenger" at bounding box center [1152, 614] width 21 height 21
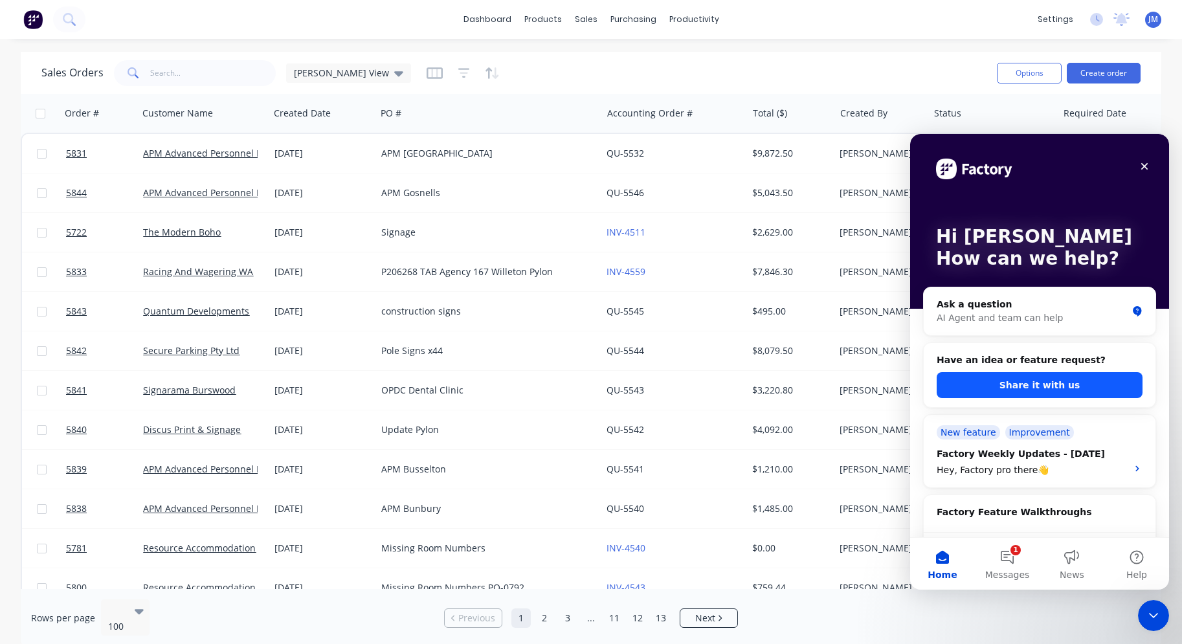
click at [1018, 382] on button "Share it with us" at bounding box center [1040, 385] width 206 height 26
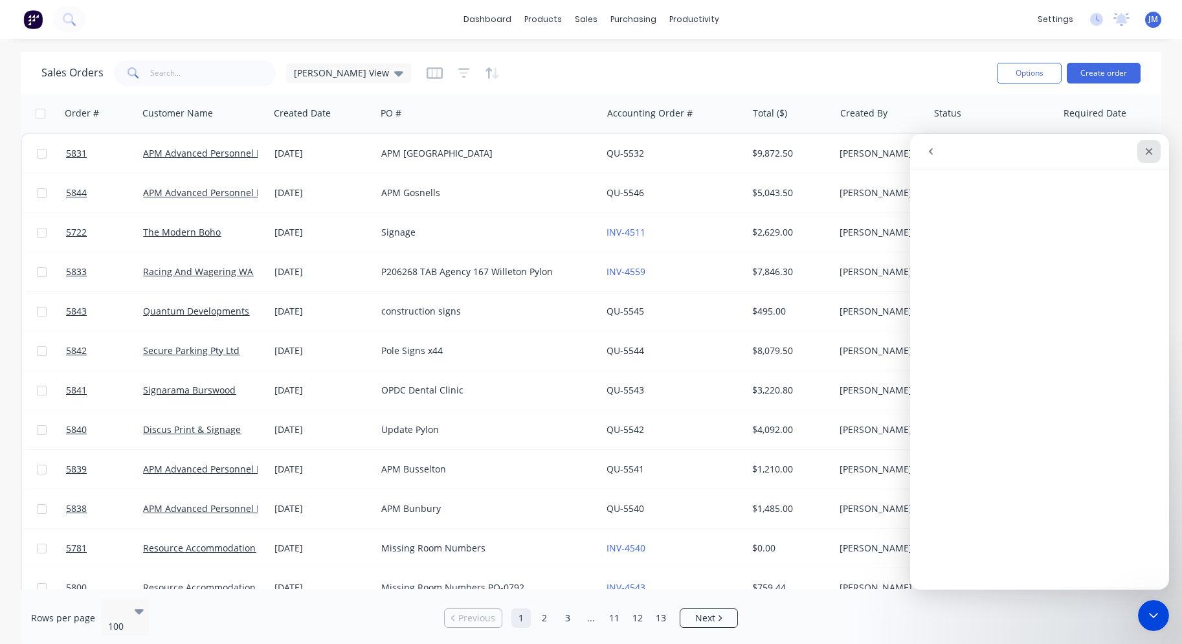
click at [1120, 150] on icon "Close" at bounding box center [1149, 151] width 7 height 7
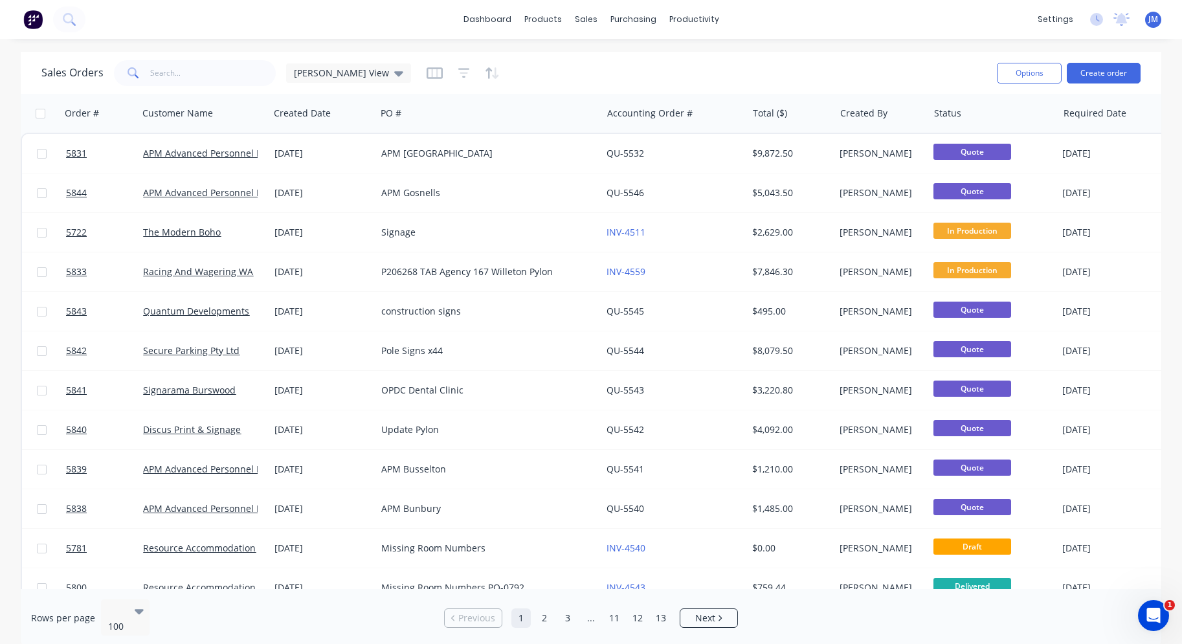
click at [209, 91] on div "Sales Orders [PERSON_NAME] View Options Create order" at bounding box center [591, 73] width 1141 height 42
click at [216, 66] on input "text" at bounding box center [213, 73] width 126 height 26
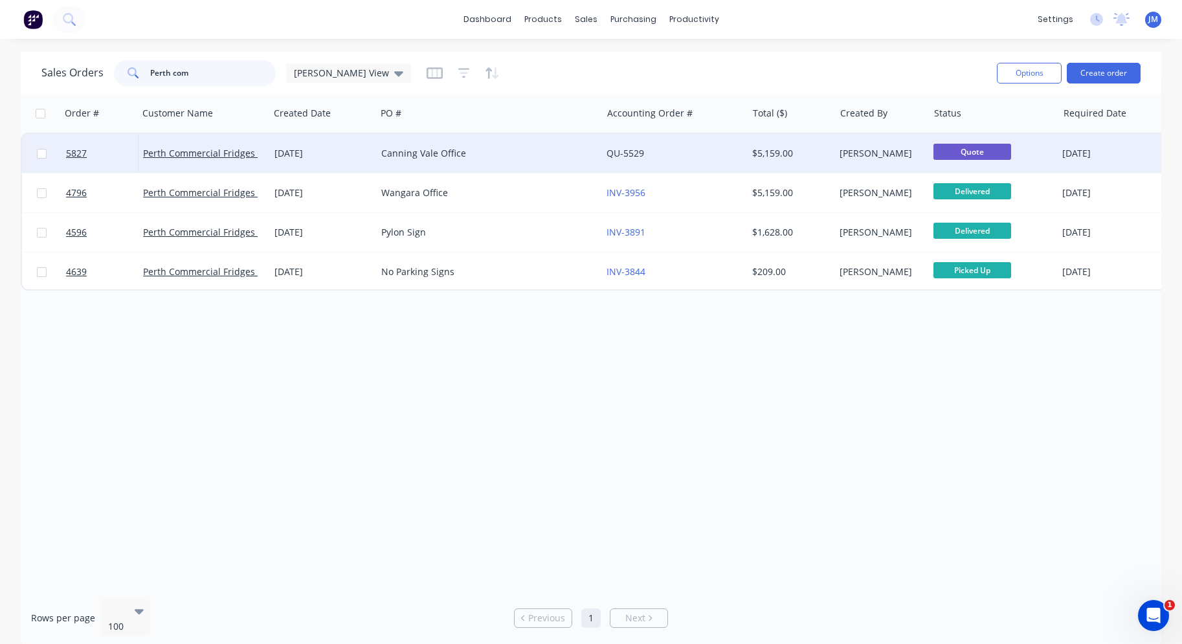
type input "Perth com"
click at [317, 154] on div "[DATE]" at bounding box center [323, 153] width 96 height 13
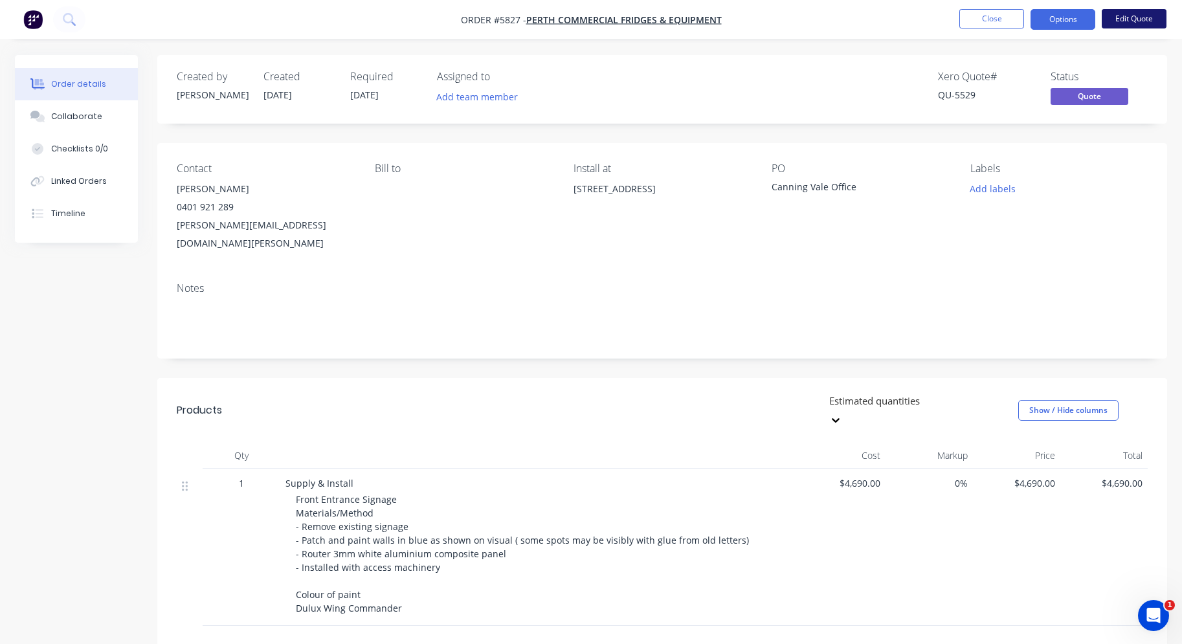
click at [1120, 21] on button "Edit Quote" at bounding box center [1134, 18] width 65 height 19
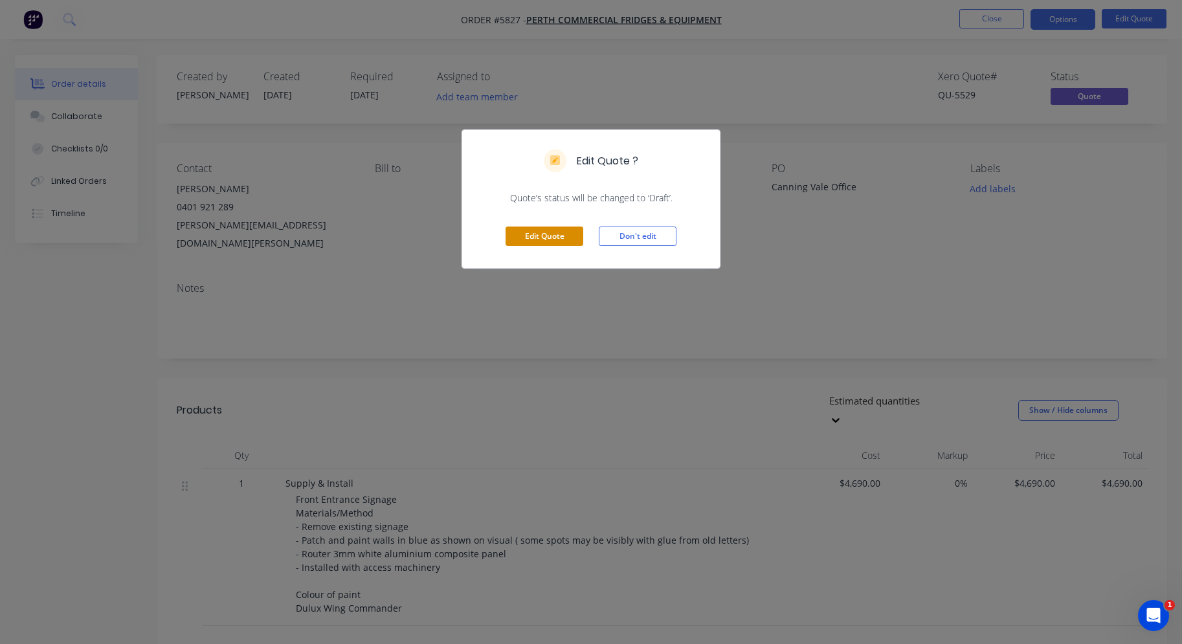
click at [540, 242] on button "Edit Quote" at bounding box center [545, 236] width 78 height 19
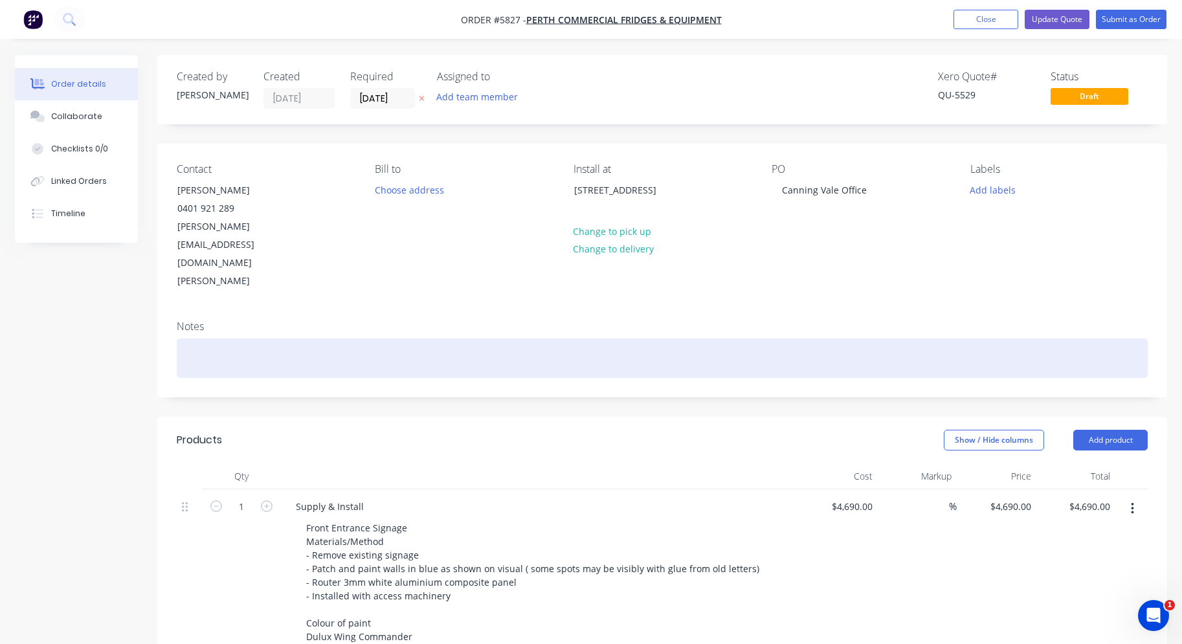
click at [306, 339] on div at bounding box center [662, 359] width 971 height 40
paste div
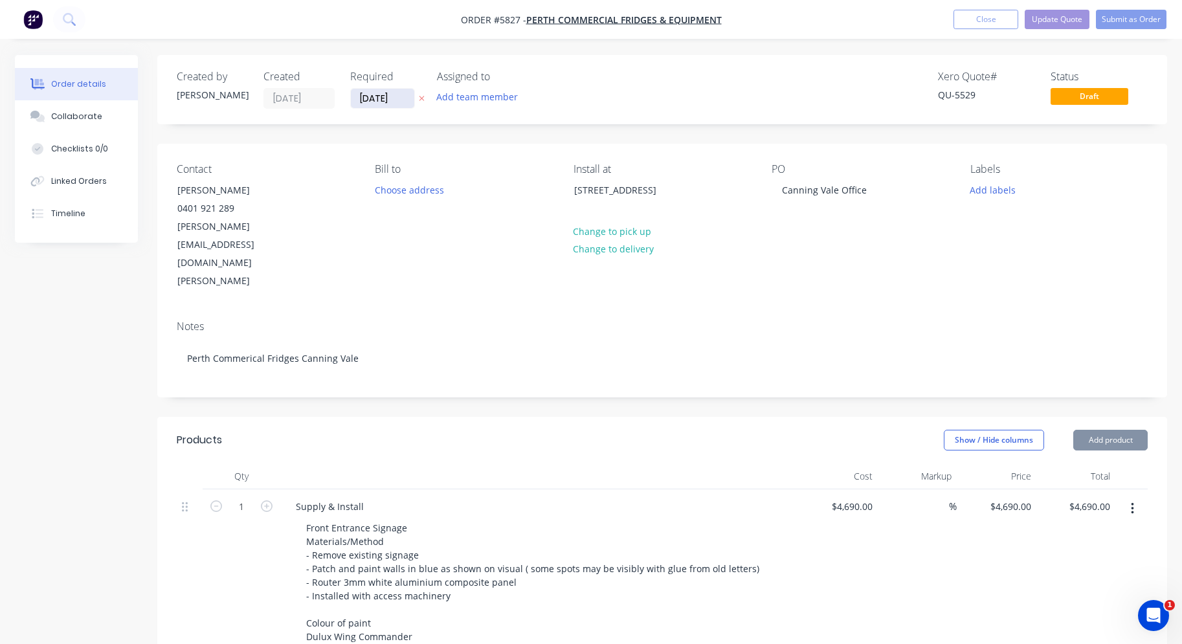
click at [368, 96] on input "[DATE]" at bounding box center [382, 98] width 63 height 19
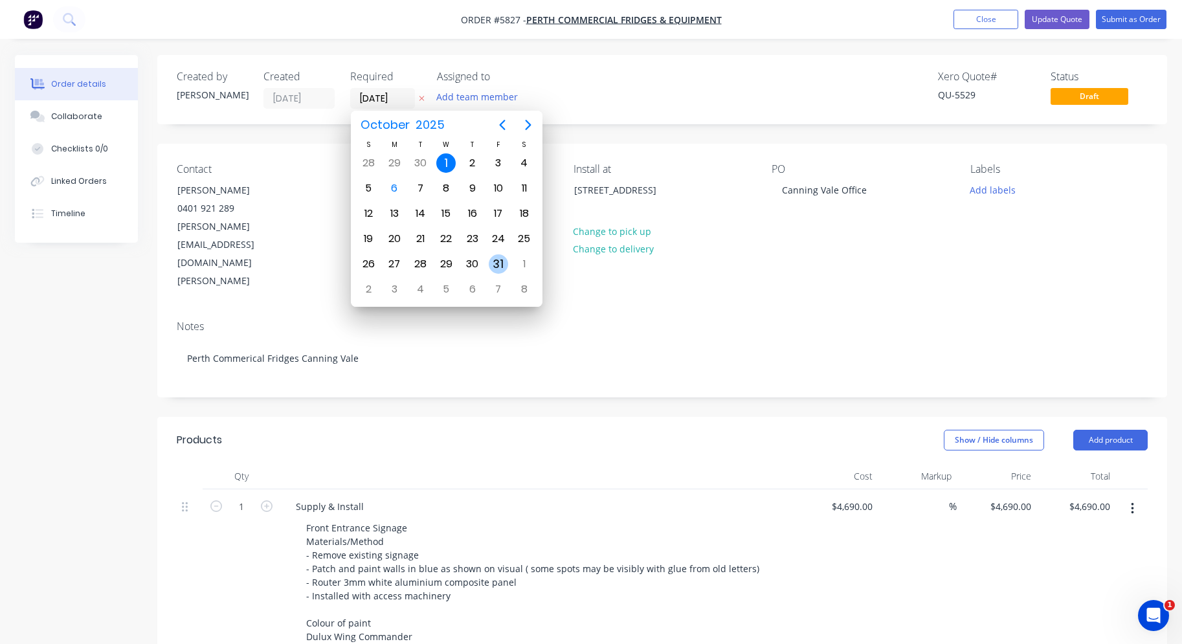
click at [501, 265] on div "31" at bounding box center [498, 263] width 19 height 19
type input "[DATE]"
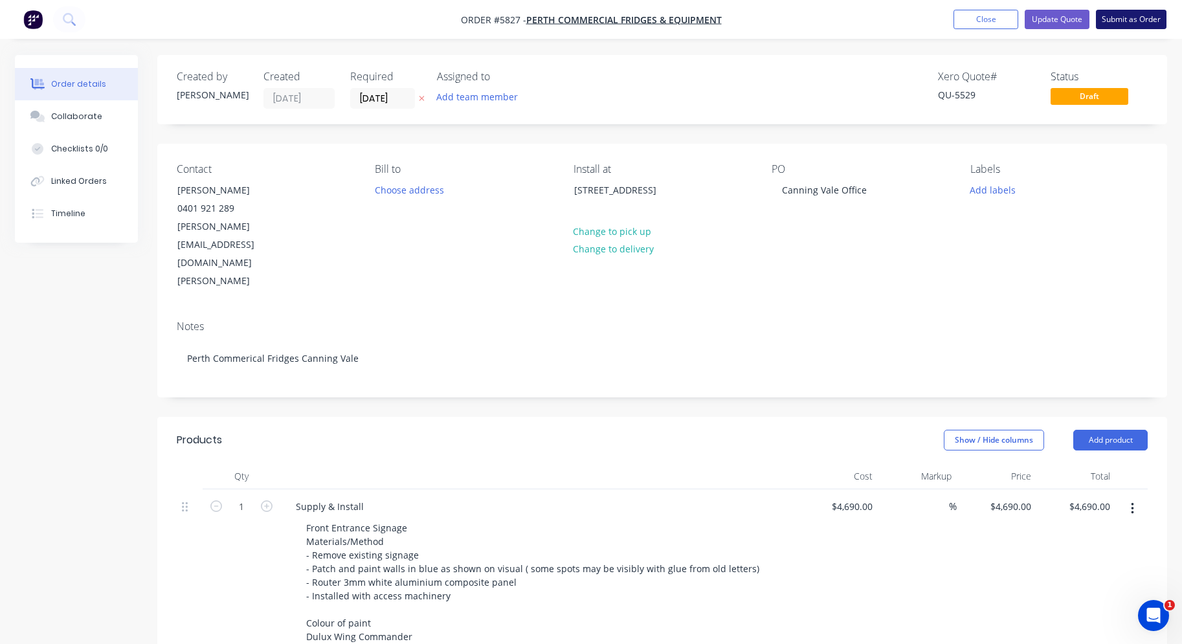
click at [1120, 25] on button "Submit as Order" at bounding box center [1131, 19] width 71 height 19
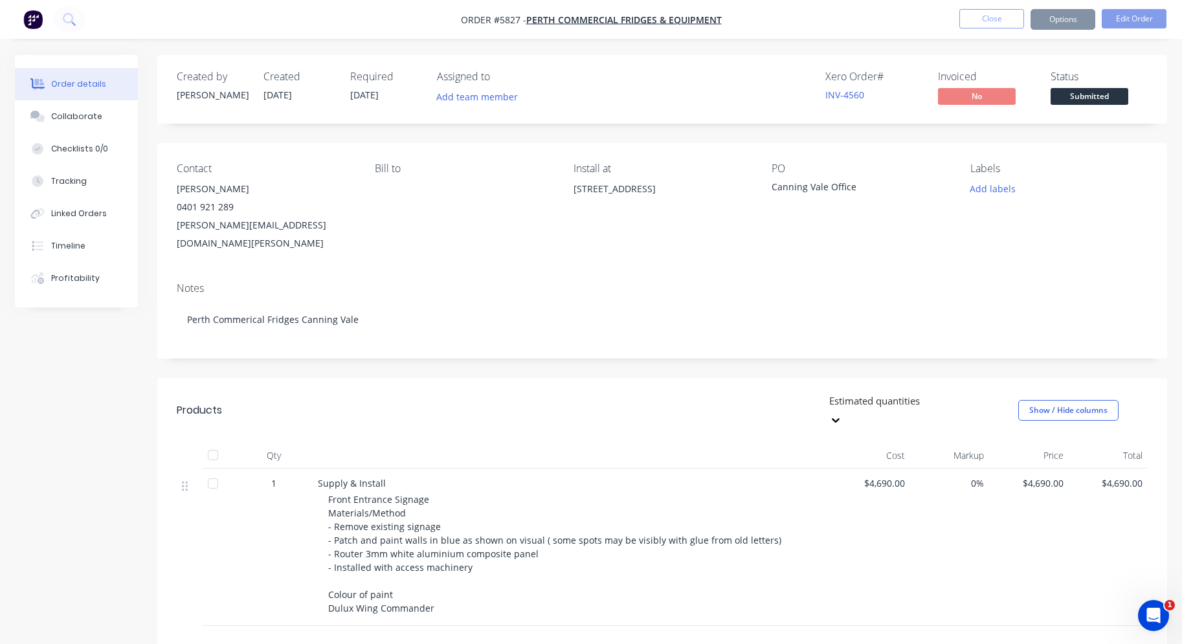
click at [1109, 93] on span "Submitted" at bounding box center [1090, 96] width 78 height 16
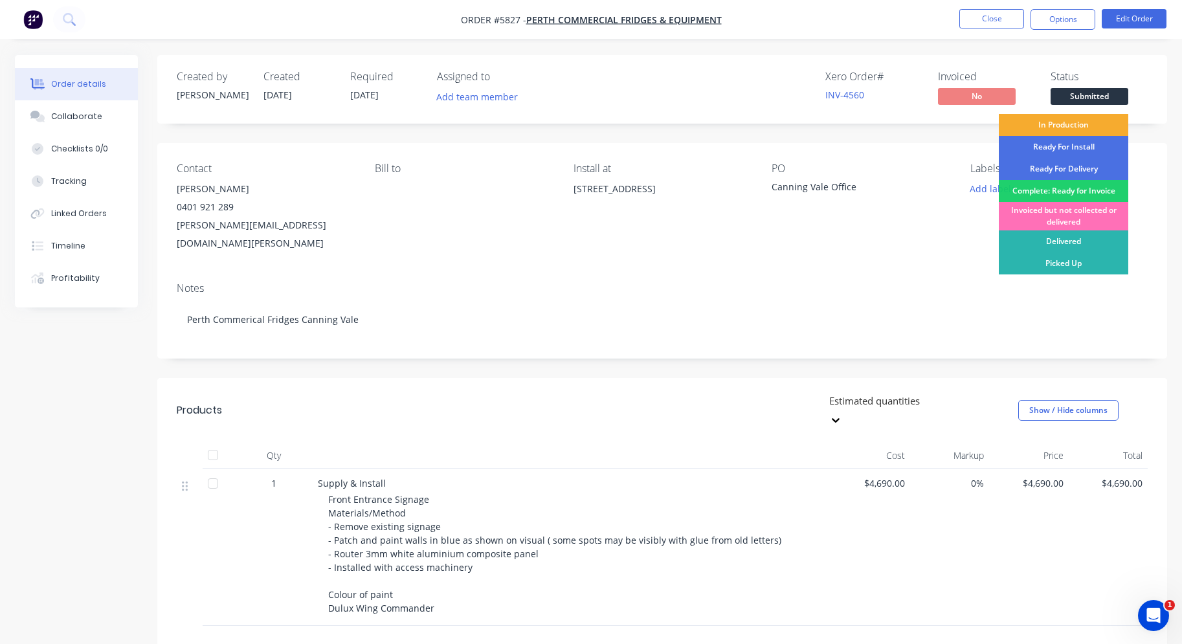
click at [1092, 124] on div "In Production" at bounding box center [1064, 125] width 130 height 22
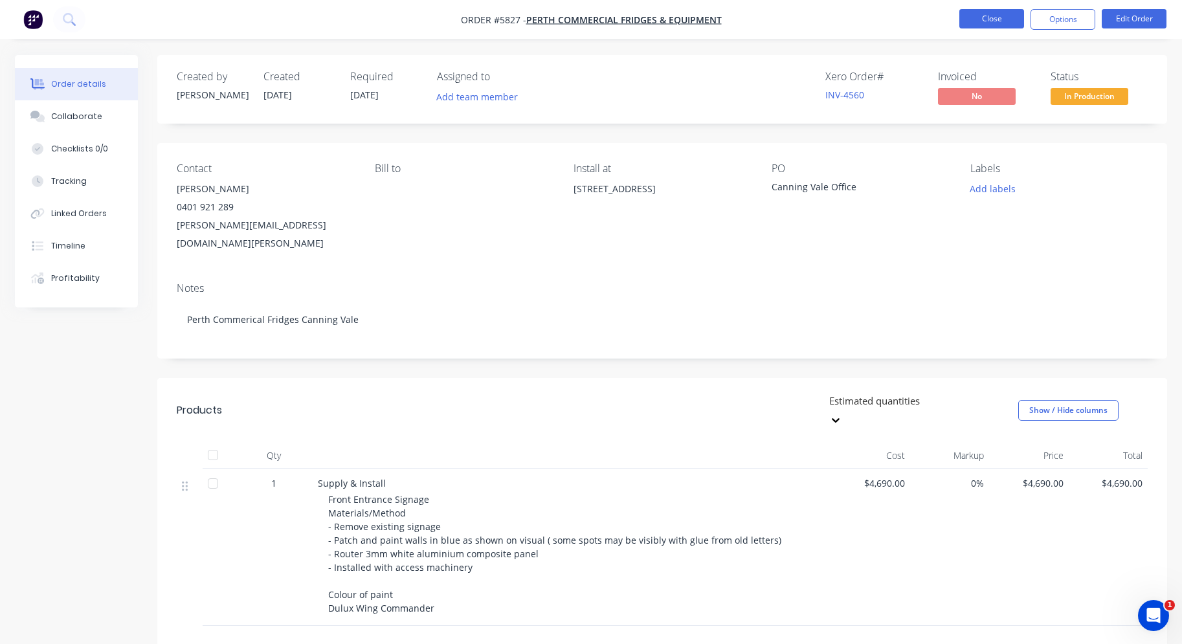
click at [995, 15] on button "Close" at bounding box center [992, 18] width 65 height 19
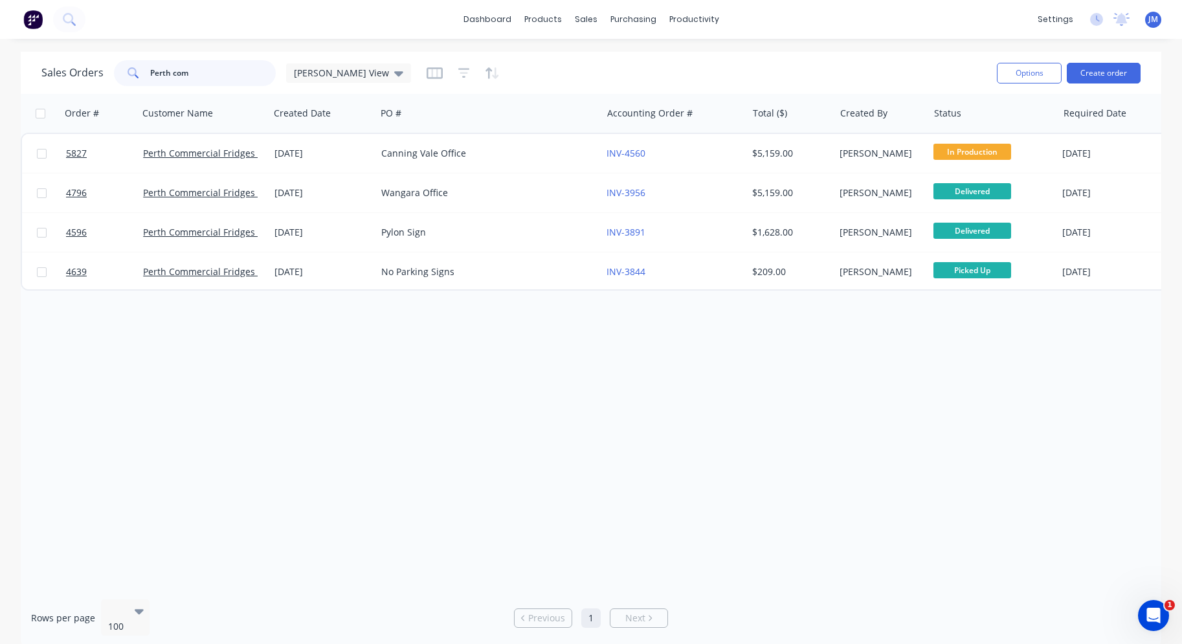
click at [193, 76] on input "Perth com" at bounding box center [213, 73] width 126 height 26
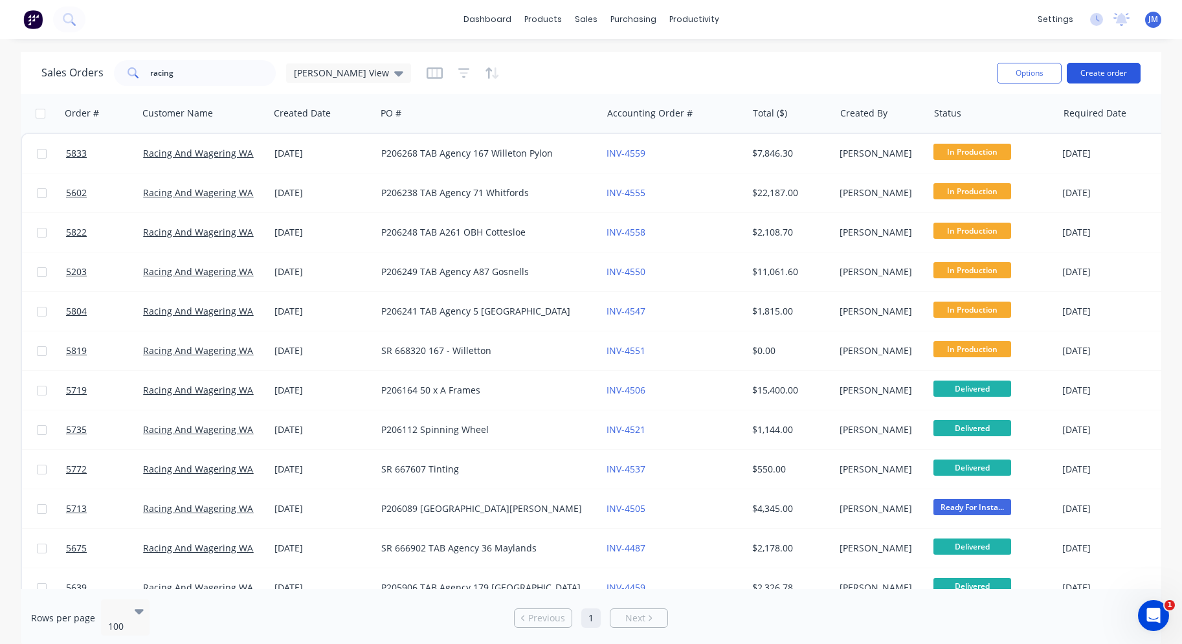
click at [1087, 76] on button "Create order" at bounding box center [1104, 73] width 74 height 21
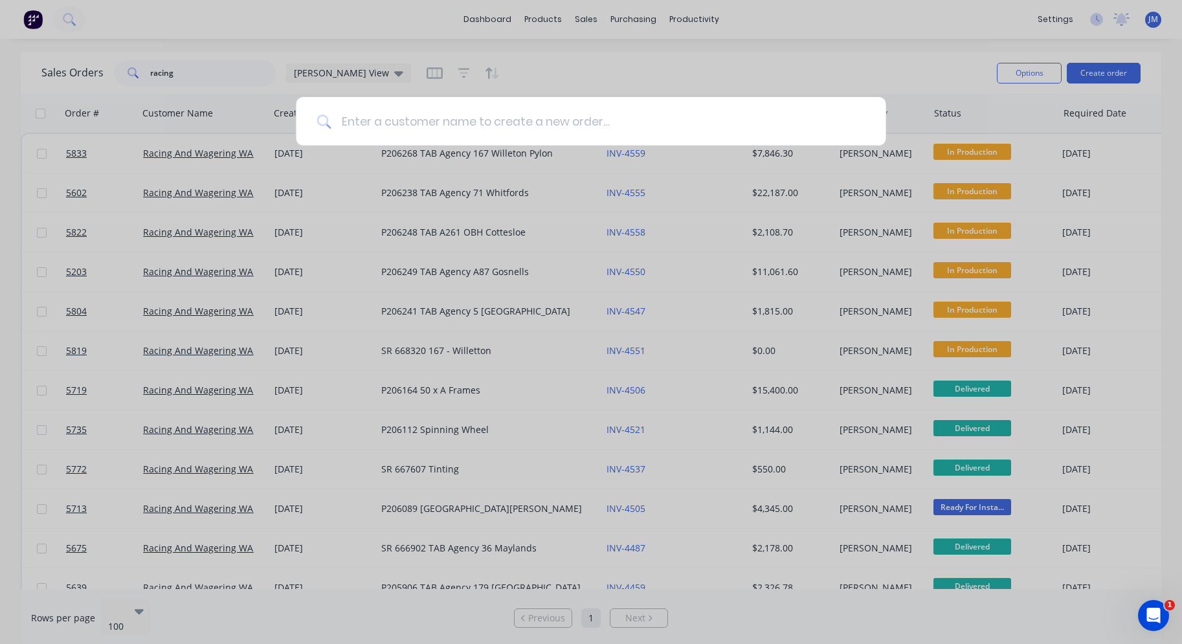
click at [559, 133] on input at bounding box center [598, 121] width 534 height 49
click at [896, 53] on div at bounding box center [591, 322] width 1182 height 644
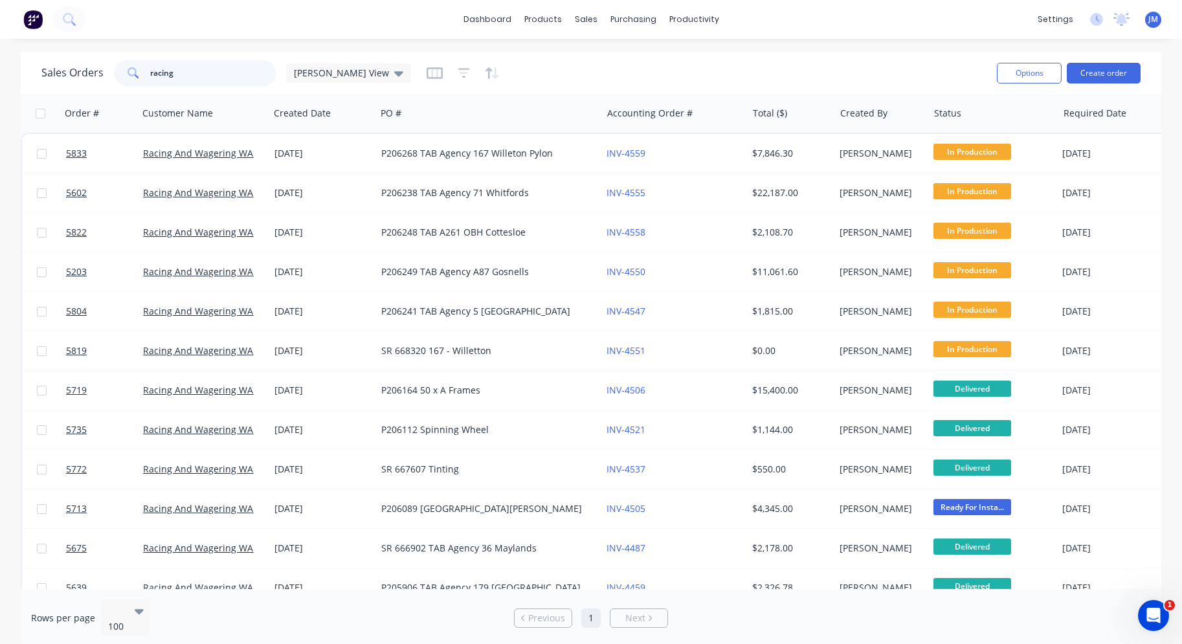
click at [218, 75] on input "racing" at bounding box center [213, 73] width 126 height 26
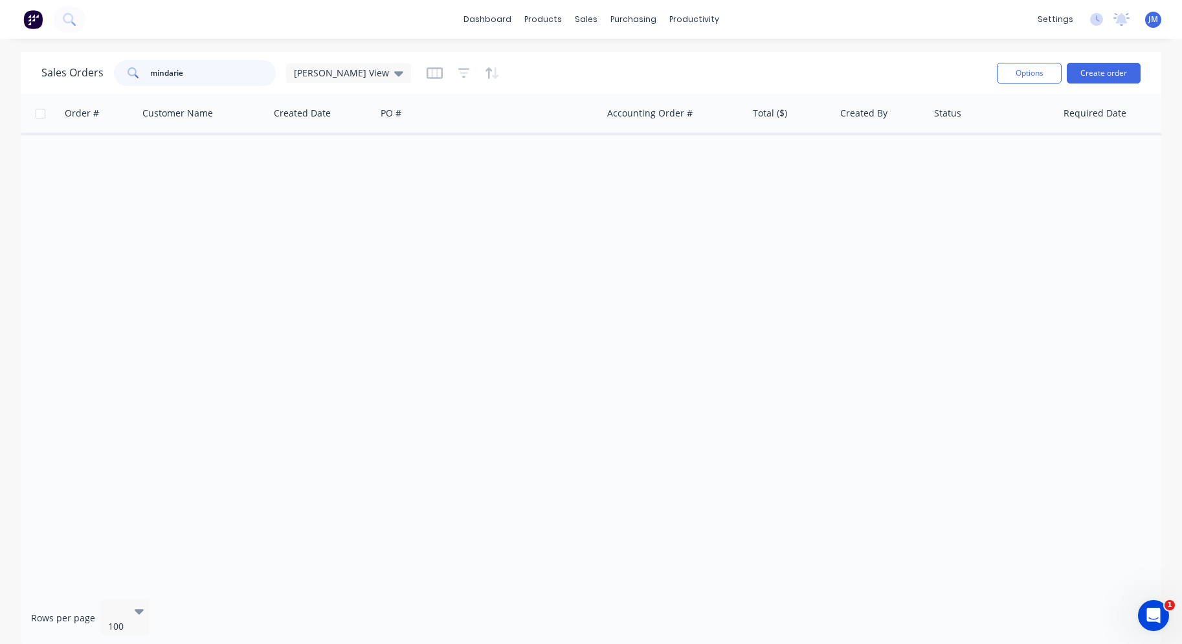
drag, startPoint x: 200, startPoint y: 80, endPoint x: 123, endPoint y: 80, distance: 77.1
click at [123, 80] on div "mindarie" at bounding box center [195, 73] width 162 height 26
type input "mindarie"
click at [1101, 71] on button "Create order" at bounding box center [1104, 73] width 74 height 21
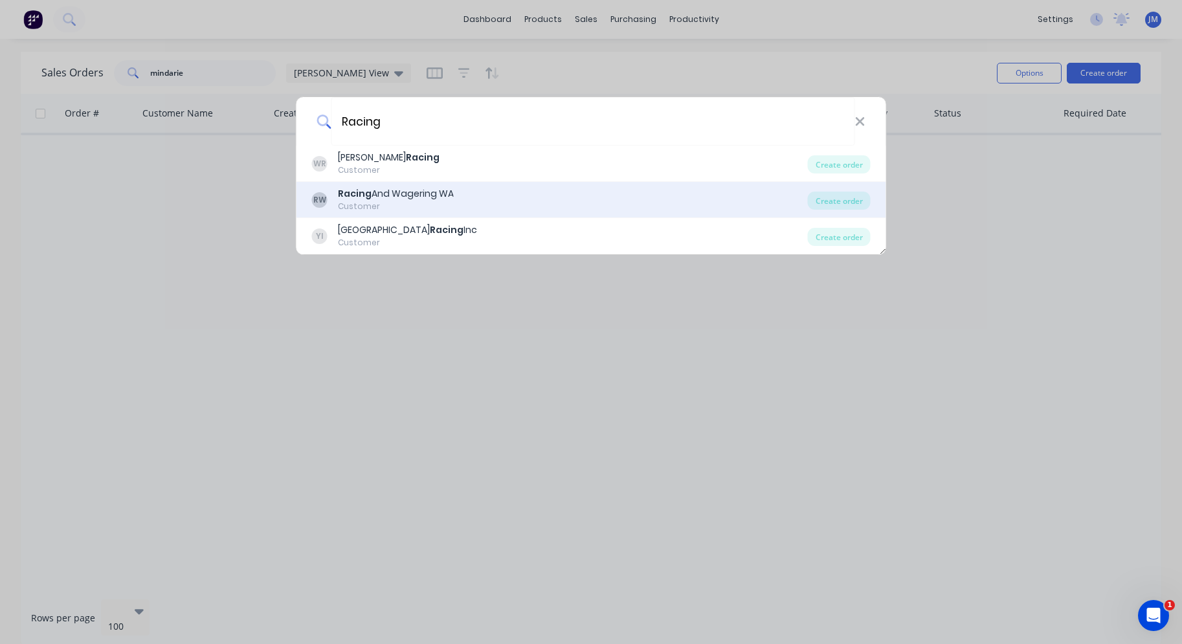
type input "Racing"
click at [580, 209] on div "RW Racing And Wagering WA Customer" at bounding box center [560, 199] width 496 height 25
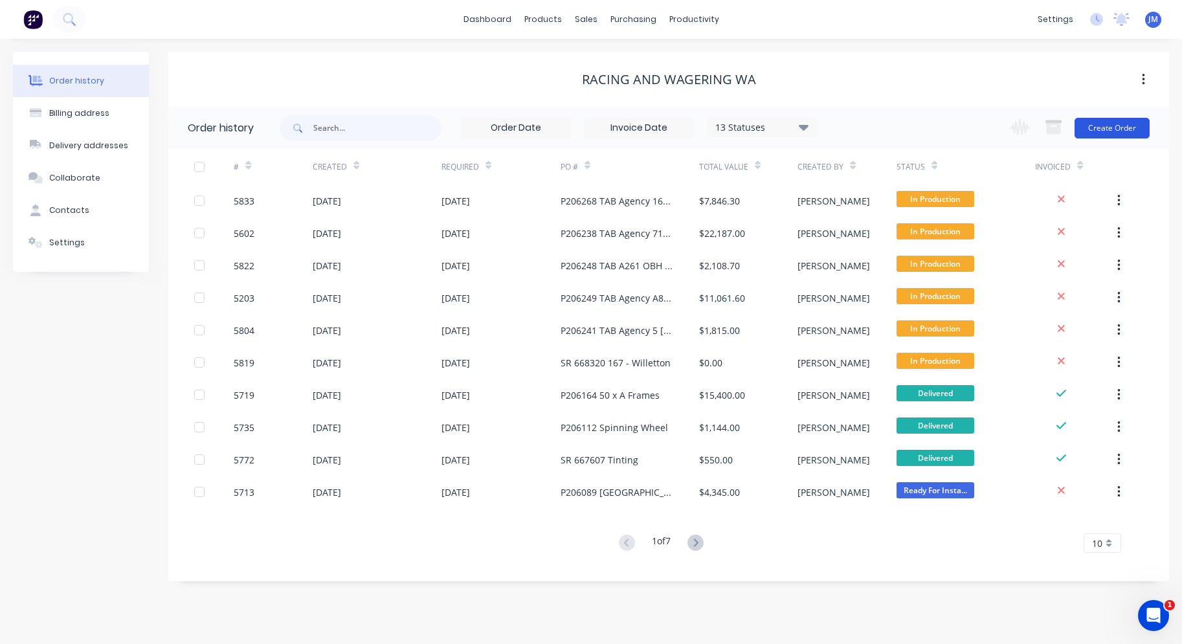
click at [1120, 135] on button "Create Order" at bounding box center [1112, 128] width 75 height 21
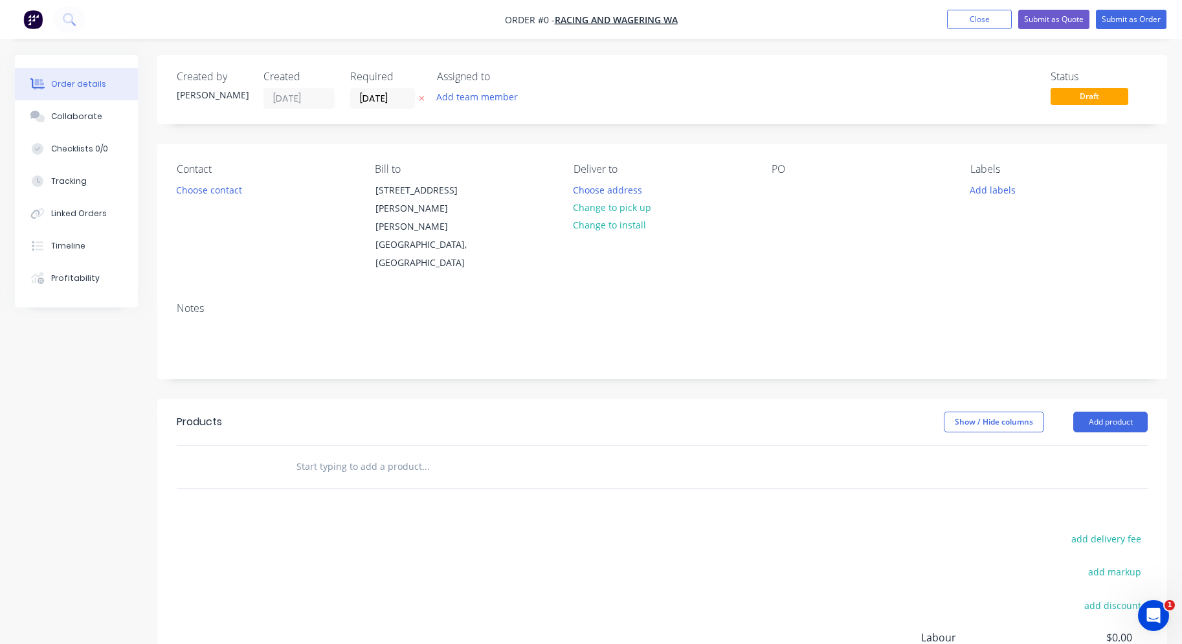
click at [227, 199] on div "Contact Choose contact" at bounding box center [265, 217] width 177 height 109
click at [224, 193] on button "Choose contact" at bounding box center [210, 189] width 80 height 17
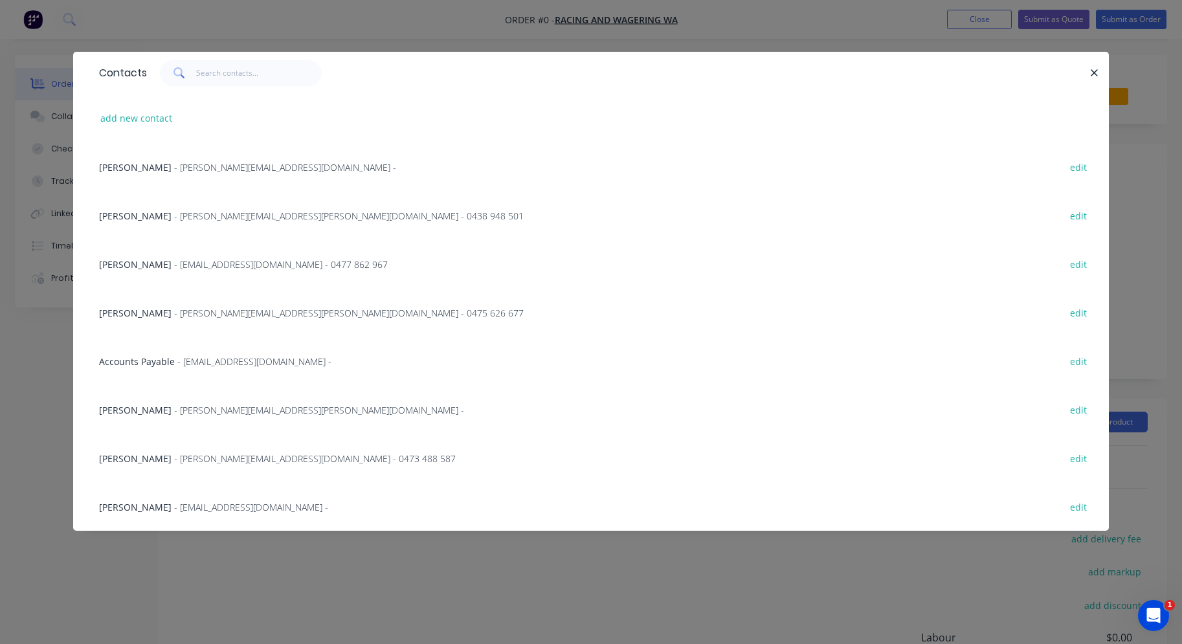
click at [204, 218] on span "- [PERSON_NAME][EMAIL_ADDRESS][PERSON_NAME][DOMAIN_NAME] - 0438 948 501" at bounding box center [349, 216] width 350 height 12
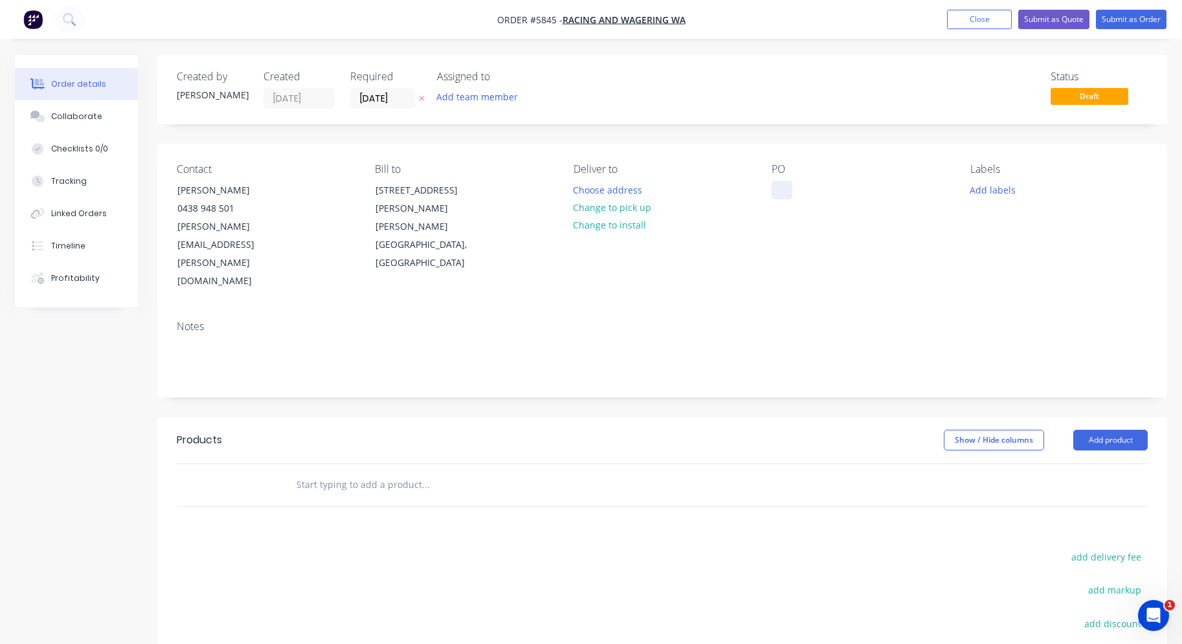
click at [776, 191] on div at bounding box center [782, 190] width 21 height 19
paste div
click at [381, 472] on input "text" at bounding box center [425, 485] width 259 height 26
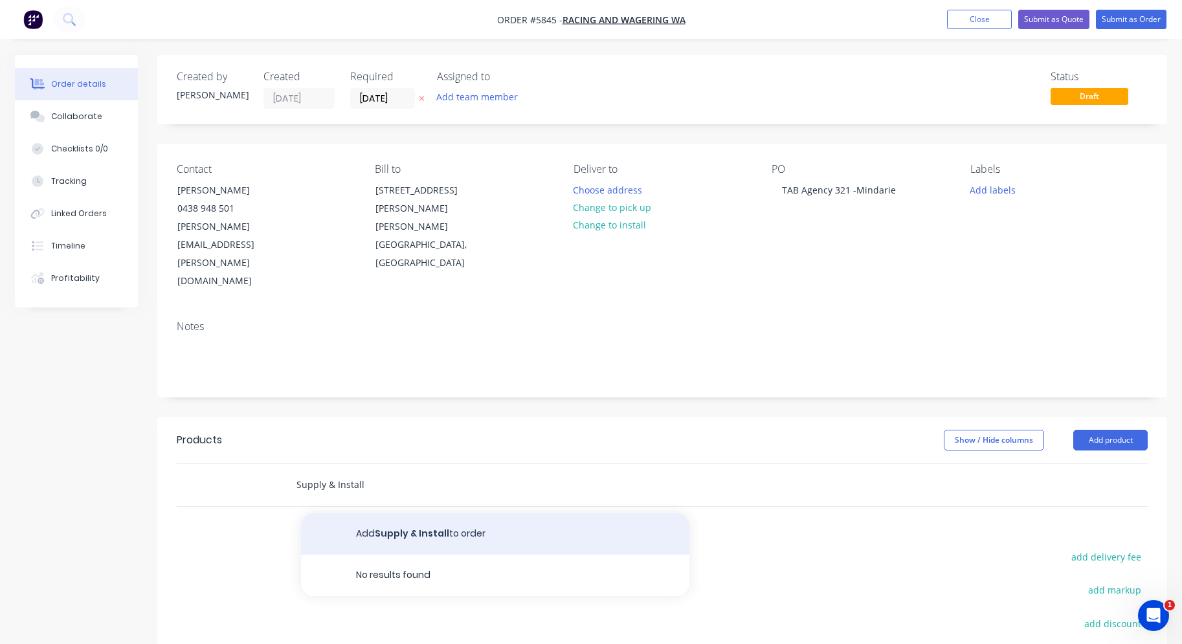
type input "Supply & Install"
click at [458, 514] on button "Add Supply & Install to order" at bounding box center [495, 534] width 389 height 41
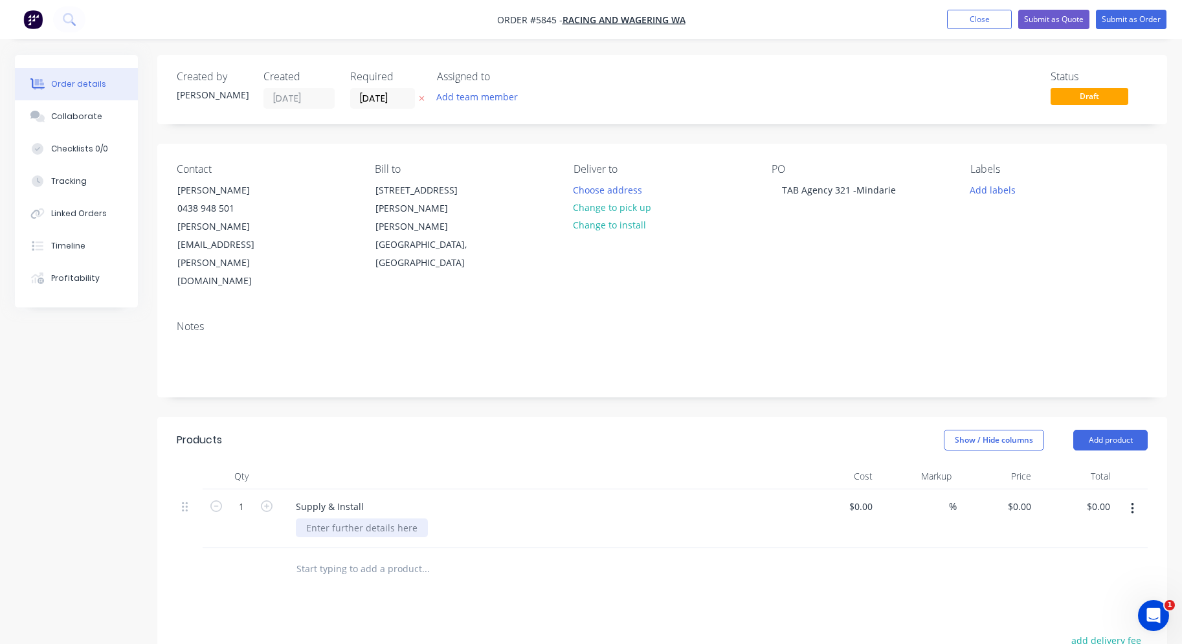
click at [372, 519] on div at bounding box center [362, 528] width 132 height 19
paste div
click at [777, 194] on div "TAB Agency 321 -Mindarie" at bounding box center [839, 190] width 135 height 19
click at [418, 519] on div "TAB Agency 321 -Mindarie" at bounding box center [363, 528] width 135 height 19
click at [302, 519] on div "TAB Agency 321 -Mindarie 1 x frosting" at bounding box center [363, 549] width 135 height 60
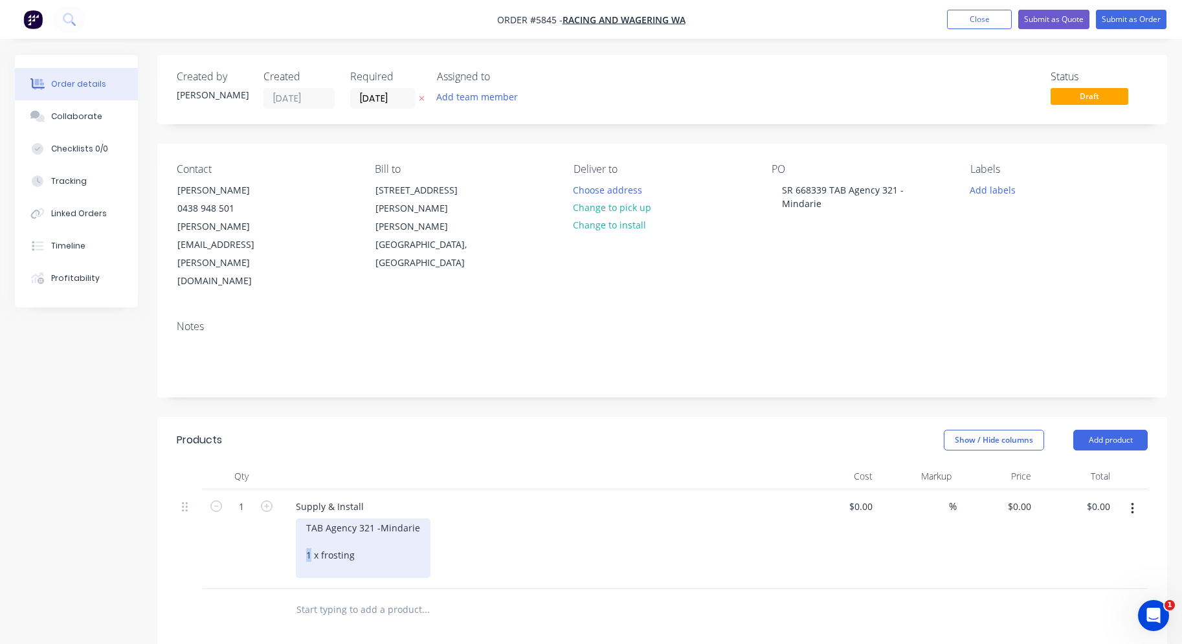
drag, startPoint x: 311, startPoint y: 500, endPoint x: 299, endPoint y: 500, distance: 12.3
click at [299, 519] on div "TAB Agency 321 -Mindarie 1 x frosting" at bounding box center [363, 549] width 135 height 60
click at [370, 535] on div "2 x frosting" at bounding box center [363, 555] width 114 height 41
drag, startPoint x: 313, startPoint y: 497, endPoint x: 293, endPoint y: 497, distance: 19.4
click at [293, 497] on div "Supply & Install TAB Agency 321 -Mindarie 2 x frosting 2 x Blockout digital pri…" at bounding box center [539, 540] width 518 height 100
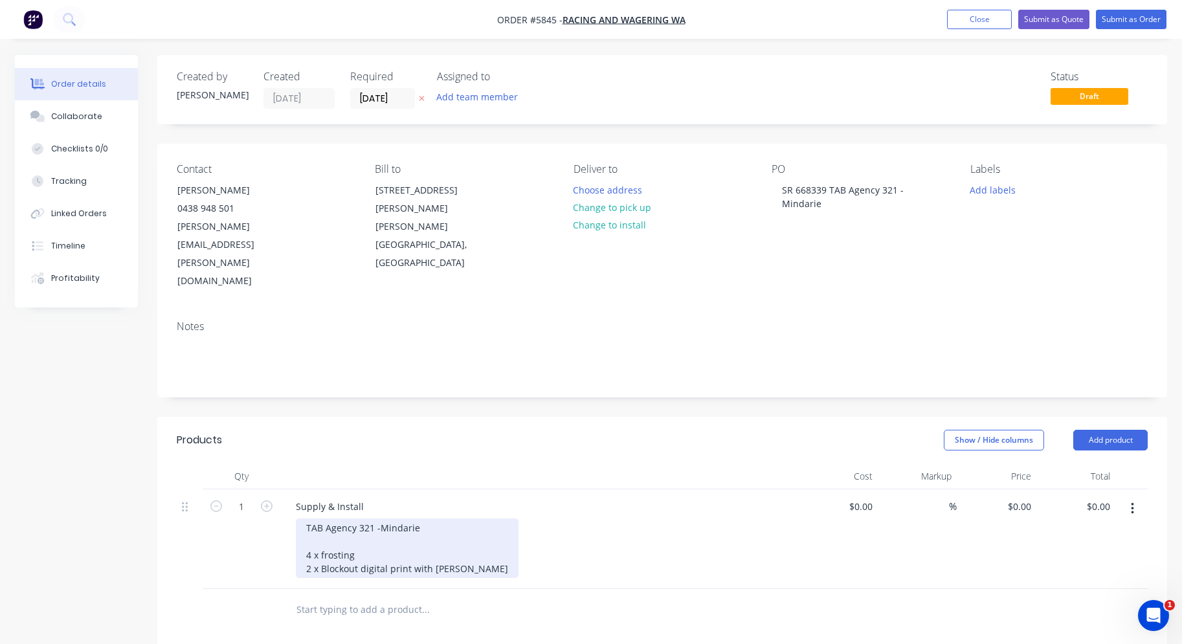
click at [373, 535] on div "4 x frosting 2 x Blockout digital print with lamainte" at bounding box center [407, 555] width 202 height 41
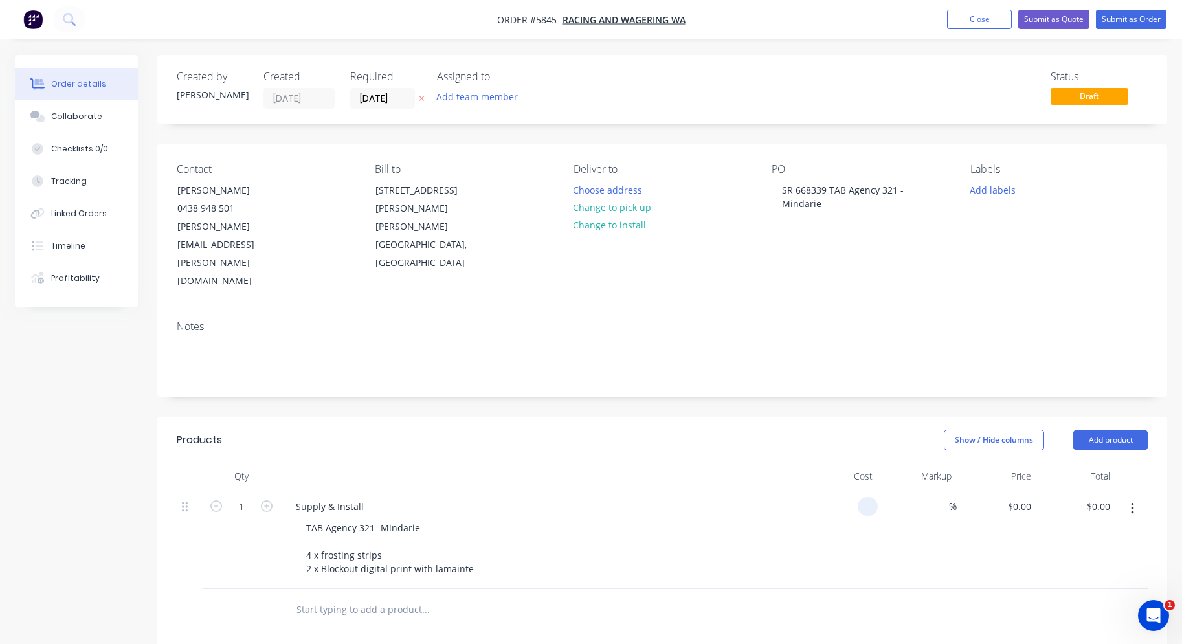
click at [872, 497] on input at bounding box center [870, 506] width 15 height 19
type input "$1,288.00"
click at [816, 589] on div at bounding box center [662, 610] width 971 height 42
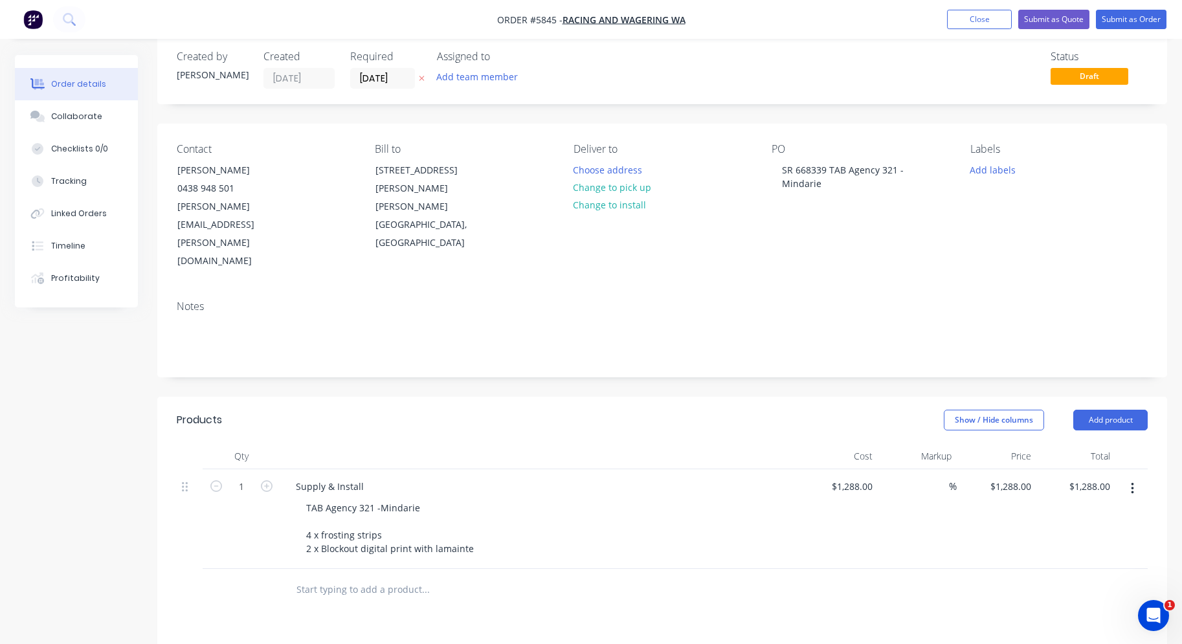
scroll to position [16, 0]
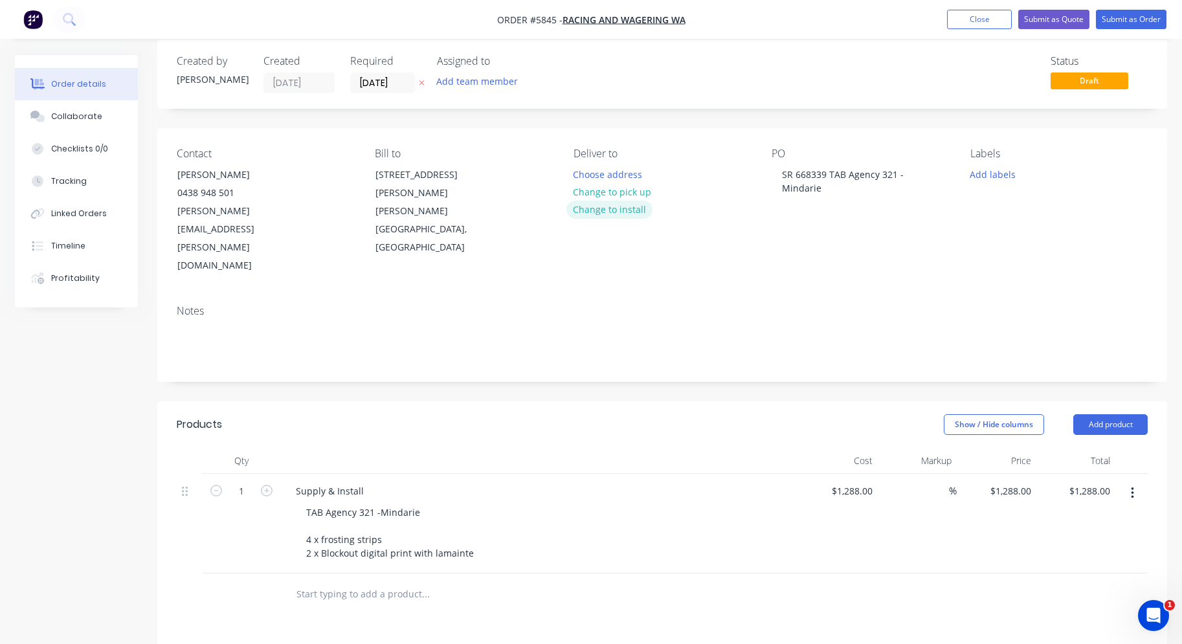
click at [614, 214] on button "Change to install" at bounding box center [610, 209] width 87 height 17
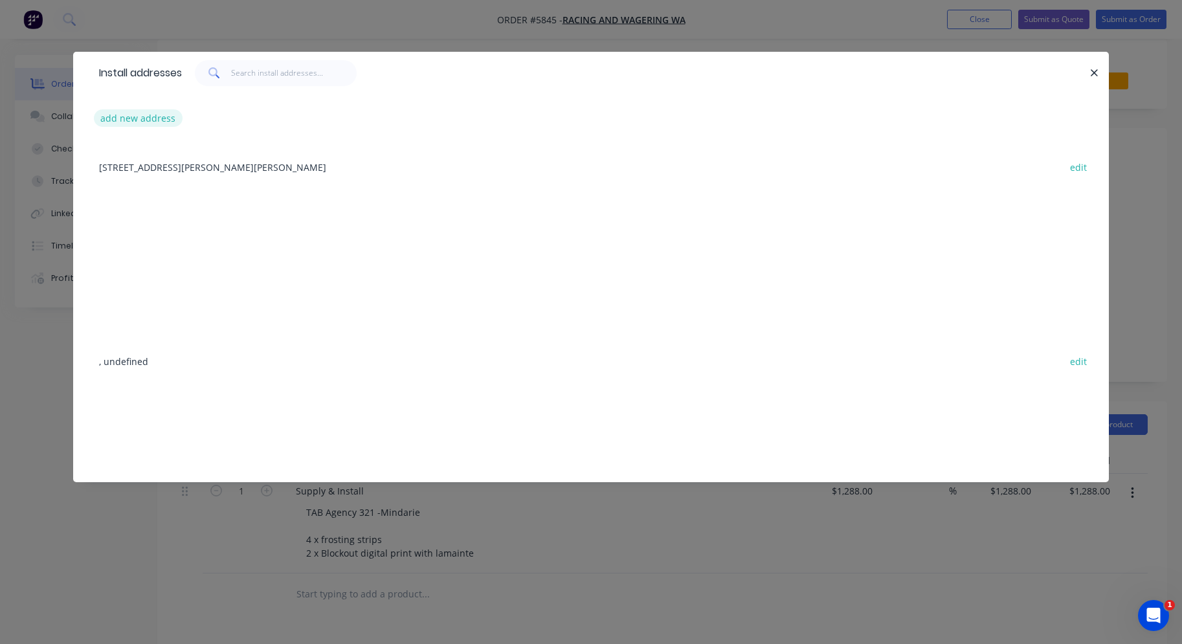
click at [135, 116] on button "add new address" at bounding box center [138, 117] width 89 height 17
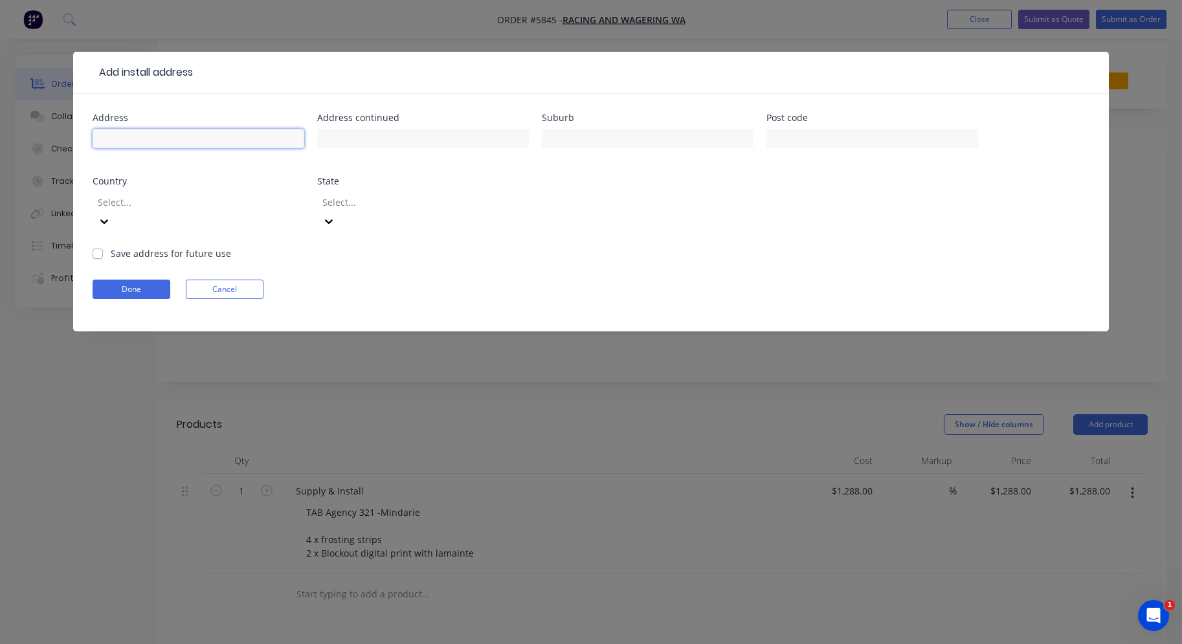
click at [137, 137] on input "text" at bounding box center [199, 138] width 212 height 19
paste input "[STREET_ADDRESS] MINDARIE"
type input "[STREET_ADDRESS] MINDARIE"
click at [143, 280] on button "Done" at bounding box center [132, 289] width 78 height 19
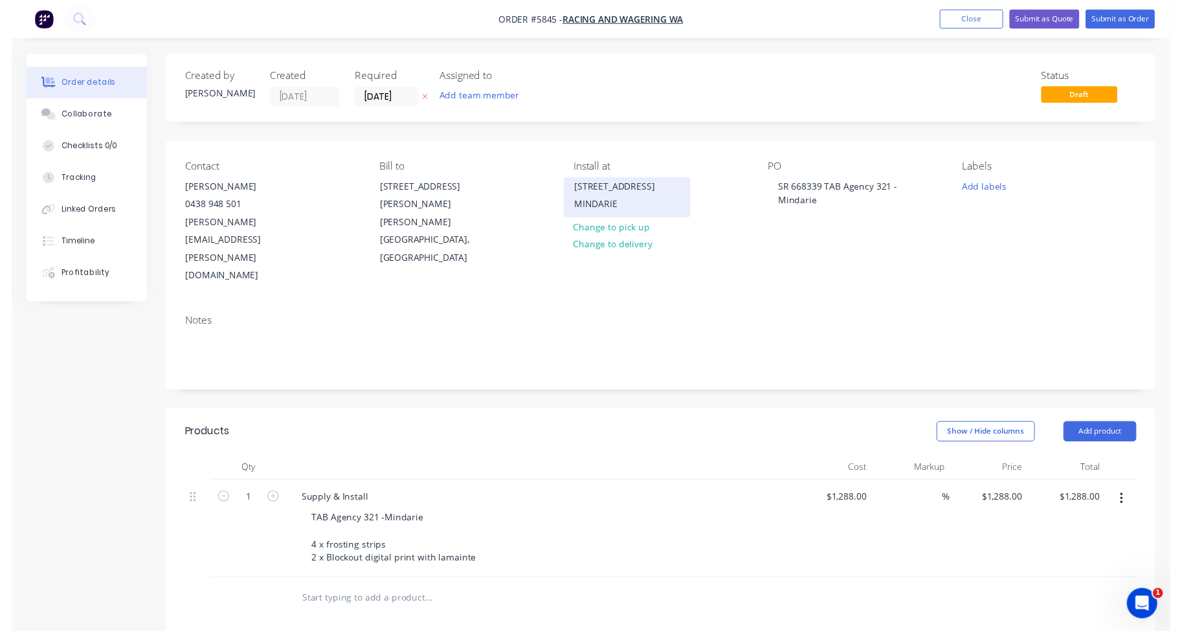
scroll to position [0, 0]
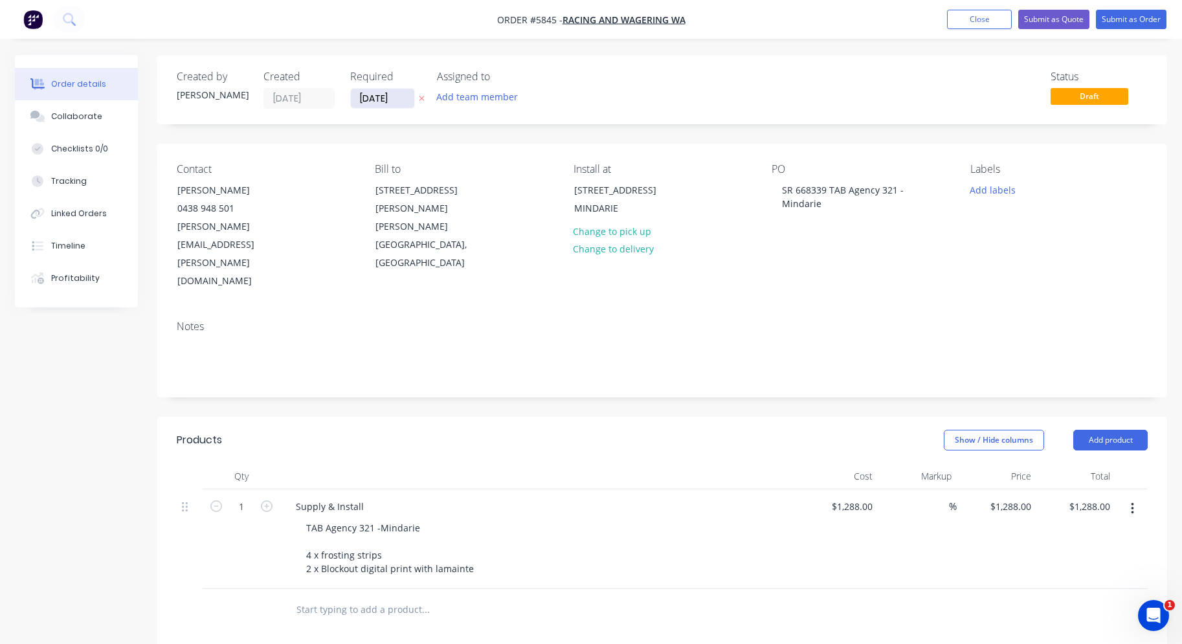
click at [387, 95] on input "[DATE]" at bounding box center [382, 98] width 63 height 19
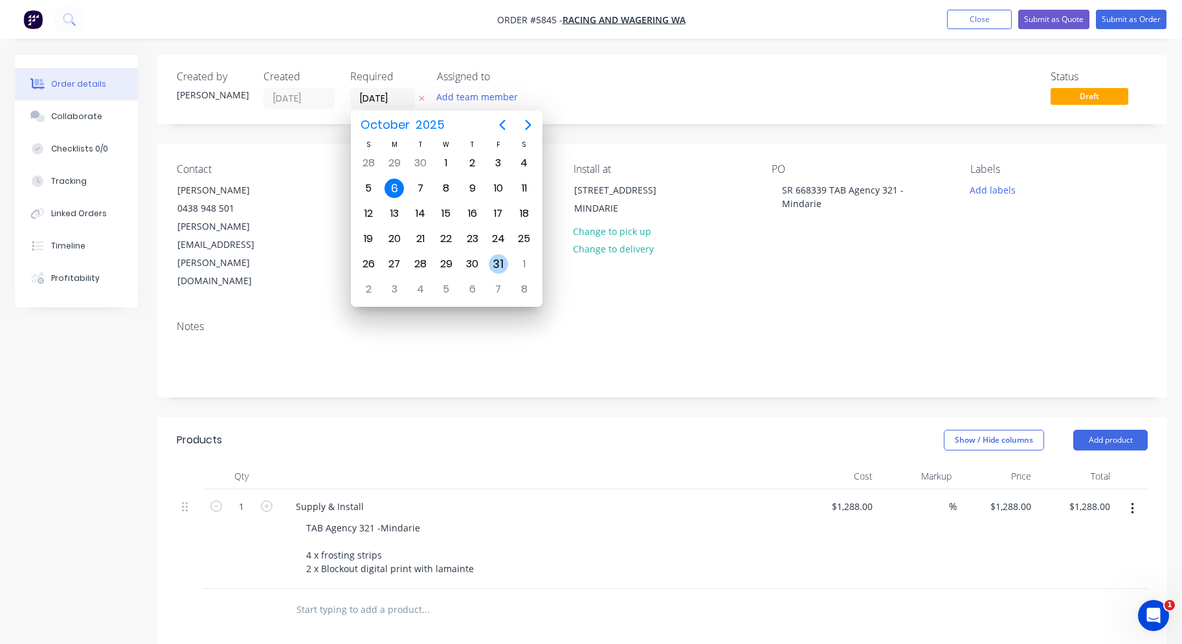
click at [500, 271] on div "31" at bounding box center [498, 263] width 19 height 19
type input "[DATE]"
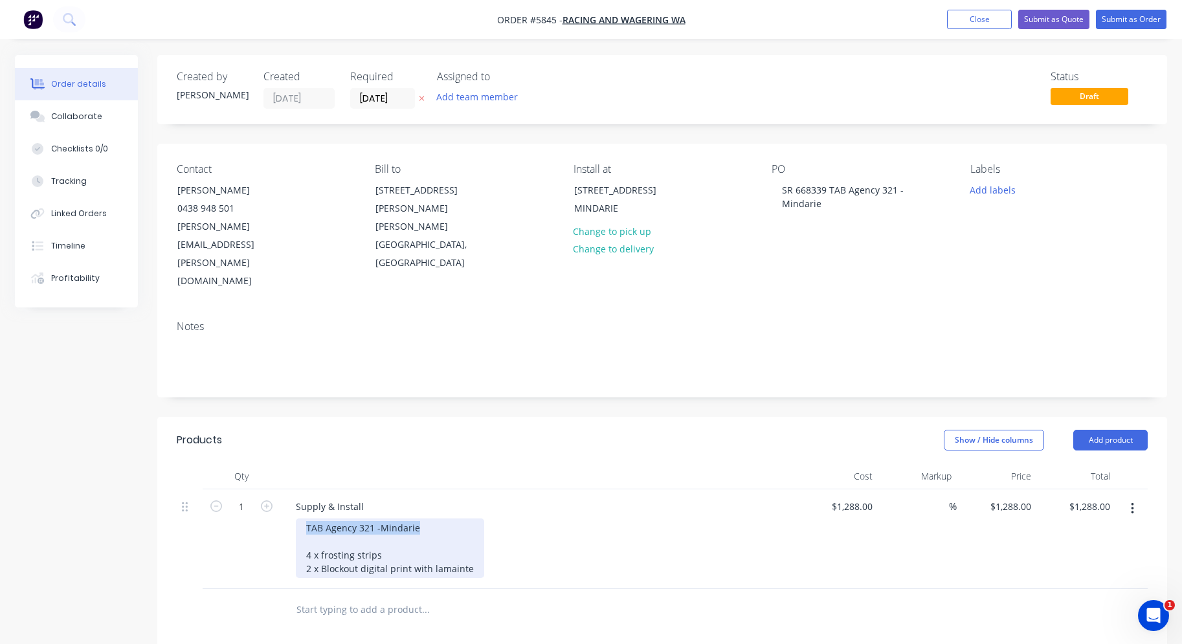
drag, startPoint x: 429, startPoint y: 470, endPoint x: 229, endPoint y: 469, distance: 199.5
click at [229, 490] on div "1 Supply & Install TAB Agency 321 -Mindarie 4 x frosting strips 2 x Blockout di…" at bounding box center [662, 540] width 971 height 100
copy div "TAB Agency 321 -Mindarie"
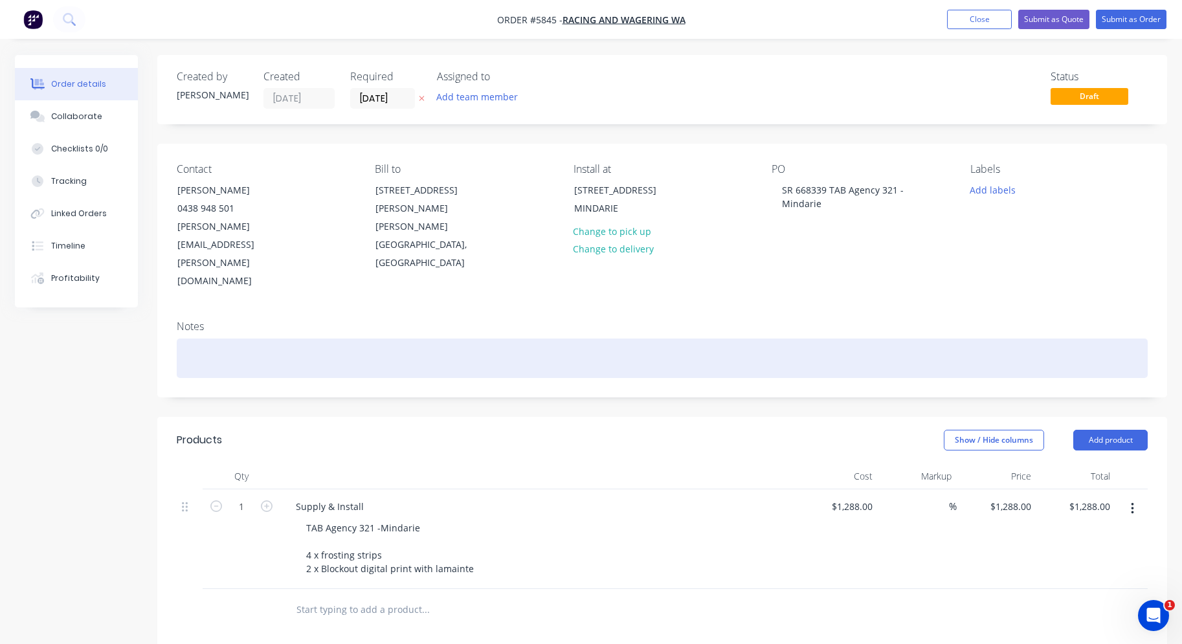
click at [230, 339] on div at bounding box center [662, 359] width 971 height 40
paste div
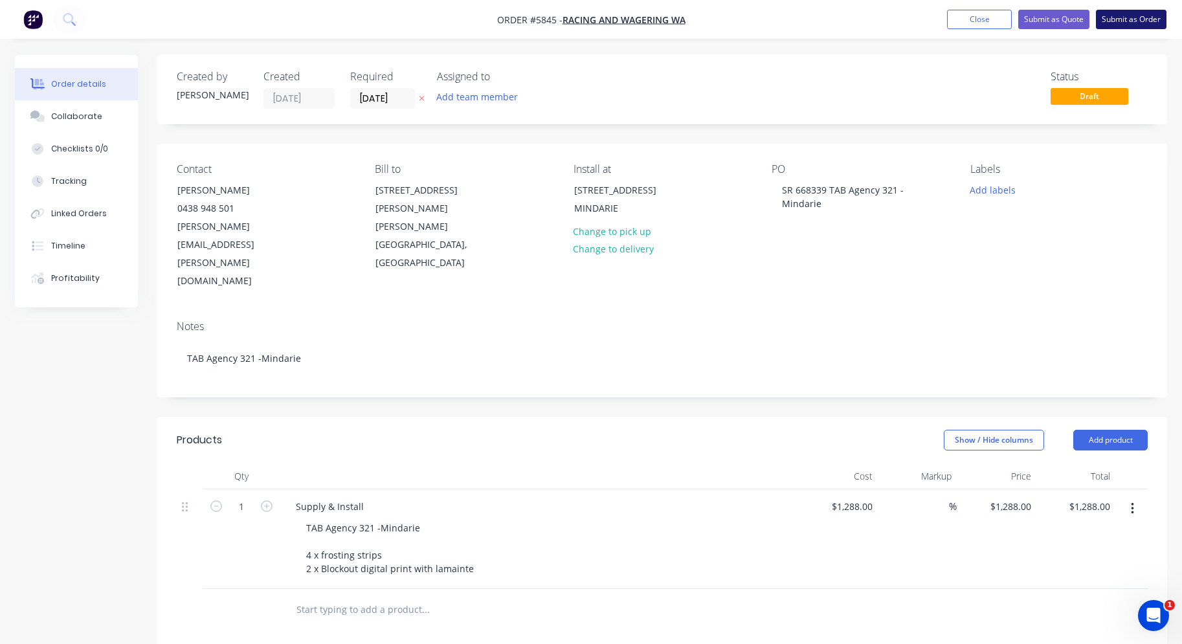
click at [1120, 23] on button "Submit as Order" at bounding box center [1131, 19] width 71 height 19
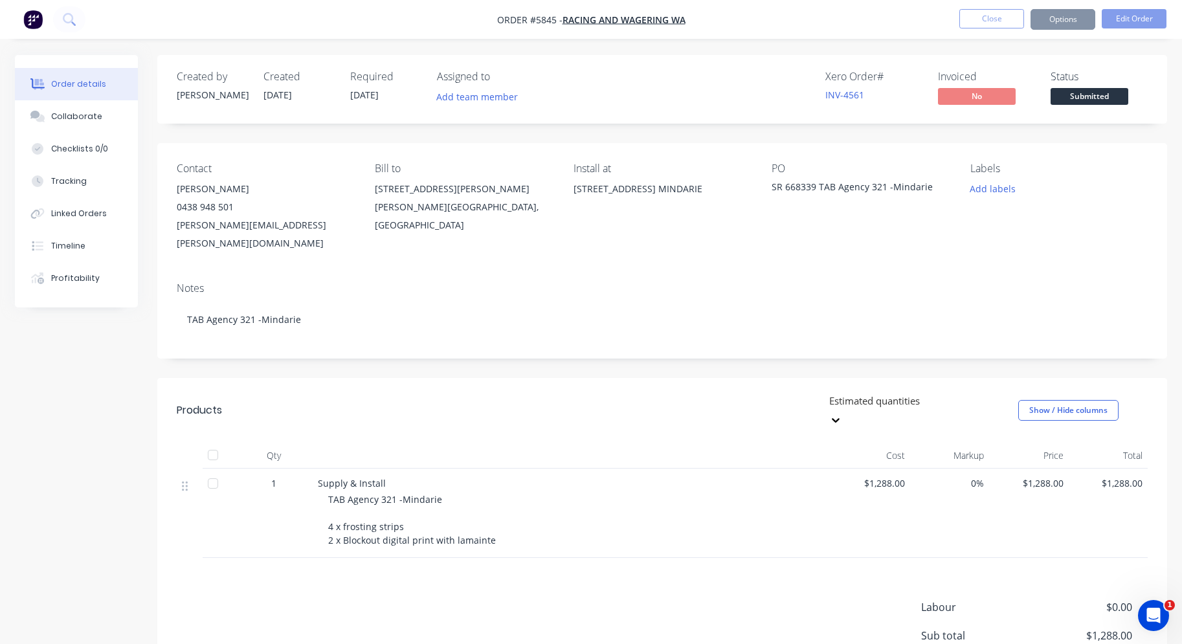
click at [1098, 96] on span "Submitted" at bounding box center [1090, 96] width 78 height 16
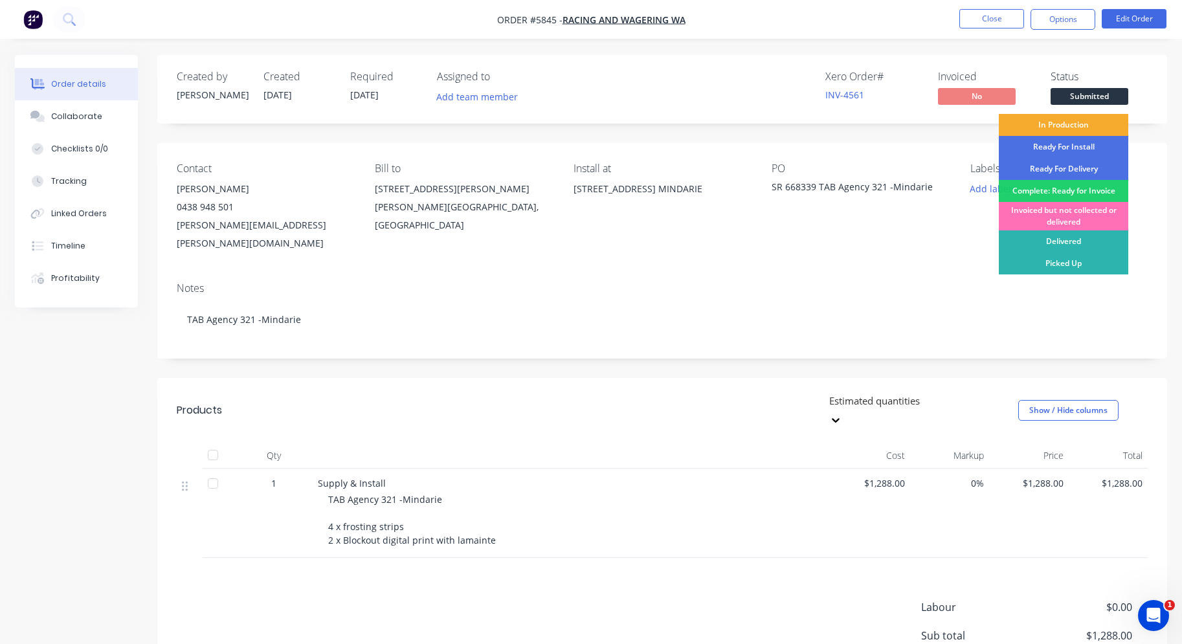
click at [1099, 126] on div "In Production" at bounding box center [1064, 125] width 130 height 22
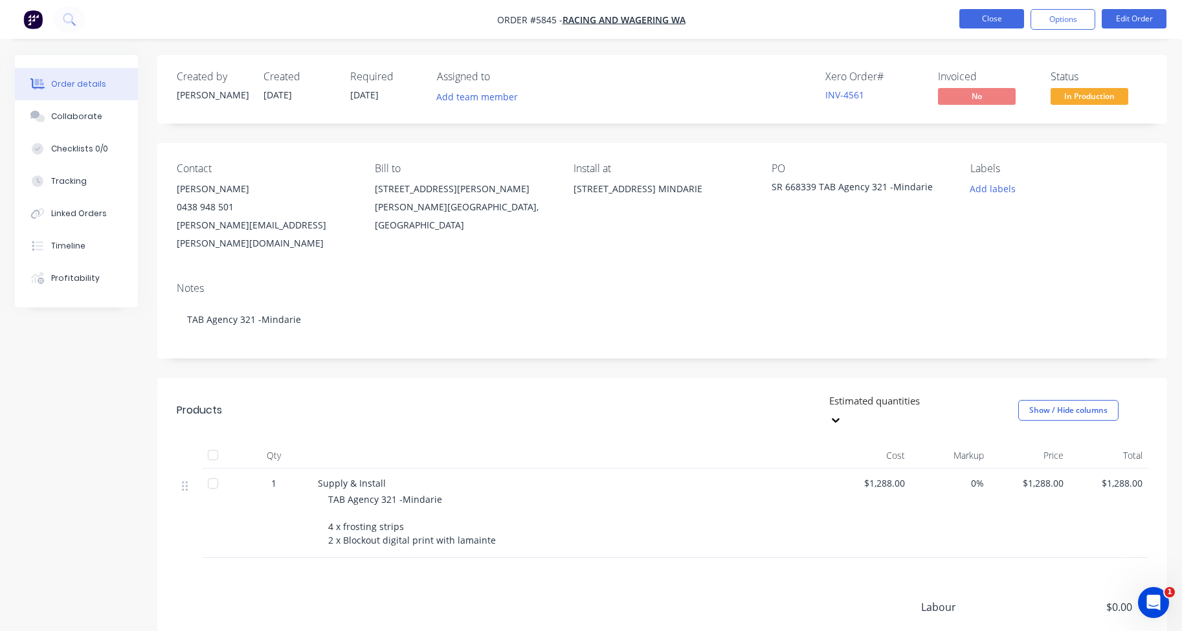
click at [975, 17] on button "Close" at bounding box center [992, 18] width 65 height 19
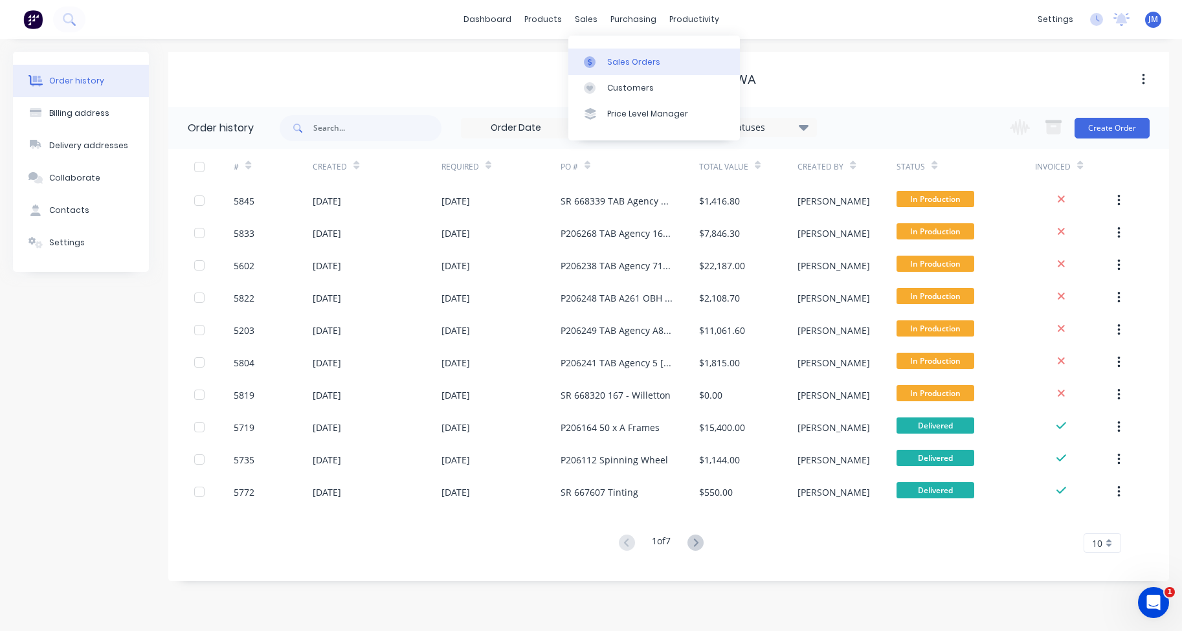
click at [635, 60] on div "Sales Orders" at bounding box center [633, 62] width 53 height 12
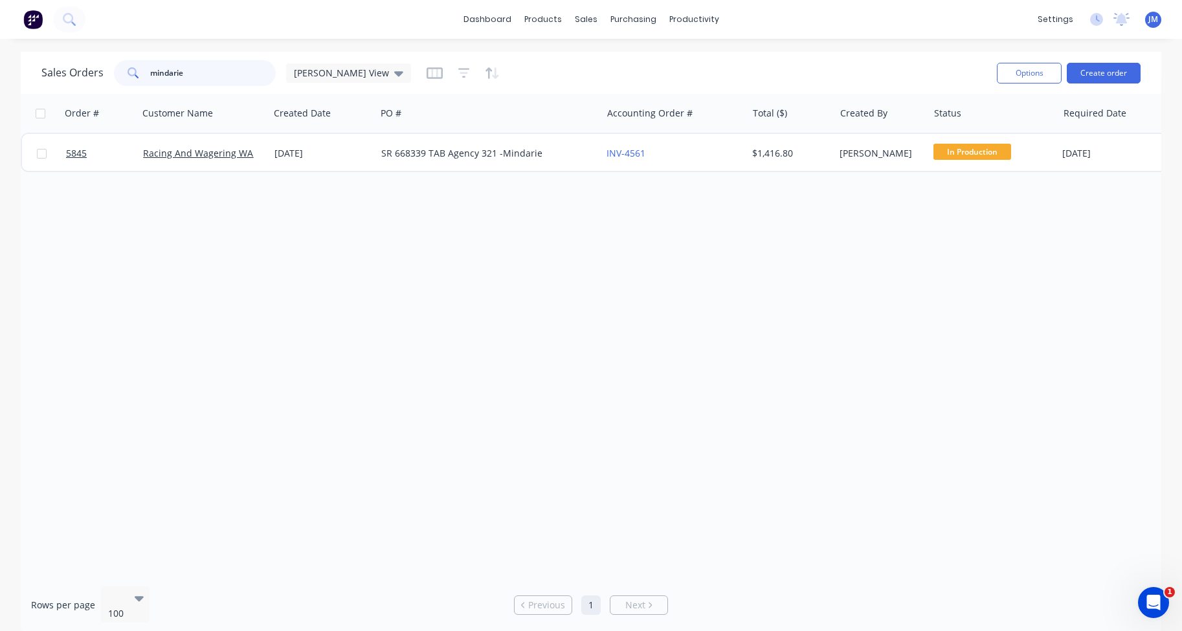
drag, startPoint x: 177, startPoint y: 68, endPoint x: 93, endPoint y: 68, distance: 83.5
click at [93, 68] on div "Sales Orders [PERSON_NAME] View" at bounding box center [226, 73] width 370 height 26
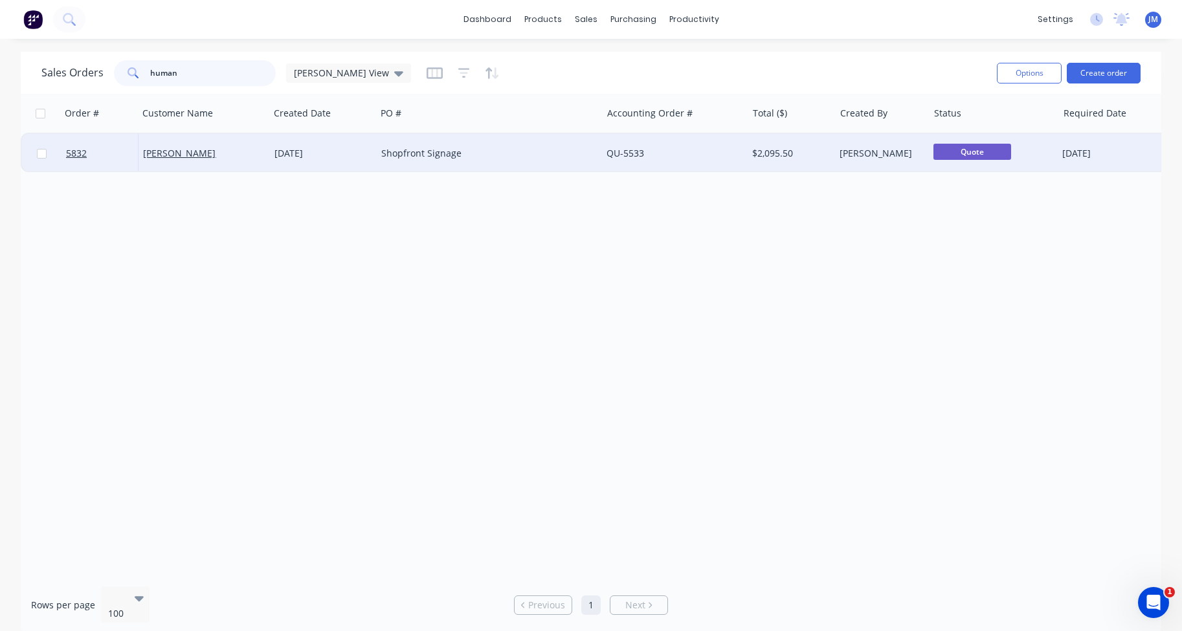
type input "human"
click at [496, 158] on div "Shopfront Signage" at bounding box center [483, 153] width 205 height 13
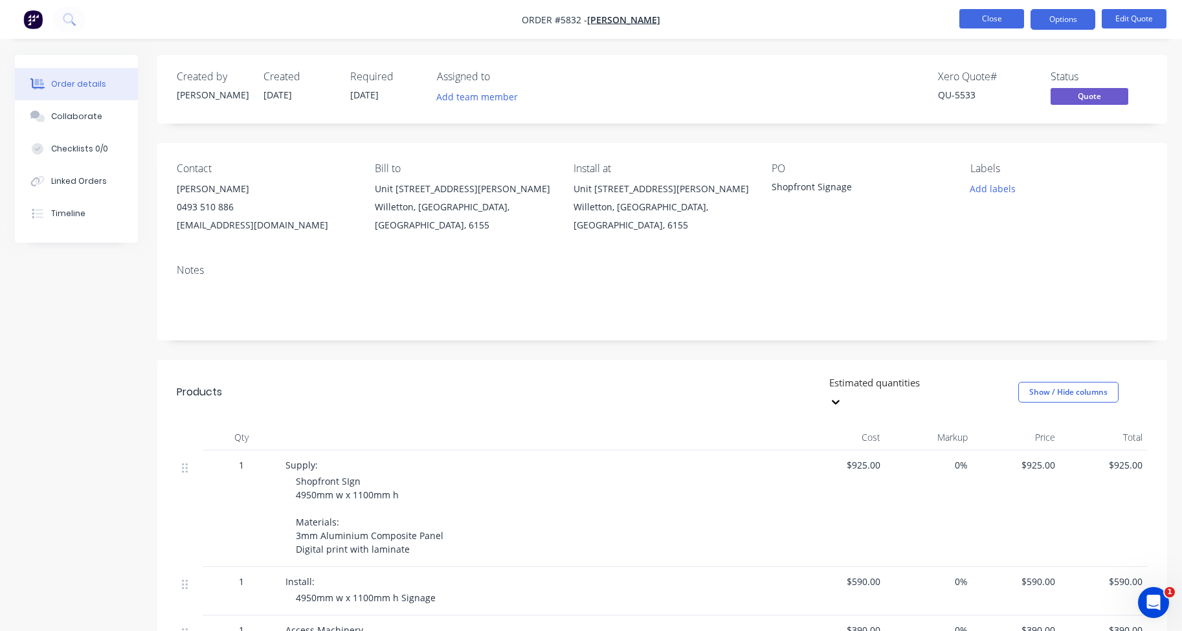
click at [993, 26] on button "Close" at bounding box center [992, 18] width 65 height 19
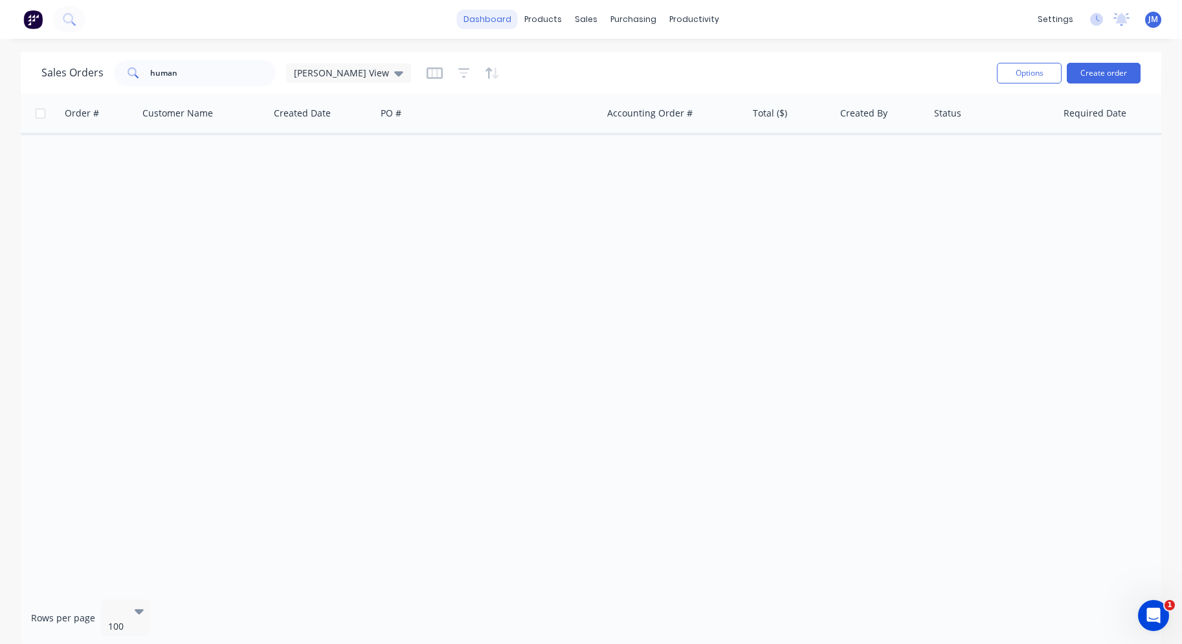
click at [500, 12] on link "dashboard" at bounding box center [487, 19] width 61 height 19
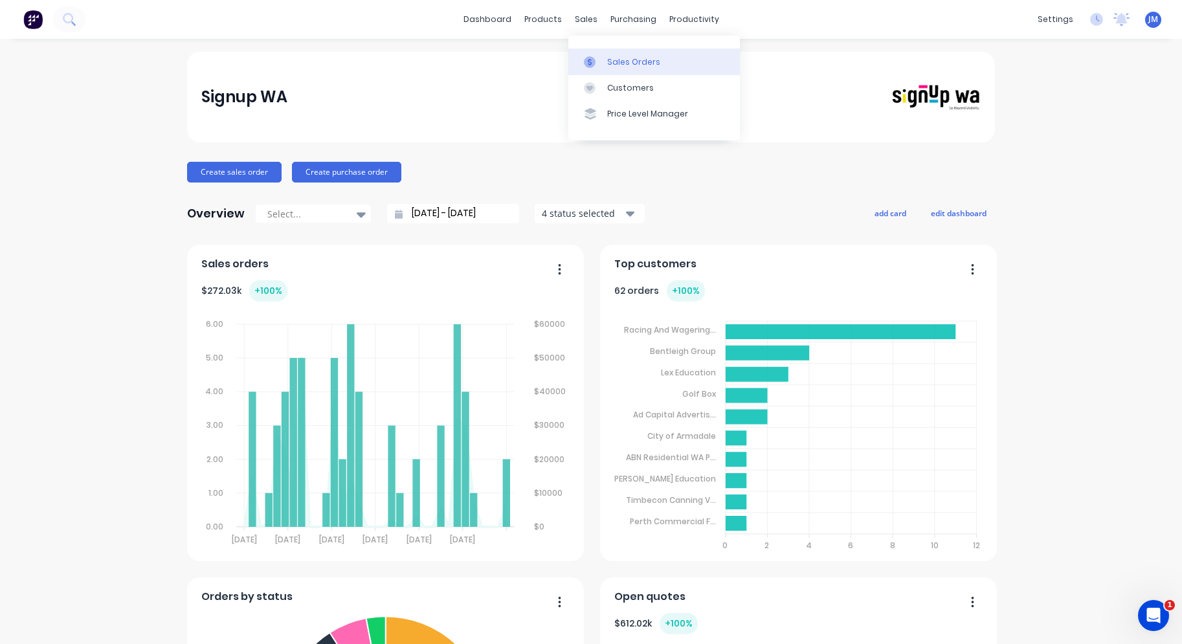
click at [605, 55] on link "Sales Orders" at bounding box center [655, 62] width 172 height 26
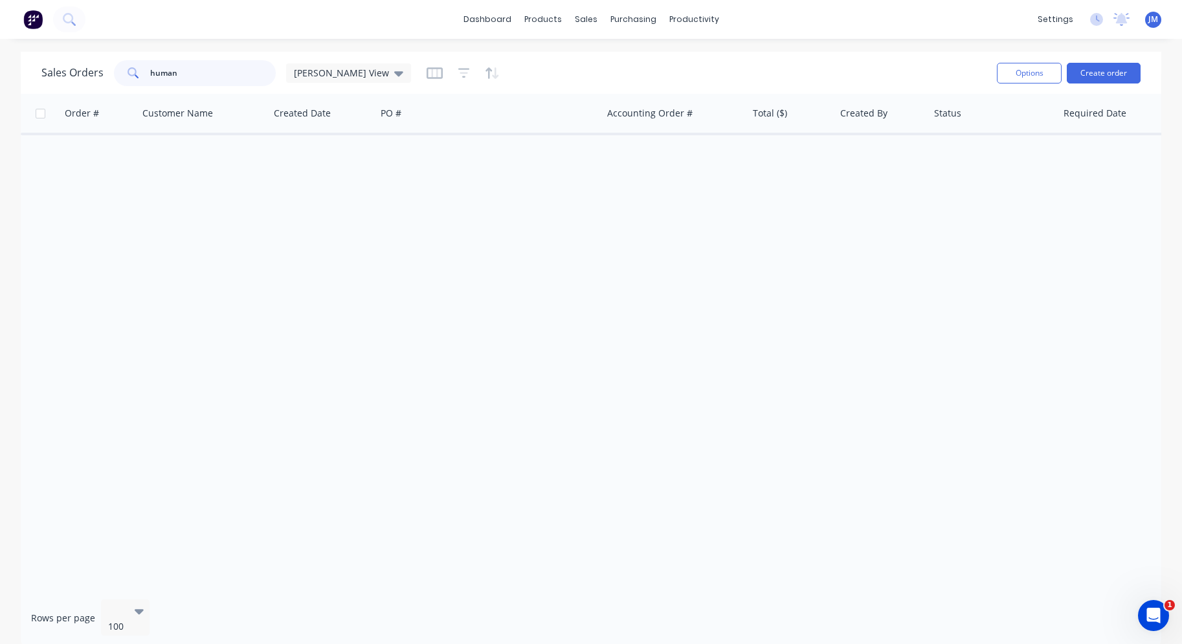
click at [201, 75] on input "human" at bounding box center [213, 73] width 126 height 26
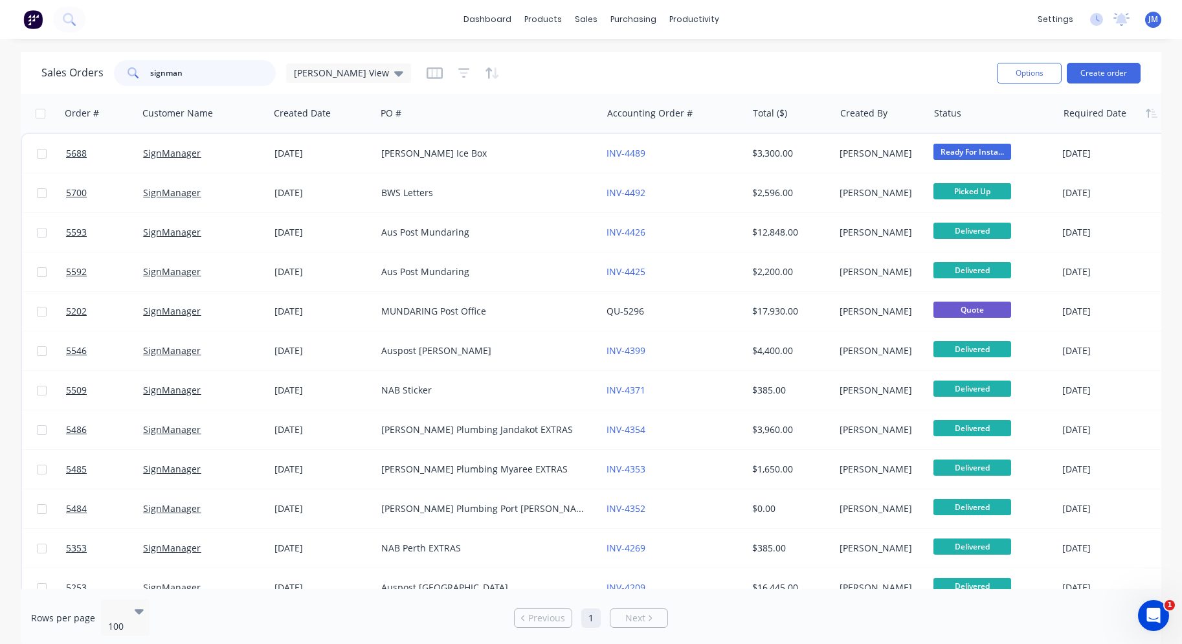
type input "signman"
click at [1092, 101] on div at bounding box center [1113, 113] width 98 height 26
click at [1107, 73] on button "Create order" at bounding box center [1104, 73] width 74 height 21
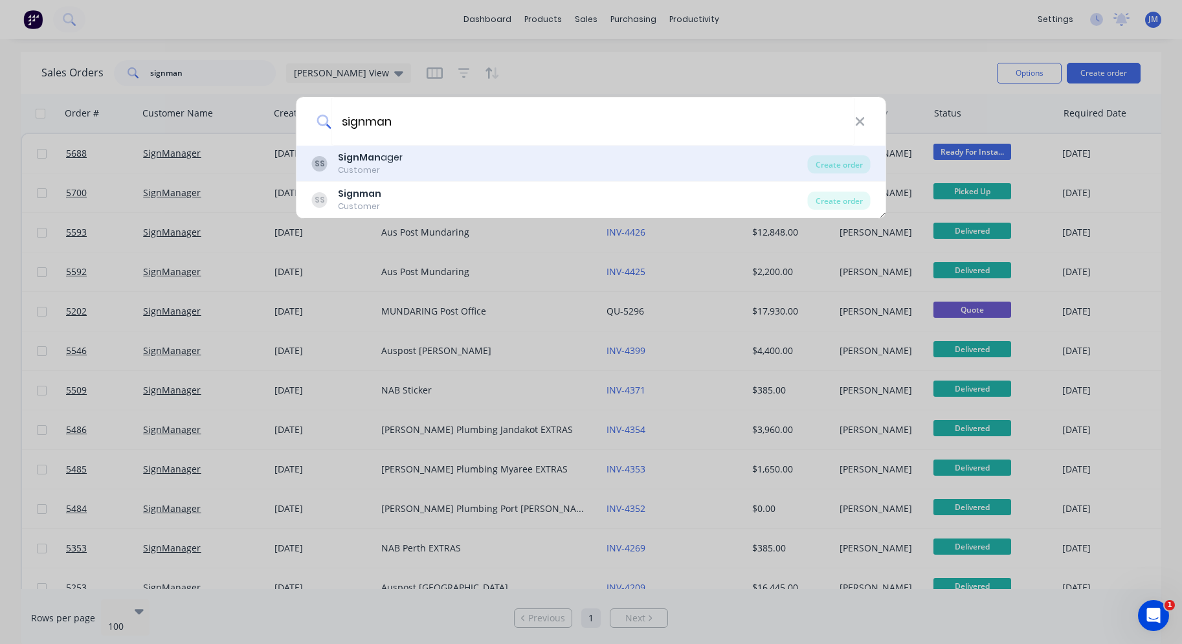
type input "signman"
click at [474, 155] on div "SS [PERSON_NAME] Customer" at bounding box center [560, 163] width 496 height 25
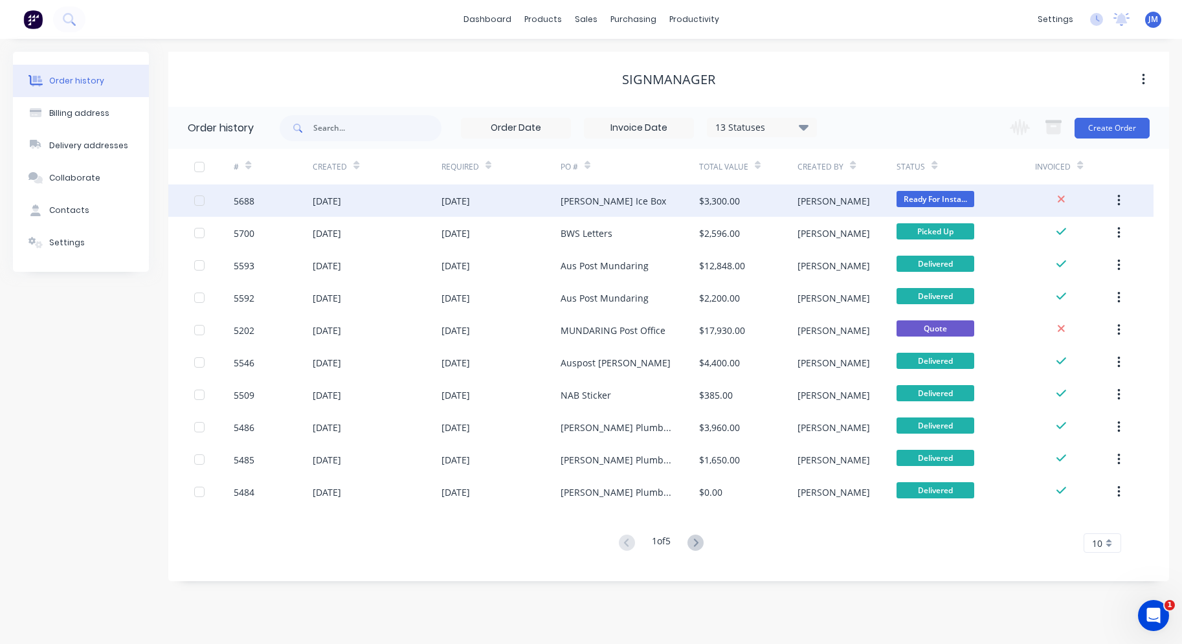
click at [1096, 130] on button "Create Order" at bounding box center [1112, 128] width 75 height 21
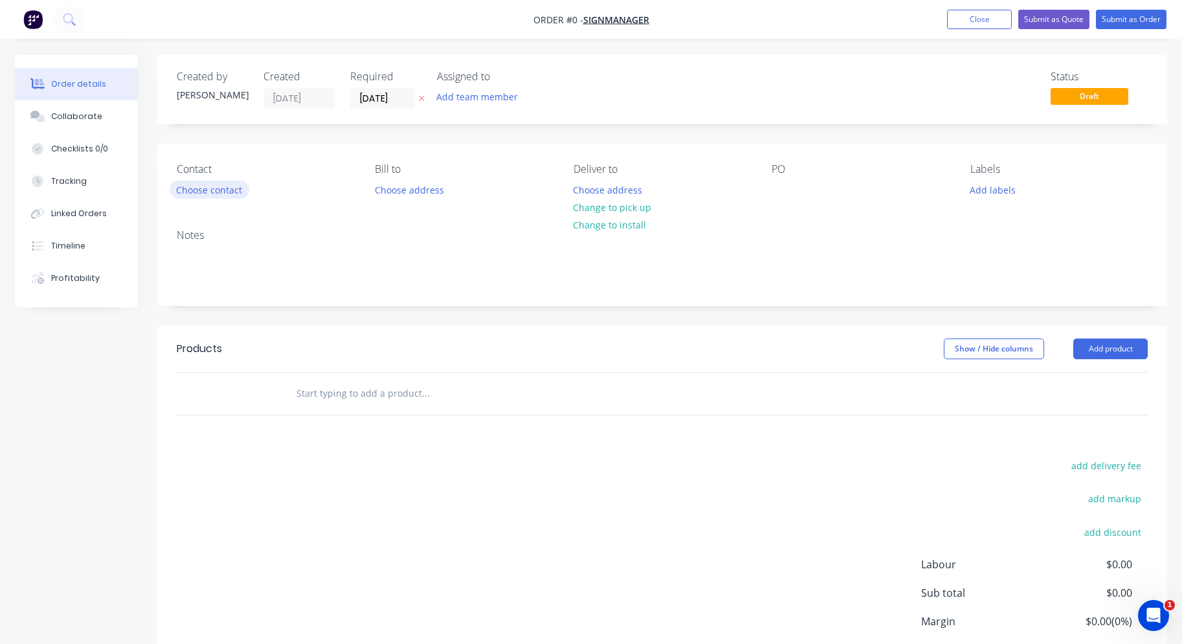
click at [229, 183] on button "Choose contact" at bounding box center [210, 189] width 80 height 17
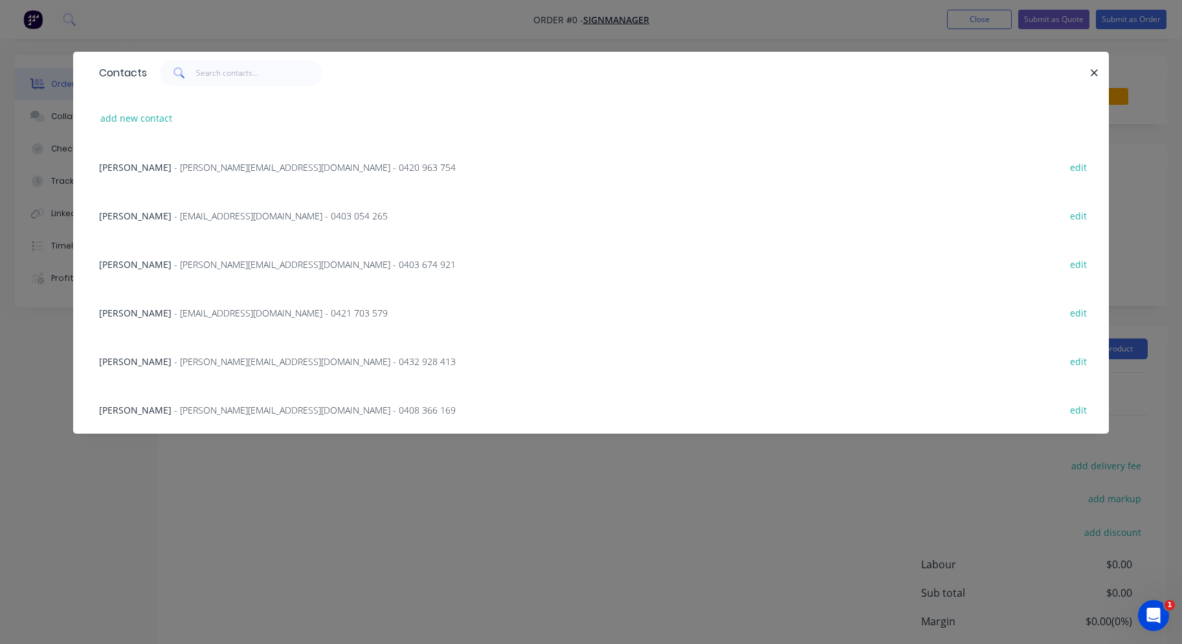
click at [223, 165] on span "- [PERSON_NAME][EMAIL_ADDRESS][DOMAIN_NAME] - 0420 963 754" at bounding box center [315, 167] width 282 height 12
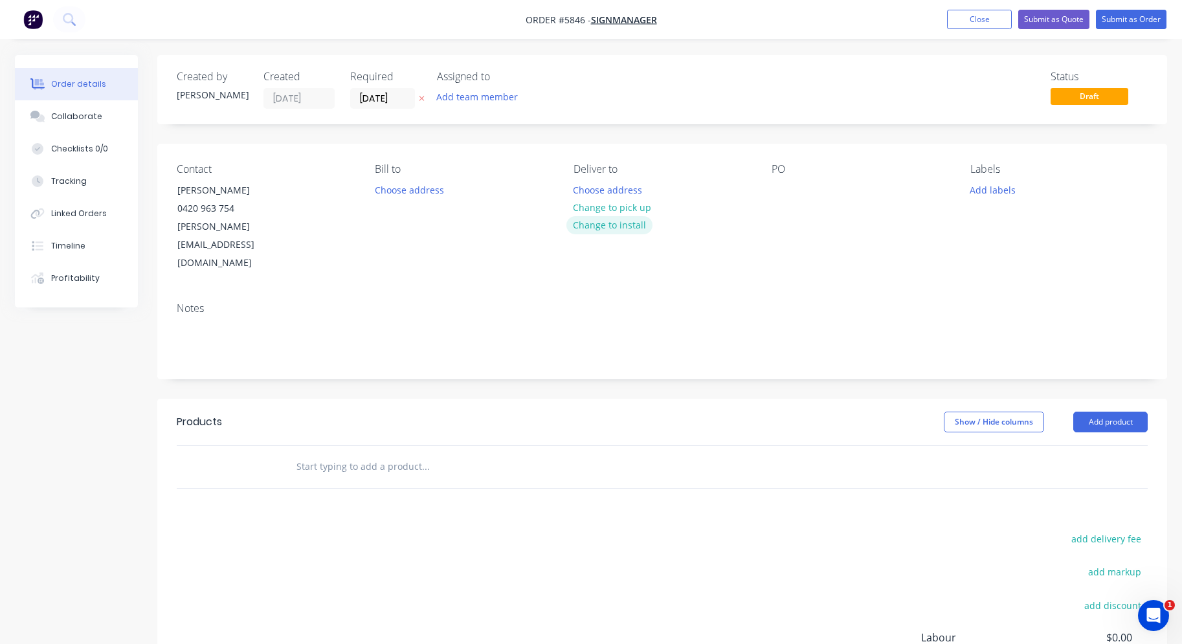
click at [614, 223] on button "Change to install" at bounding box center [610, 224] width 87 height 17
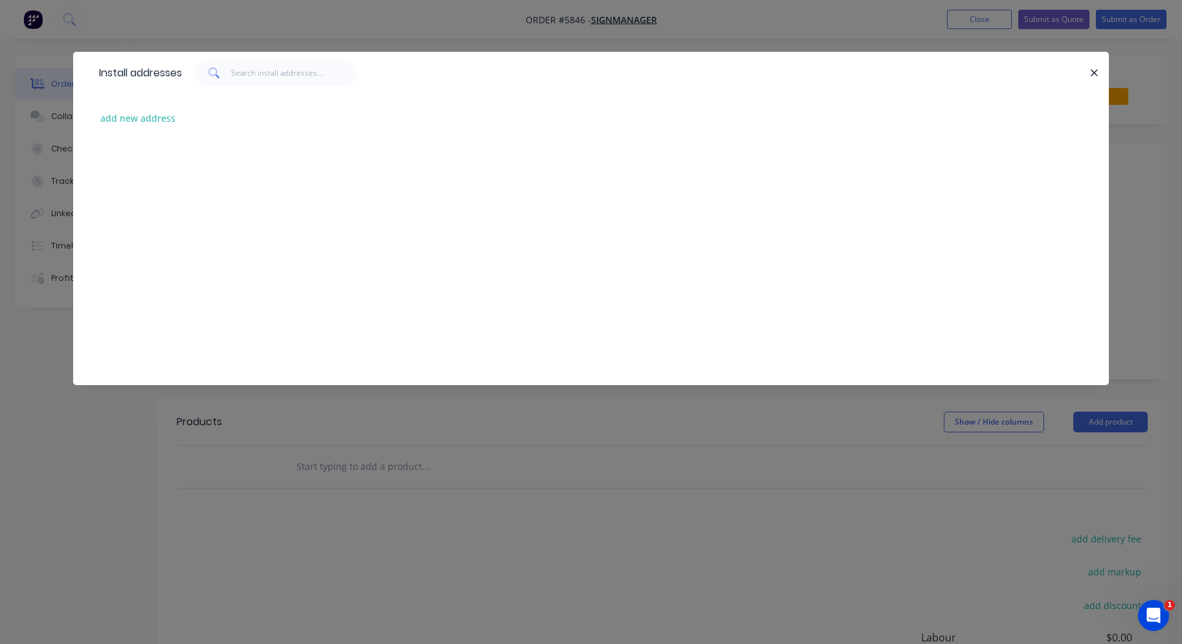
click at [542, 439] on div "Install addresses add new address" at bounding box center [591, 322] width 1182 height 644
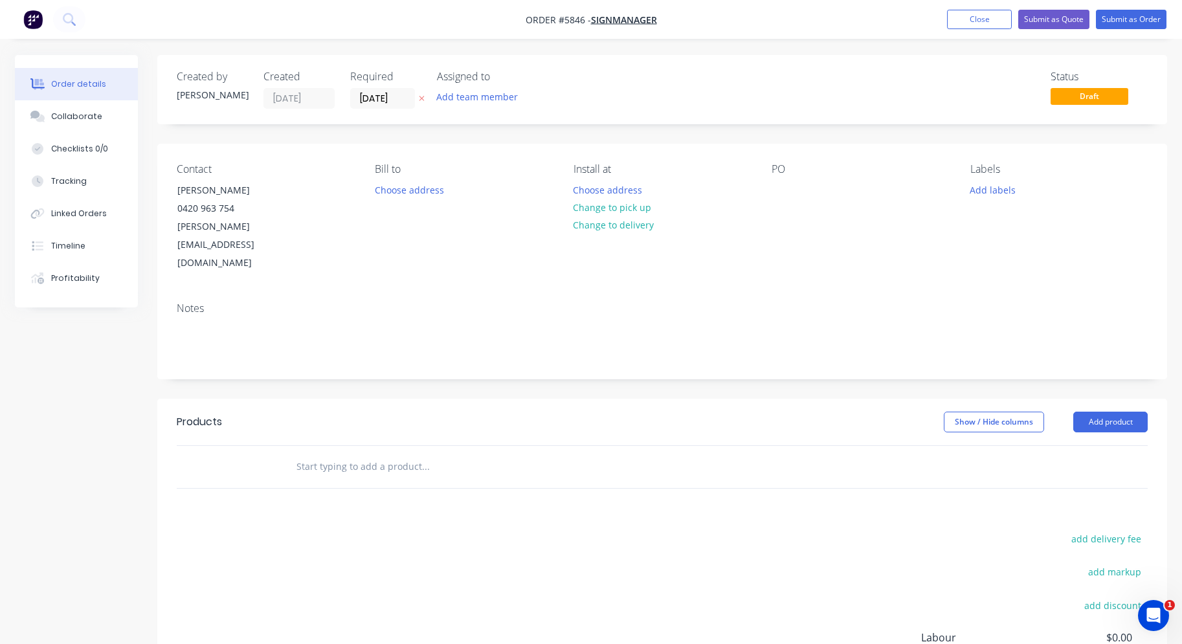
click at [428, 454] on input "text" at bounding box center [425, 467] width 259 height 26
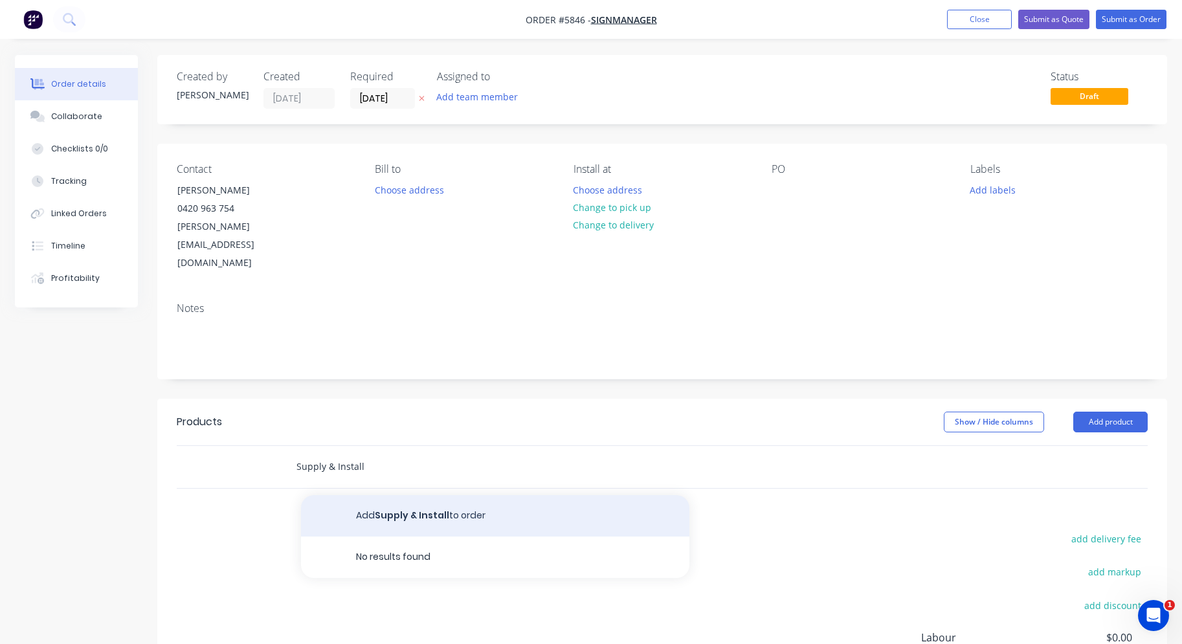
type input "Supply & Install"
click at [440, 495] on button "Add Supply & Install to order" at bounding box center [495, 515] width 389 height 41
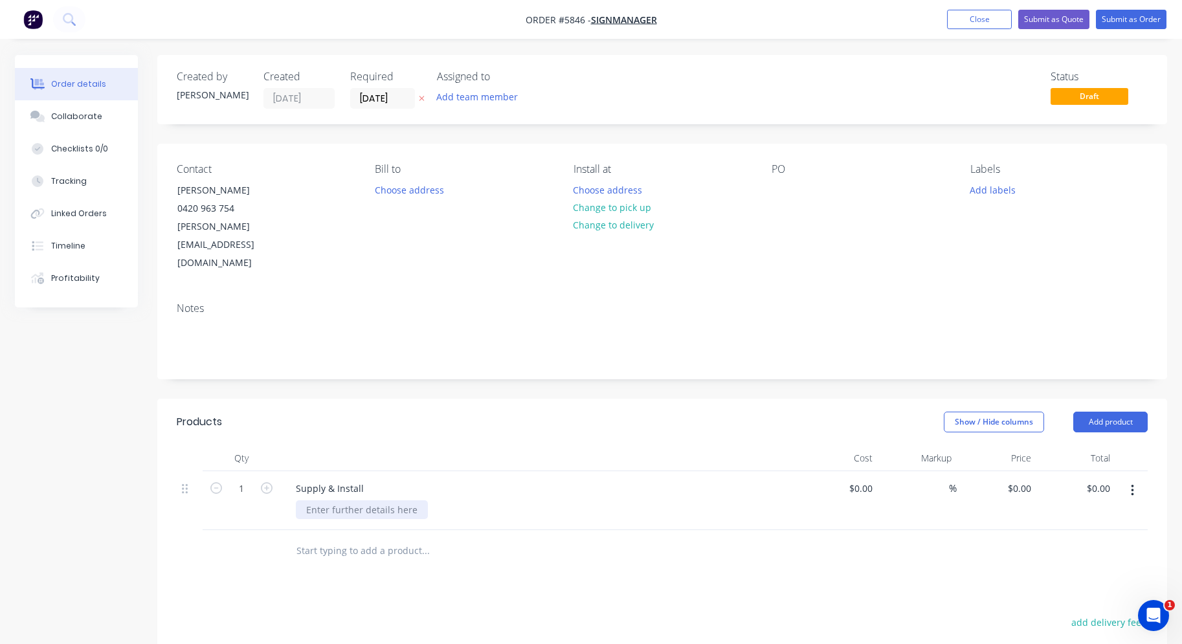
click at [396, 501] on div at bounding box center [362, 510] width 132 height 19
paste div
click at [618, 190] on button "Choose address" at bounding box center [608, 189] width 83 height 17
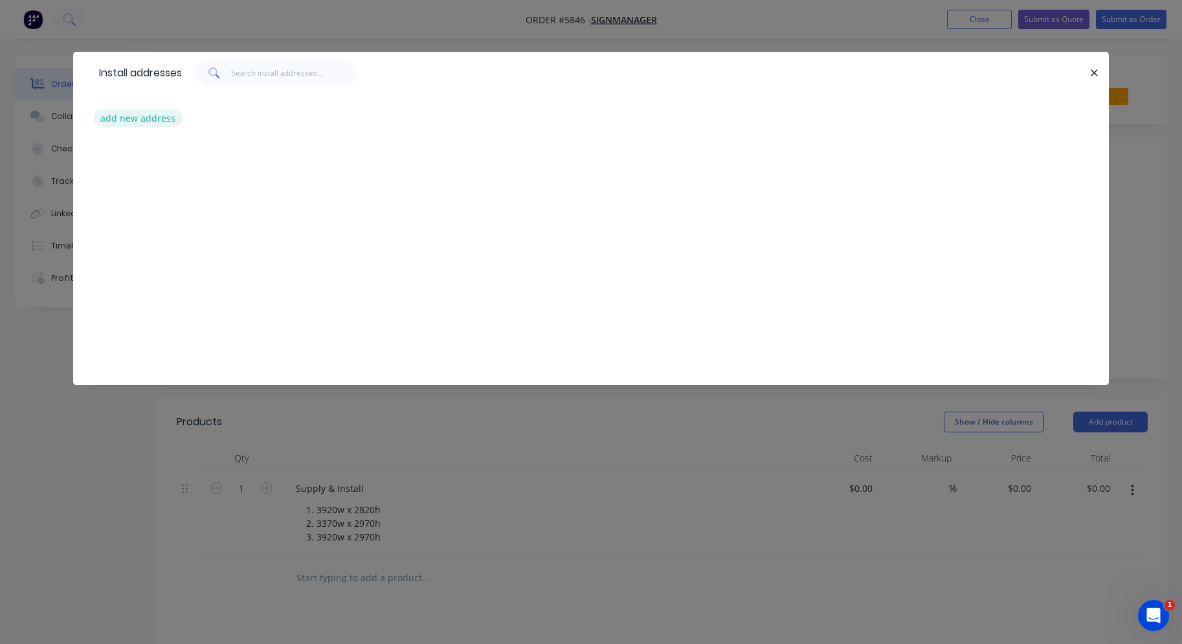
click at [162, 122] on button "add new address" at bounding box center [138, 117] width 89 height 17
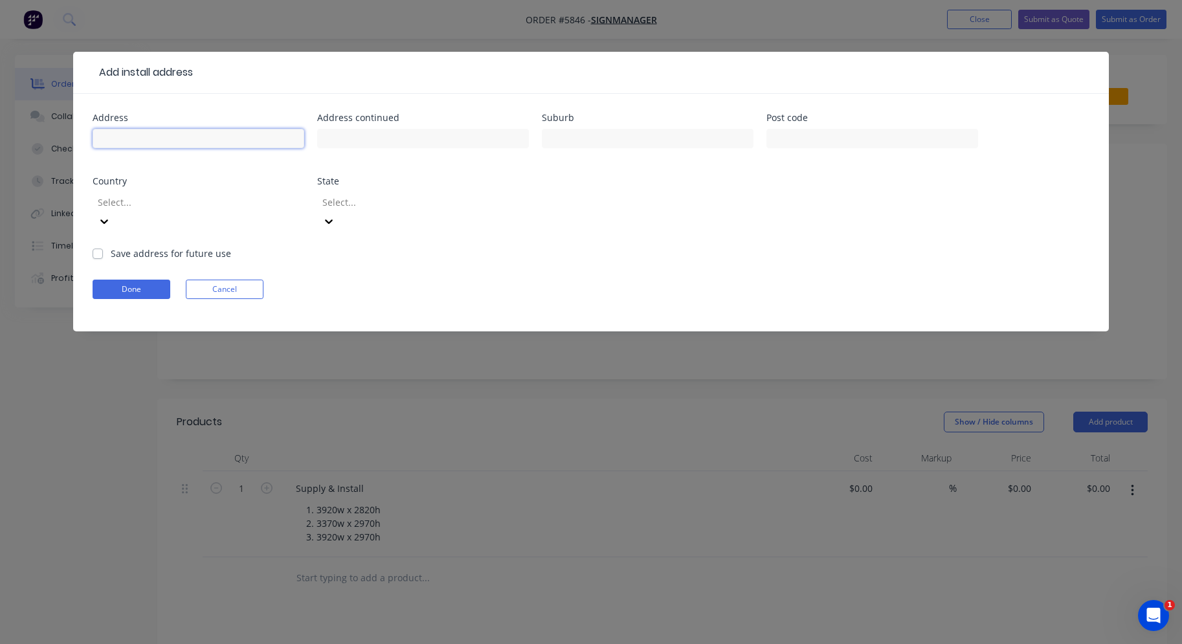
click at [168, 145] on input "text" at bounding box center [199, 138] width 212 height 19
paste input "5 Advantage Way Wangara WA"
type input "5 Advantage Way Wangara WA"
click at [127, 280] on button "Done" at bounding box center [132, 289] width 78 height 19
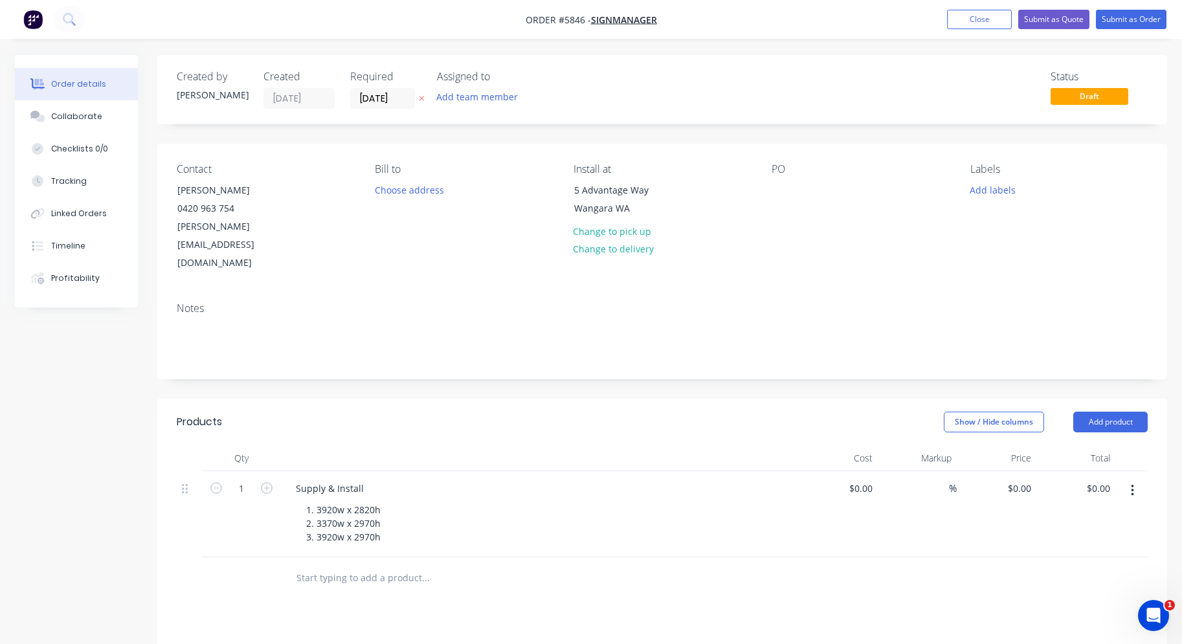
scroll to position [30, 0]
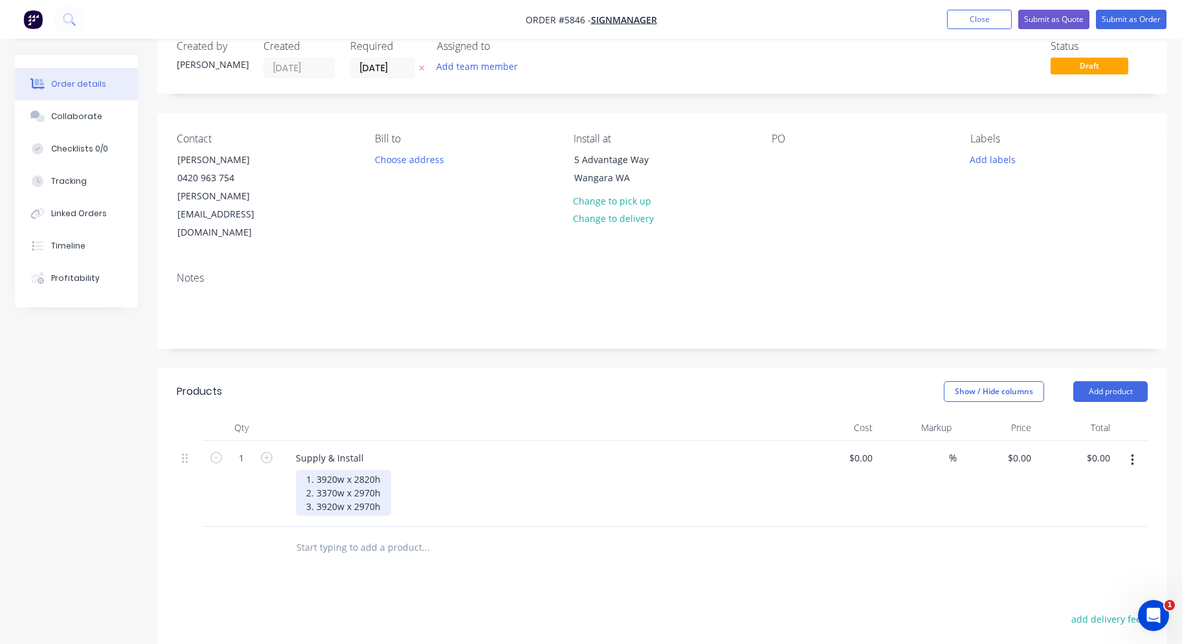
click at [302, 470] on div "1. 3920w x 2820h 2. 3370w x 2970h 3. 3920w x 2970h" at bounding box center [343, 493] width 95 height 46
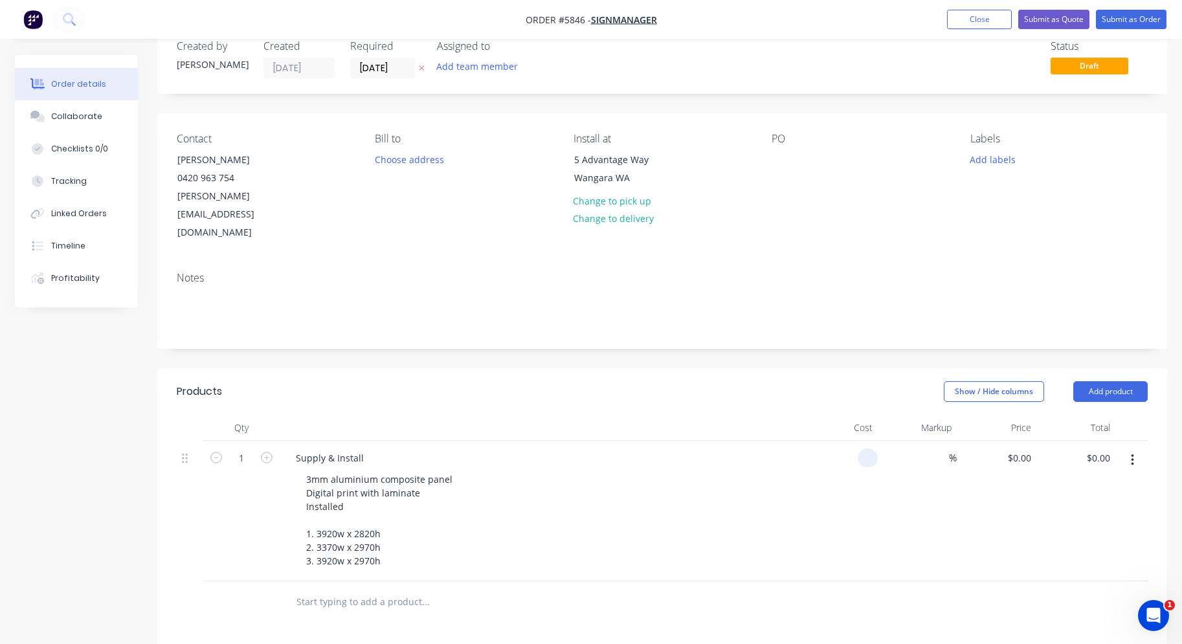
click at [856, 441] on div at bounding box center [838, 511] width 80 height 141
click at [856, 441] on div "$0.00 $0.00" at bounding box center [838, 511] width 80 height 141
click at [856, 441] on div "0 $0.00" at bounding box center [838, 511] width 80 height 141
paste input "6180.0"
type input "$6,180.00"
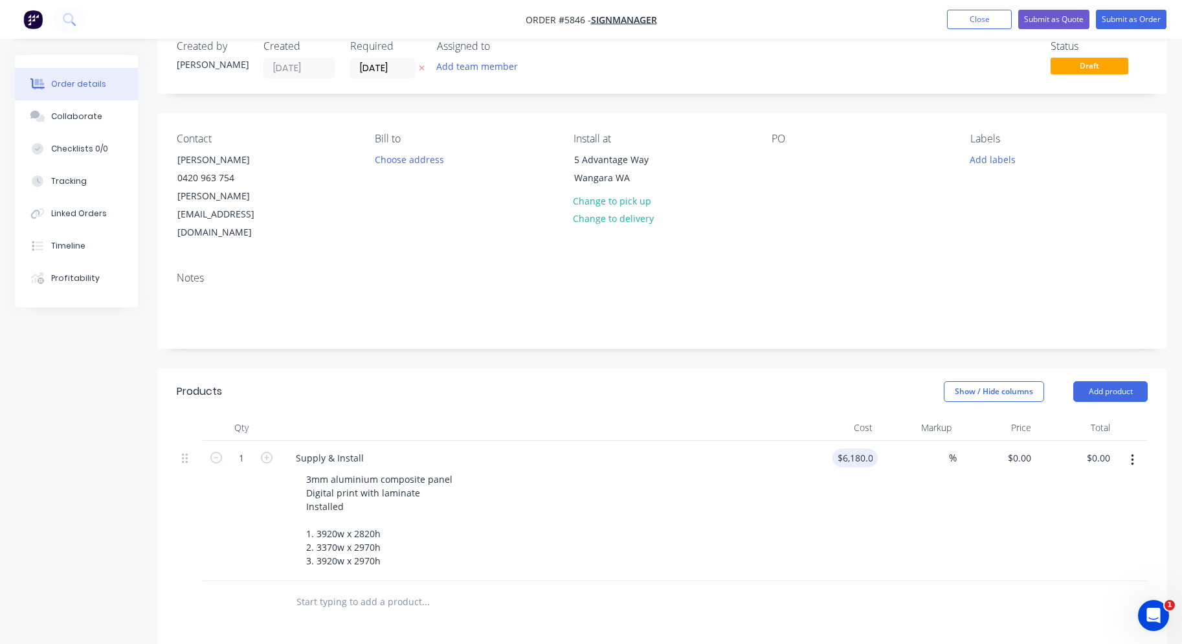
type input "$6,180.00"
click at [818, 493] on div "$6,180.00 6180.00" at bounding box center [838, 511] width 80 height 141
click at [780, 160] on div at bounding box center [782, 159] width 21 height 19
click at [1120, 23] on button "Submit as Order" at bounding box center [1131, 19] width 71 height 19
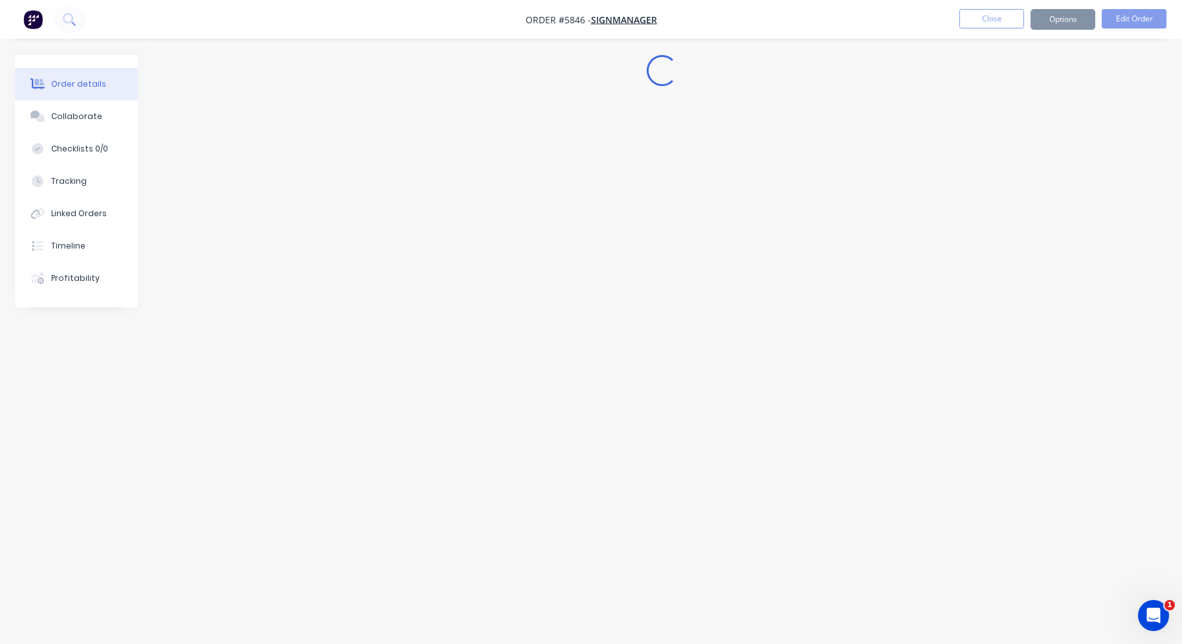
scroll to position [0, 0]
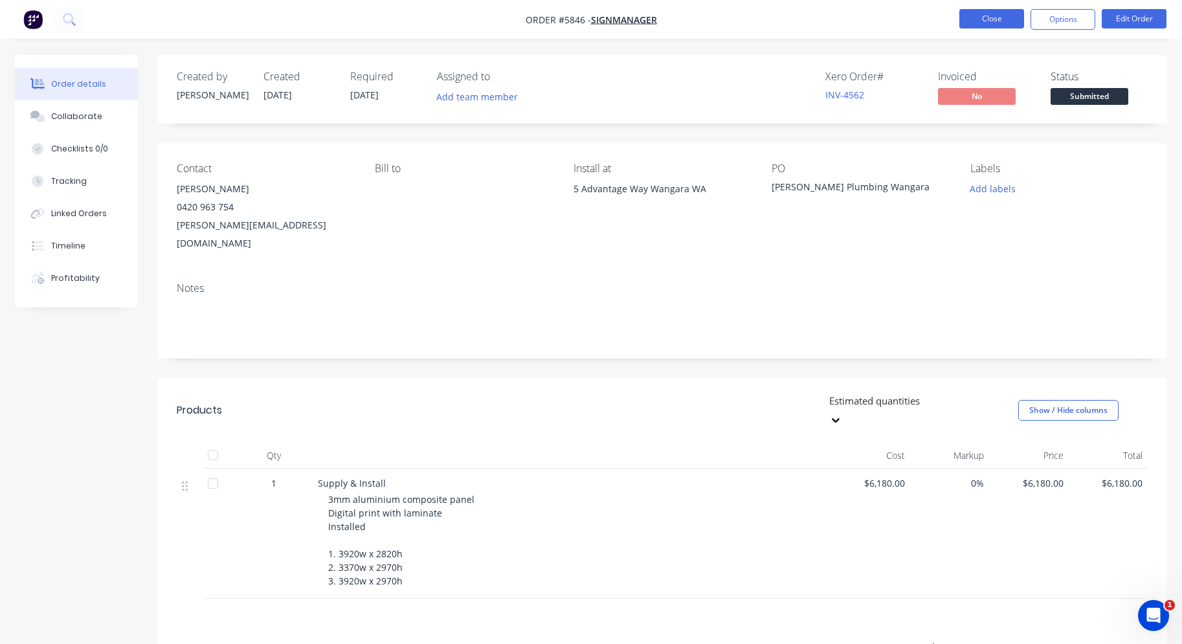
click at [1011, 15] on button "Close" at bounding box center [992, 18] width 65 height 19
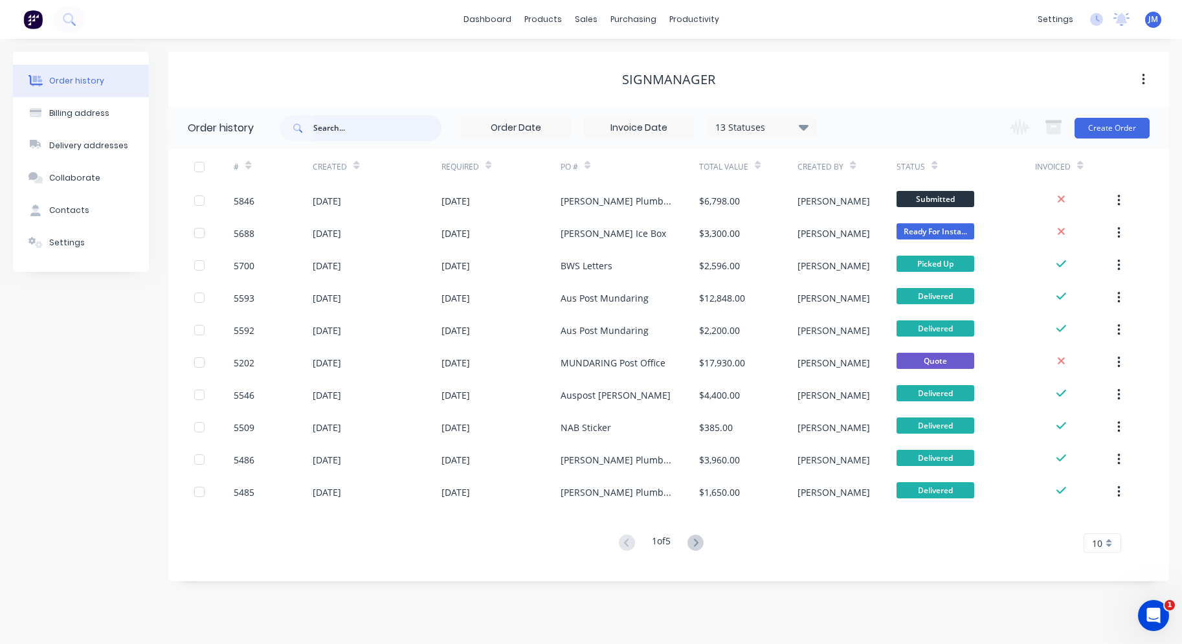
click at [373, 136] on input "text" at bounding box center [377, 128] width 128 height 26
click at [613, 67] on div "Sales Orders" at bounding box center [633, 62] width 53 height 12
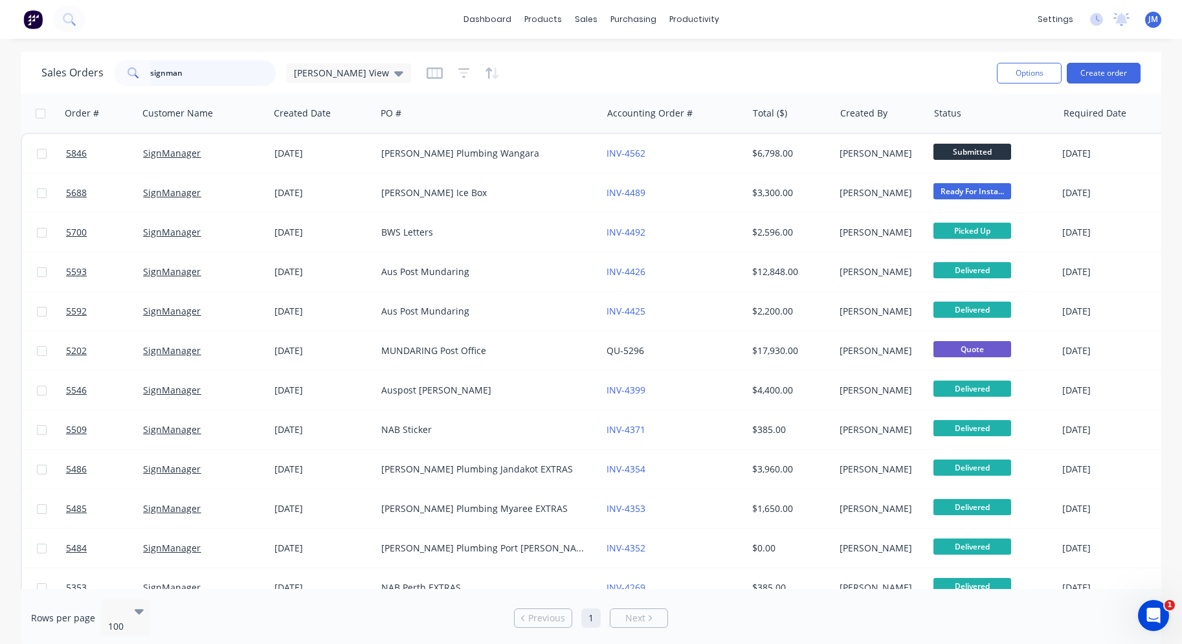
click at [266, 74] on input "signman" at bounding box center [213, 73] width 126 height 26
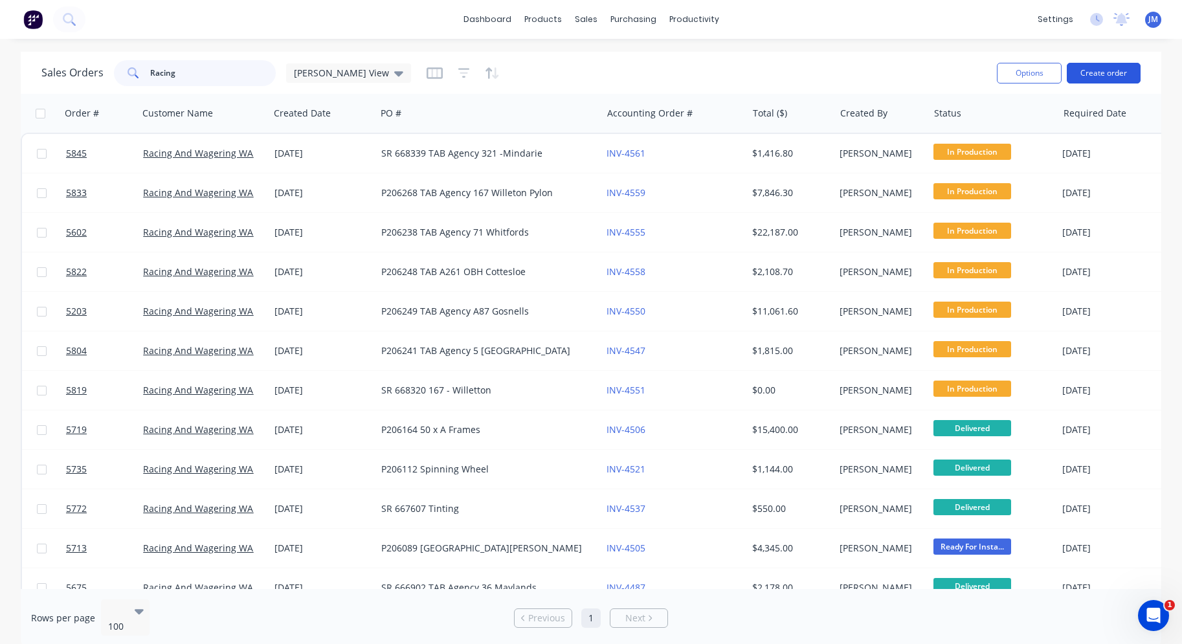
type input "Racing"
click at [1092, 74] on button "Create order" at bounding box center [1104, 73] width 74 height 21
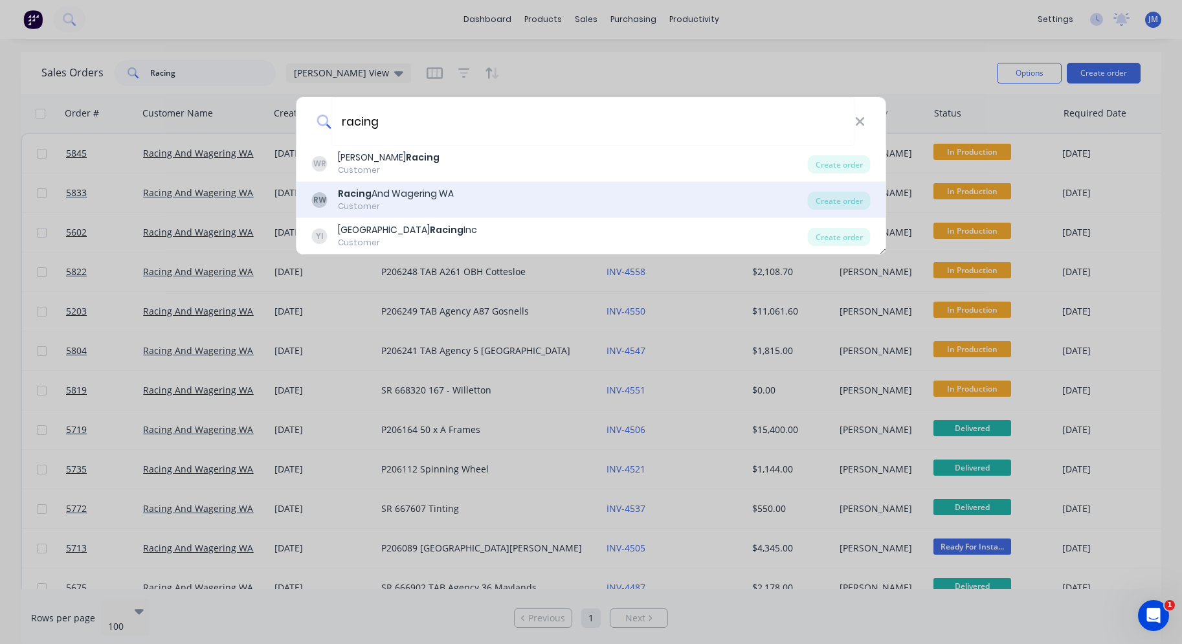
type input "racing"
click at [482, 193] on div "RW Racing And Wagering WA Customer" at bounding box center [560, 199] width 496 height 25
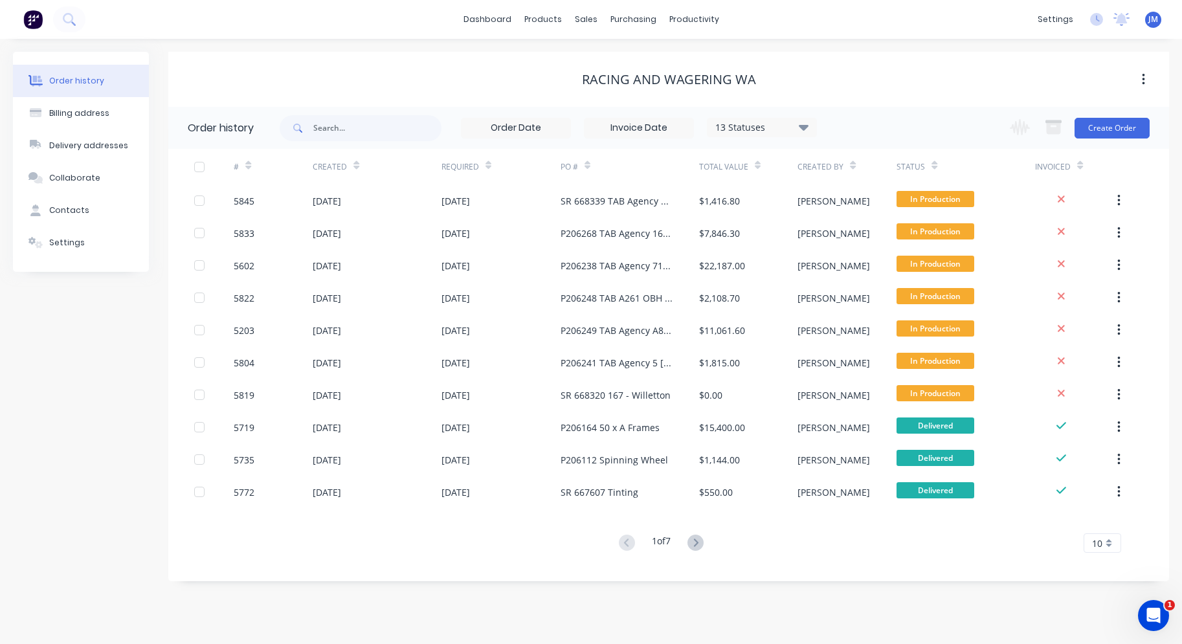
click at [1110, 143] on div "Change order status Submitted In Production Ready For Install Ready For Deliver…" at bounding box center [1076, 128] width 148 height 42
click at [1114, 126] on button "Create Order" at bounding box center [1112, 128] width 75 height 21
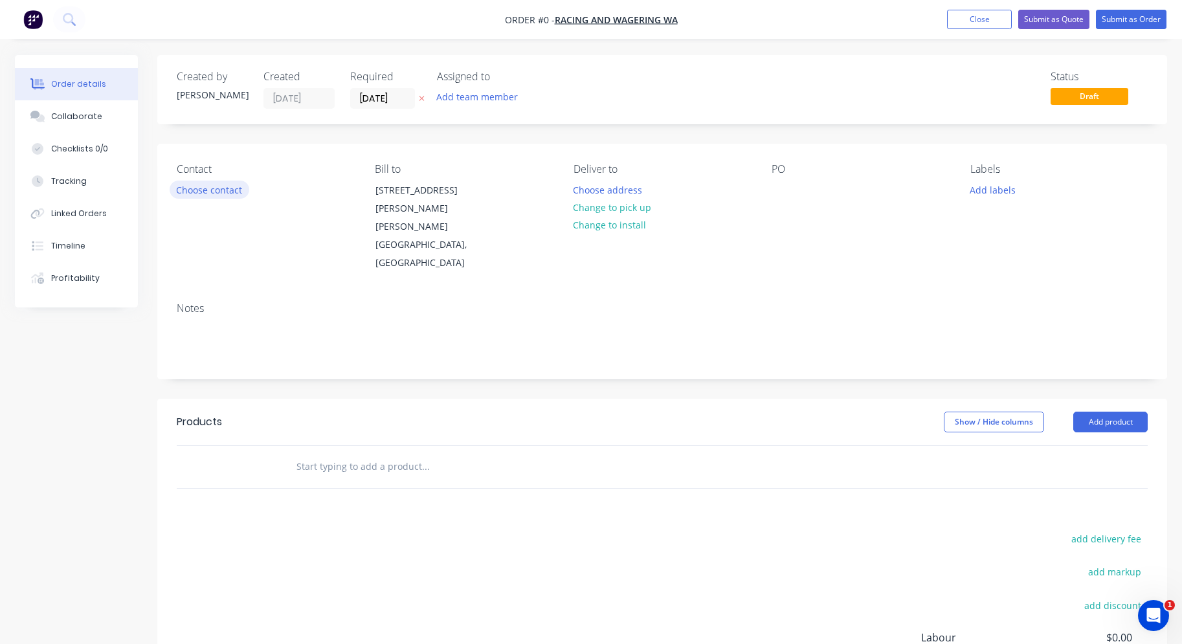
click at [212, 186] on button "Choose contact" at bounding box center [210, 189] width 80 height 17
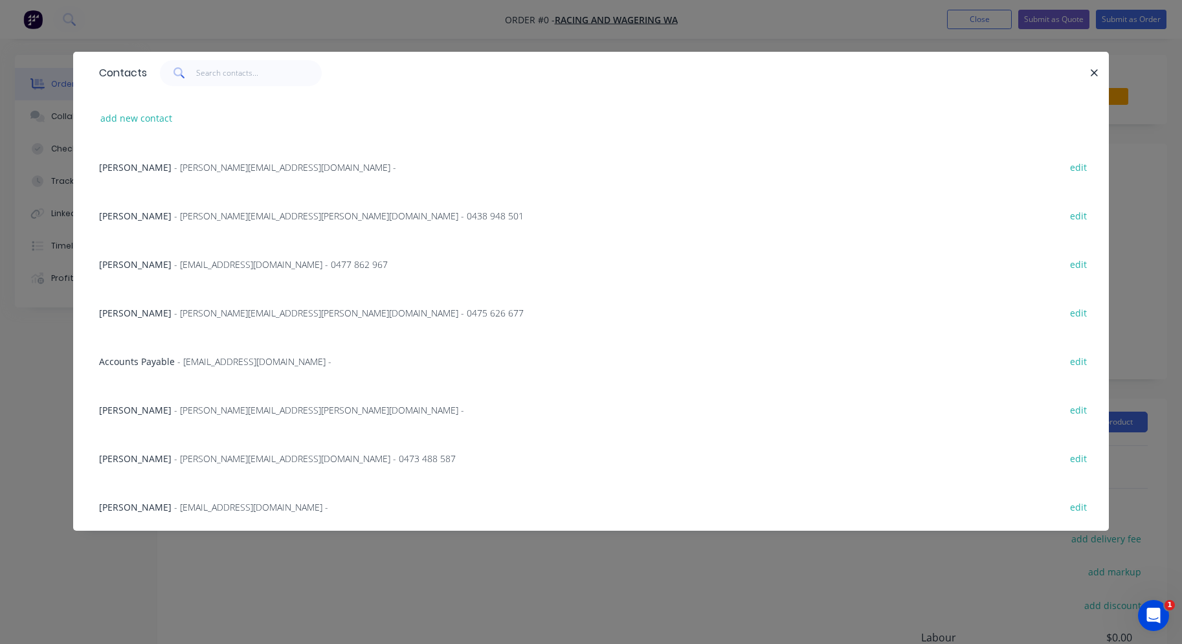
click at [211, 210] on span "- [PERSON_NAME][EMAIL_ADDRESS][PERSON_NAME][DOMAIN_NAME] - 0438 948 501" at bounding box center [349, 216] width 350 height 12
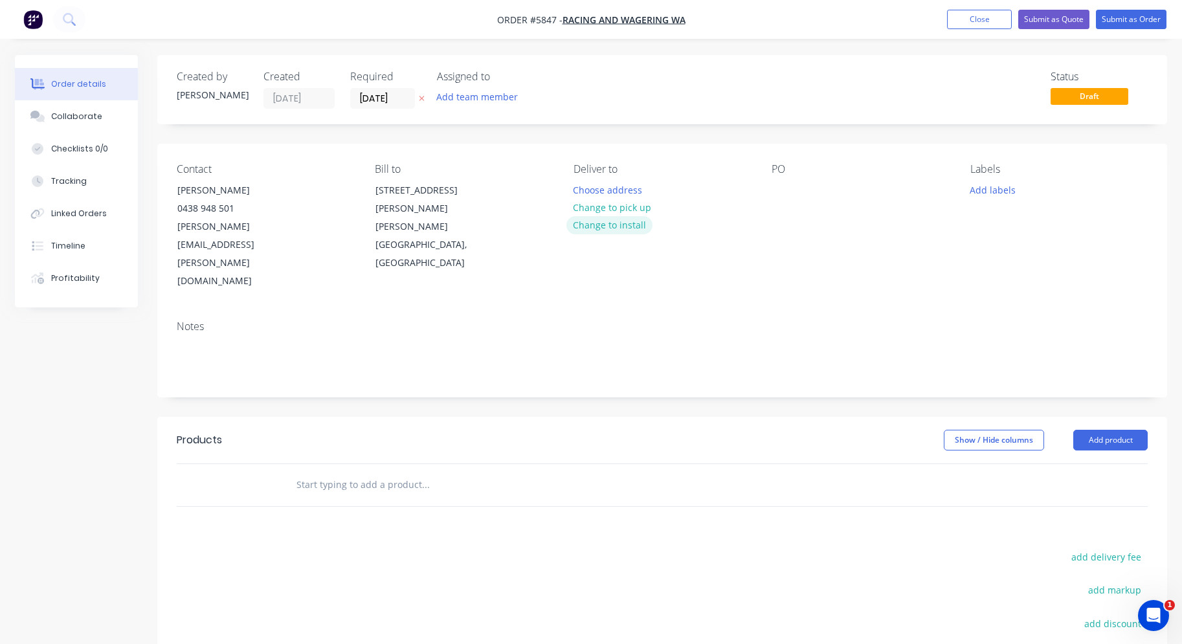
click at [589, 231] on button "Change to install" at bounding box center [610, 224] width 87 height 17
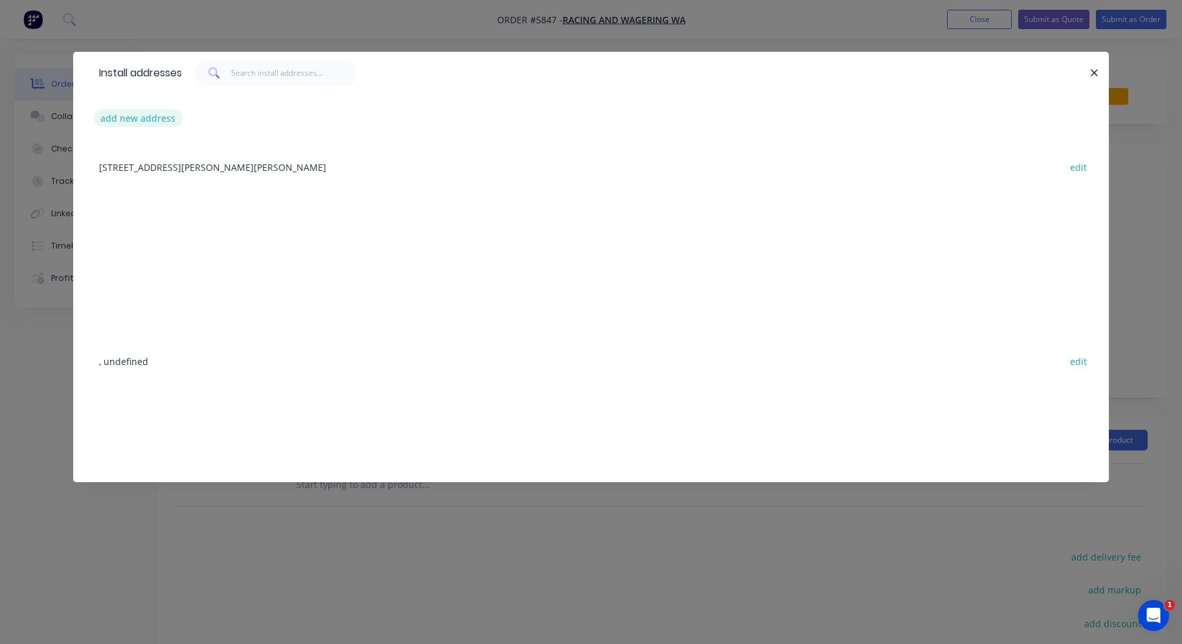
click at [148, 119] on button "add new address" at bounding box center [138, 117] width 89 height 17
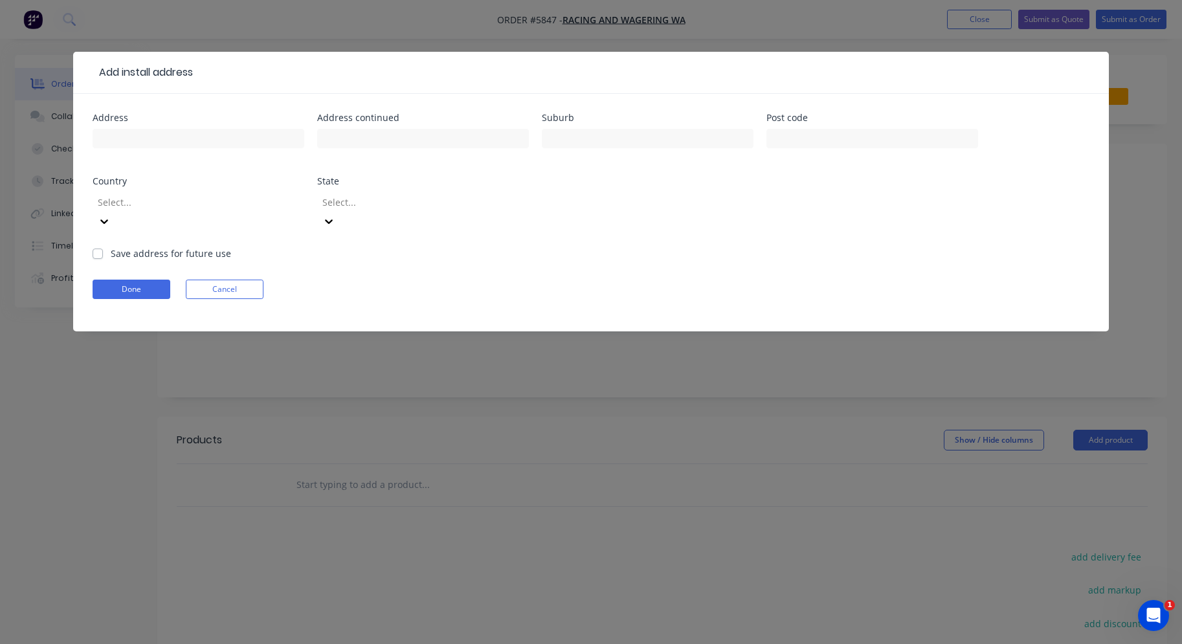
click at [154, 127] on div at bounding box center [199, 145] width 212 height 38
click at [153, 133] on input "text" at bounding box center [199, 138] width 212 height 19
paste input "[PERSON_NAME][GEOGRAPHIC_DATA], [STREET_ADDRESS][PERSON_NAME]"
type input "[PERSON_NAME][GEOGRAPHIC_DATA], [STREET_ADDRESS][PERSON_NAME]"
click at [155, 280] on button "Done" at bounding box center [132, 289] width 78 height 19
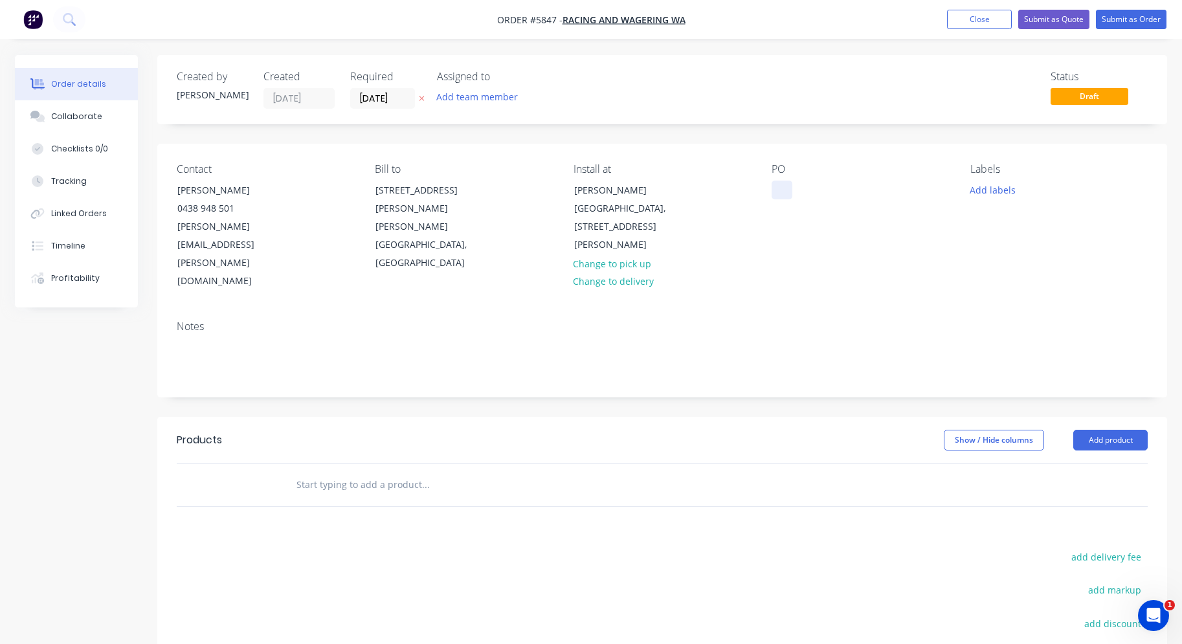
click at [781, 186] on div at bounding box center [782, 190] width 21 height 19
paste div
click at [390, 472] on input "text" at bounding box center [425, 485] width 259 height 26
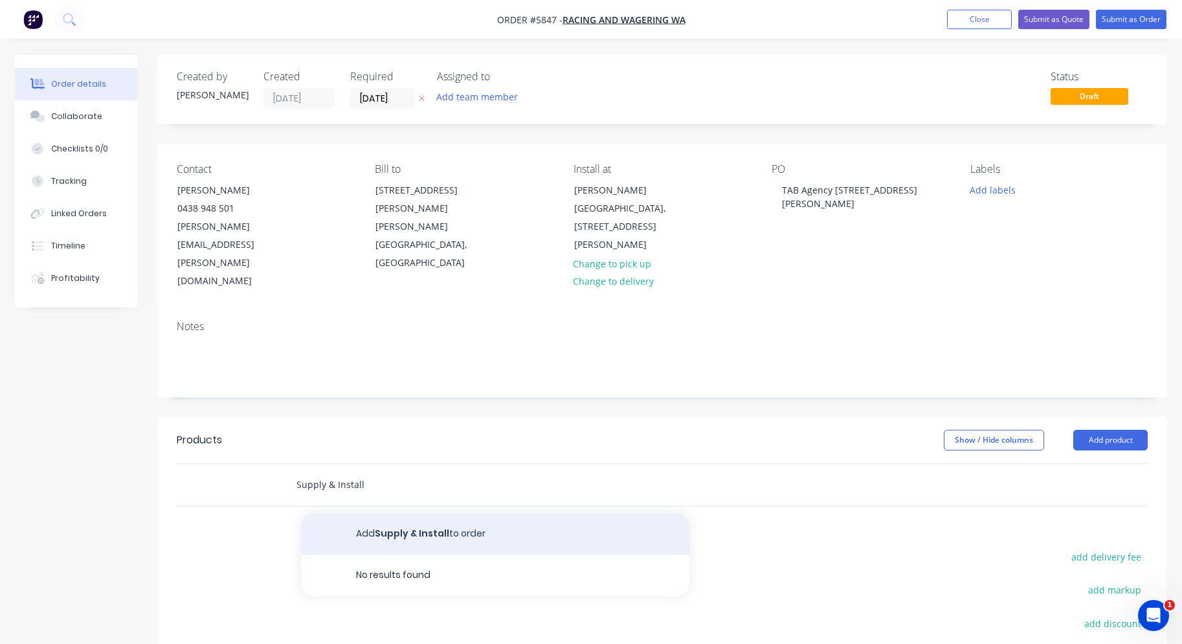
type input "Supply & Install"
click at [387, 514] on button "Add Supply & Install to order" at bounding box center [495, 534] width 389 height 41
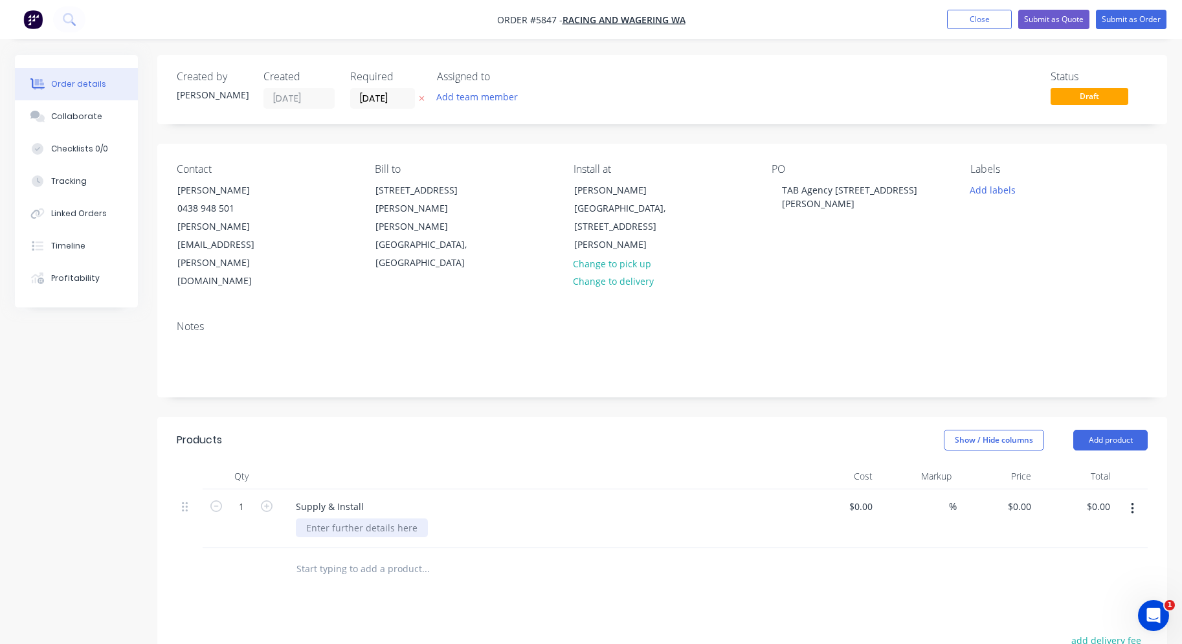
click at [352, 519] on div at bounding box center [362, 528] width 132 height 19
paste div
